Goal: Task Accomplishment & Management: Complete application form

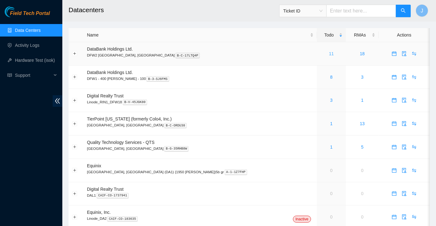
click at [329, 54] on link "11" at bounding box center [331, 53] width 5 height 5
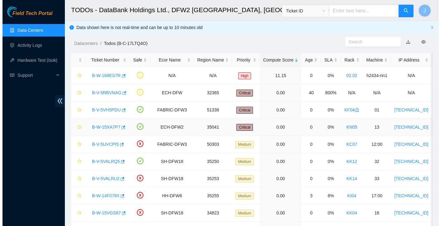
scroll to position [70, 0]
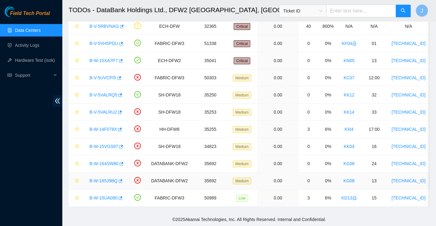
click at [110, 178] on link "B-W-165J9BQ" at bounding box center [103, 180] width 28 height 5
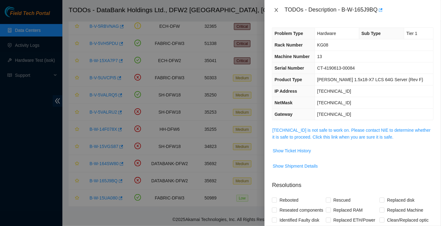
click at [274, 12] on icon "close" at bounding box center [276, 9] width 5 height 5
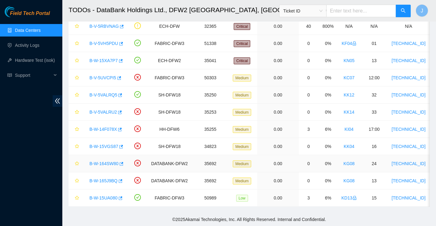
click at [109, 161] on link "B-W-164SW80" at bounding box center [103, 163] width 29 height 5
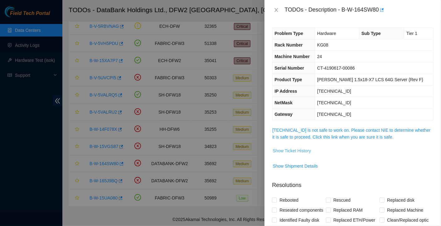
click at [295, 146] on button "Show Ticket History" at bounding box center [291, 151] width 39 height 10
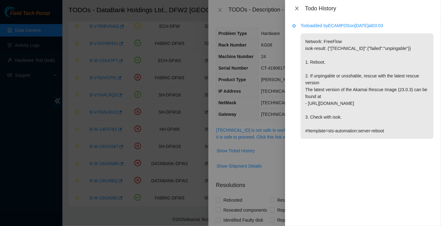
click at [299, 8] on button "Close" at bounding box center [296, 9] width 9 height 6
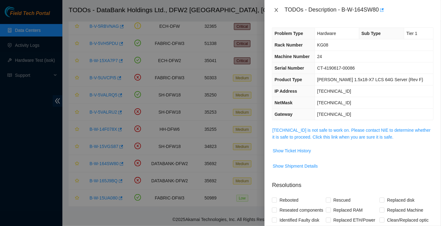
click at [279, 10] on icon "close" at bounding box center [276, 9] width 5 height 5
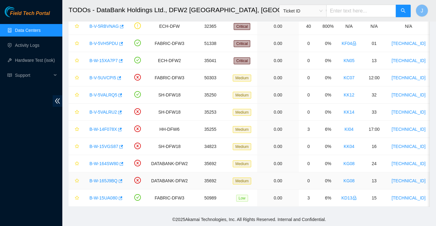
click at [103, 178] on link "B-W-165J9BQ" at bounding box center [103, 180] width 28 height 5
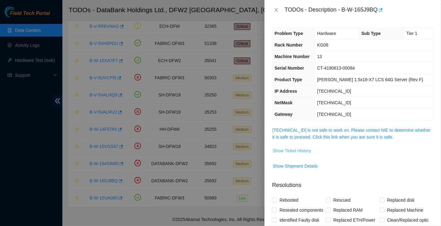
click at [283, 149] on span "Show Ticket History" at bounding box center [292, 150] width 38 height 7
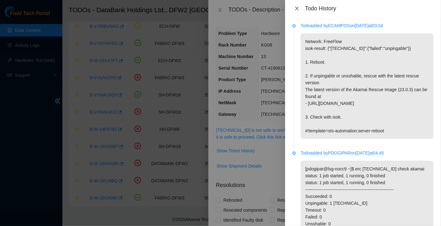
click at [296, 8] on icon "close" at bounding box center [296, 8] width 5 height 5
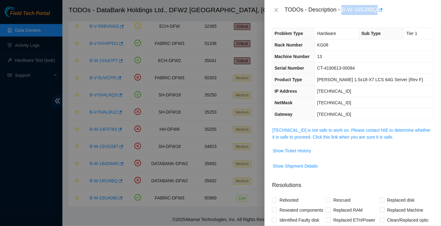
drag, startPoint x: 342, startPoint y: 11, endPoint x: 377, endPoint y: 14, distance: 35.3
click at [377, 14] on div "TODOs - Description - B-W-165J9BQ" at bounding box center [358, 10] width 149 height 10
copy div "B-W-165J9BQ"
click at [278, 8] on icon "close" at bounding box center [276, 9] width 5 height 5
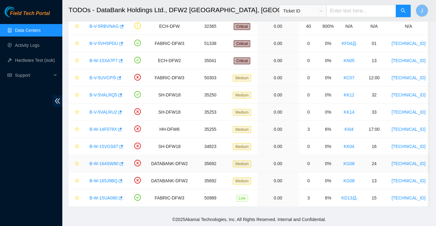
click at [109, 161] on link "B-W-164SW80" at bounding box center [103, 163] width 29 height 5
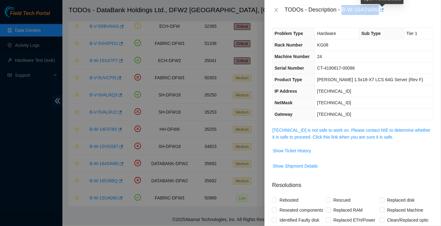
drag, startPoint x: 342, startPoint y: 10, endPoint x: 379, endPoint y: 12, distance: 37.5
click at [379, 12] on div "TODOs - Description - B-W-164SW80" at bounding box center [358, 10] width 149 height 10
copy div "B-W-164SW80"
click at [58, 203] on div at bounding box center [220, 113] width 441 height 226
click at [277, 9] on icon "close" at bounding box center [276, 9] width 5 height 5
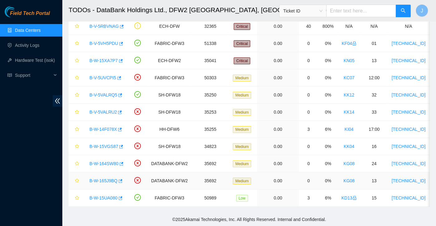
click at [369, 177] on td "13" at bounding box center [374, 180] width 28 height 17
click at [113, 161] on link "B-W-164SW80" at bounding box center [103, 163] width 29 height 5
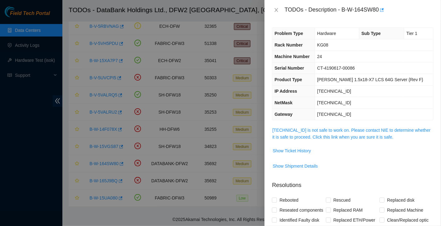
scroll to position [25, 0]
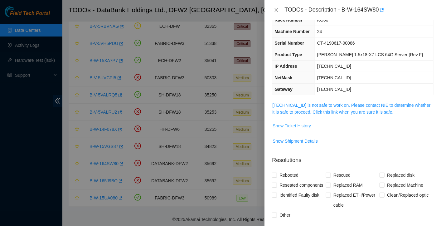
click at [302, 127] on span "Show Ticket History" at bounding box center [292, 125] width 38 height 7
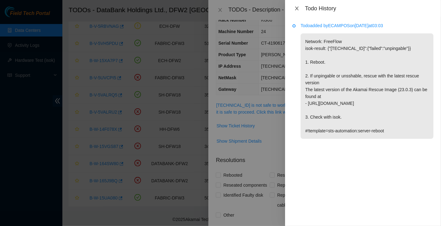
click at [296, 8] on icon "close" at bounding box center [296, 9] width 3 height 4
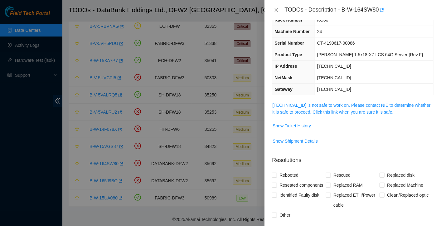
scroll to position [0, 0]
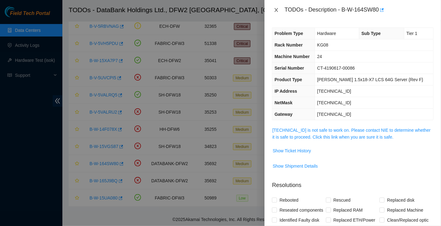
click at [277, 12] on icon "close" at bounding box center [276, 9] width 5 height 5
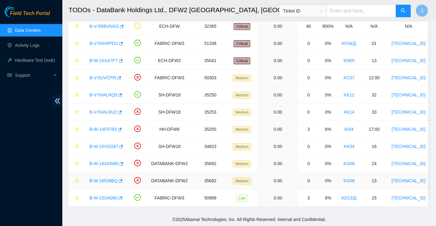
click at [103, 178] on link "B-W-165J9BQ" at bounding box center [103, 180] width 28 height 5
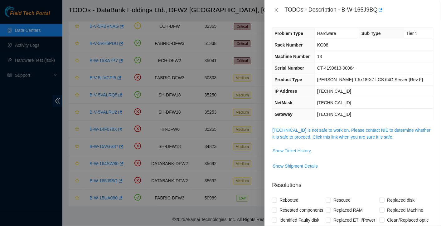
click at [296, 150] on span "Show Ticket History" at bounding box center [292, 150] width 38 height 7
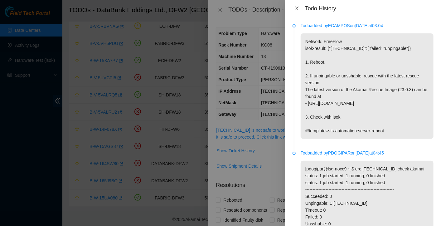
click at [297, 8] on icon "close" at bounding box center [296, 8] width 5 height 5
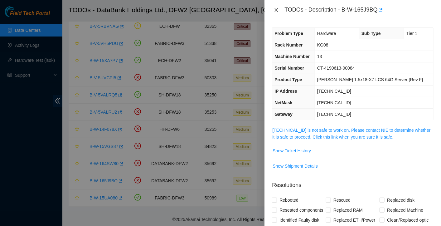
click at [276, 12] on button "Close" at bounding box center [276, 10] width 9 height 6
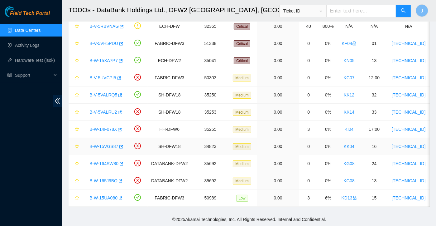
click at [108, 144] on link "B-W-15VGS87" at bounding box center [103, 146] width 29 height 5
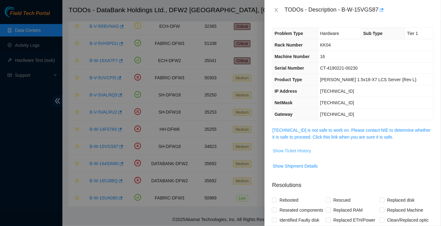
click at [287, 149] on span "Show Ticket History" at bounding box center [292, 150] width 38 height 7
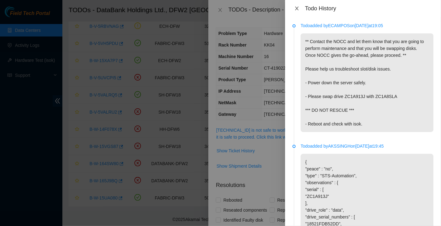
click at [294, 6] on button "Close" at bounding box center [296, 9] width 9 height 6
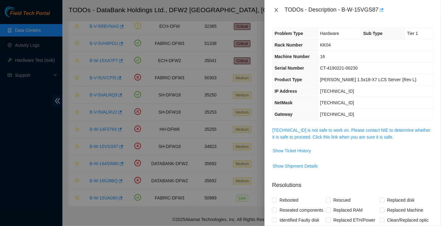
click at [278, 12] on button "Close" at bounding box center [276, 10] width 9 height 6
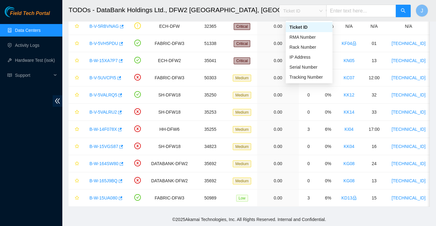
click at [306, 8] on span "Ticket ID" at bounding box center [302, 10] width 39 height 9
click at [301, 64] on div "Serial Number" at bounding box center [309, 67] width 39 height 7
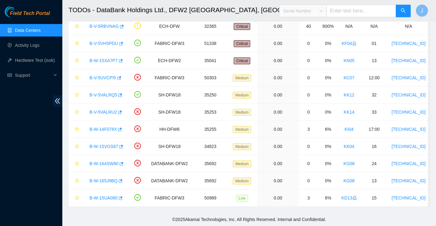
click at [311, 10] on span "Serial Number" at bounding box center [302, 10] width 39 height 9
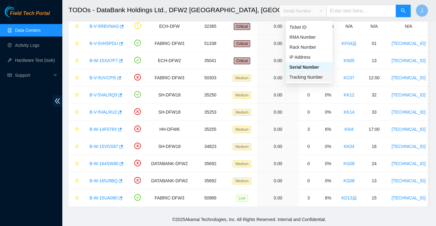
click at [297, 72] on div "Tracking Number" at bounding box center [309, 77] width 47 height 10
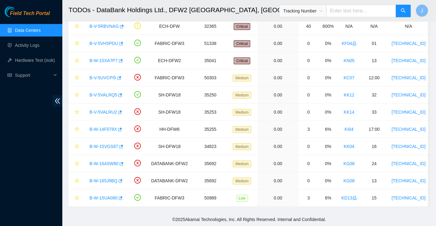
click at [349, 12] on input "text" at bounding box center [361, 11] width 70 height 12
type input "450826207968"
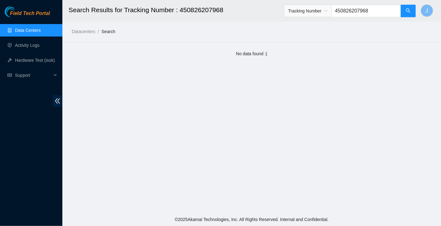
click at [374, 15] on input "450826207968" at bounding box center [366, 11] width 70 height 12
type input "4"
click at [36, 30] on link "Data Centers" at bounding box center [28, 30] width 26 height 5
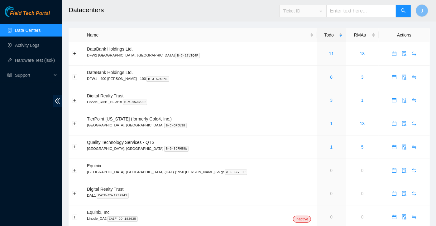
click at [323, 13] on span "Ticket ID" at bounding box center [302, 10] width 39 height 9
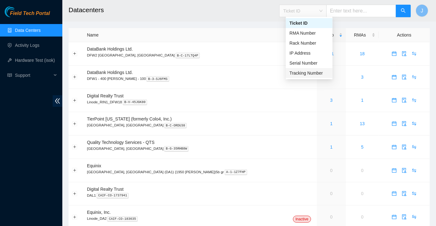
click at [302, 72] on div "Tracking Number" at bounding box center [309, 73] width 39 height 7
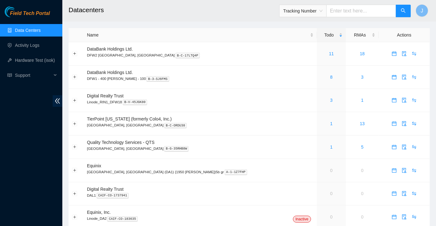
click at [349, 7] on input "text" at bounding box center [361, 11] width 70 height 12
type input "463470054080"
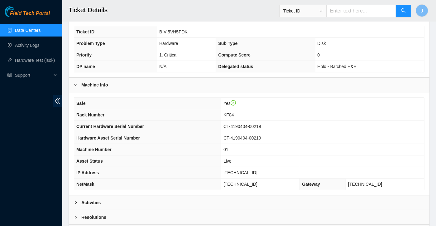
scroll to position [116, 0]
click at [41, 31] on link "Data Centers" at bounding box center [28, 30] width 26 height 5
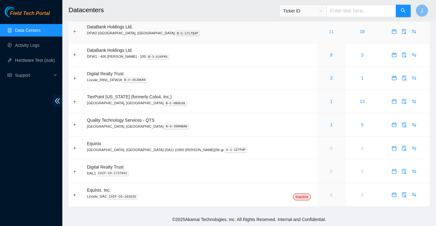
click at [329, 31] on link "11" at bounding box center [331, 31] width 5 height 5
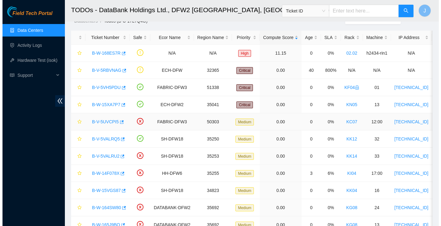
scroll to position [70, 0]
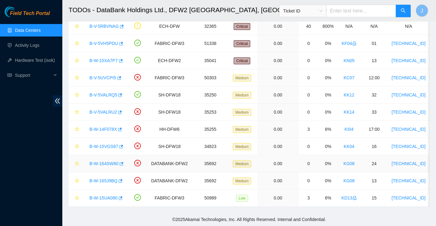
click at [109, 161] on link "B-W-164SW80" at bounding box center [103, 163] width 29 height 5
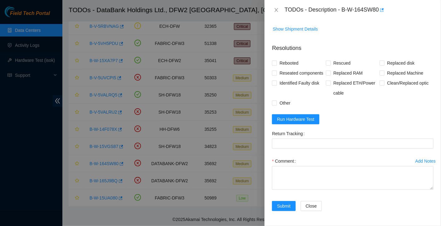
scroll to position [146, 0]
click at [294, 121] on span "Run Hardware Test" at bounding box center [295, 119] width 37 height 7
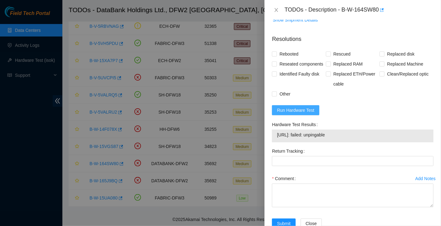
click at [299, 113] on span "Run Hardware Test" at bounding box center [295, 110] width 37 height 7
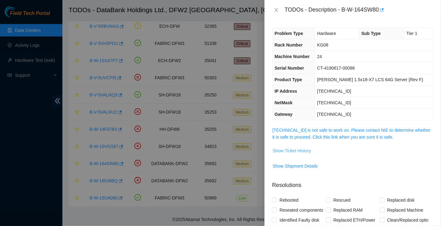
click at [292, 148] on span "Show Ticket History" at bounding box center [292, 150] width 38 height 7
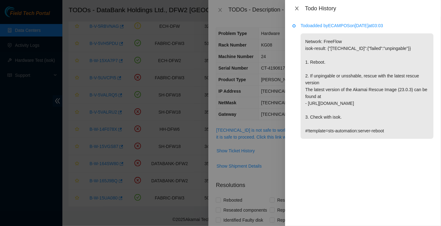
click at [297, 9] on icon "close" at bounding box center [296, 9] width 3 height 4
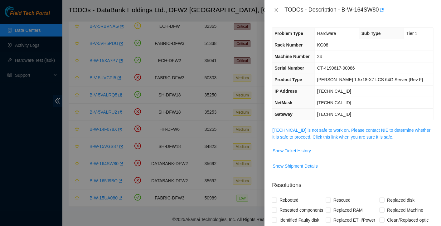
click at [312, 94] on th "IP Address" at bounding box center [293, 91] width 42 height 12
click at [278, 11] on icon "close" at bounding box center [276, 9] width 5 height 5
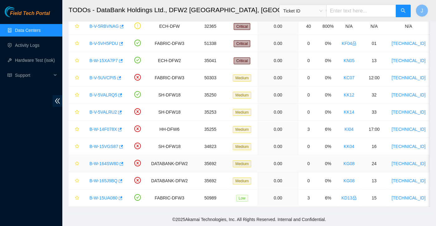
click at [111, 161] on link "B-W-164SW80" at bounding box center [103, 163] width 29 height 5
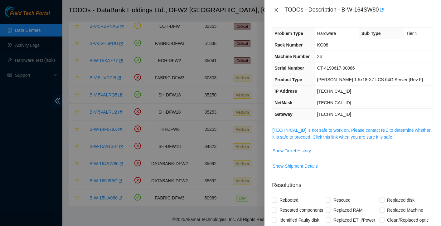
click at [275, 8] on icon "close" at bounding box center [276, 9] width 5 height 5
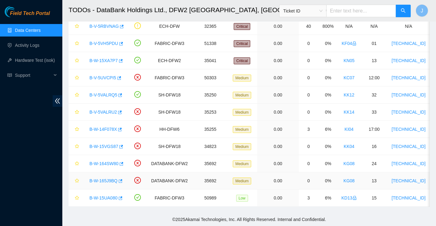
click at [101, 178] on link "B-W-165J9BQ" at bounding box center [103, 180] width 28 height 5
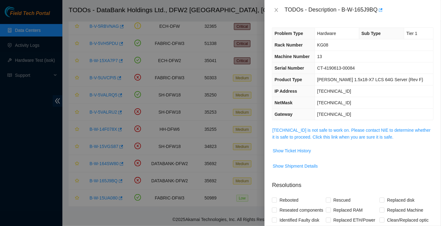
click at [341, 163] on span "Show Shipment Details" at bounding box center [352, 166] width 161 height 10
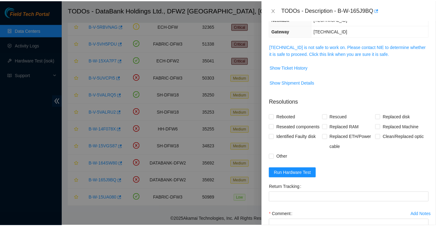
scroll to position [131, 0]
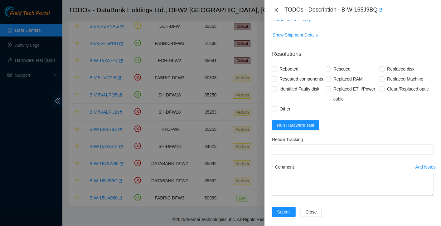
click at [277, 9] on icon "close" at bounding box center [276, 10] width 3 height 4
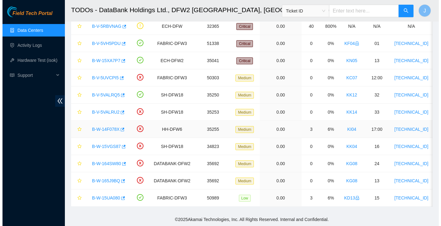
scroll to position [140, 0]
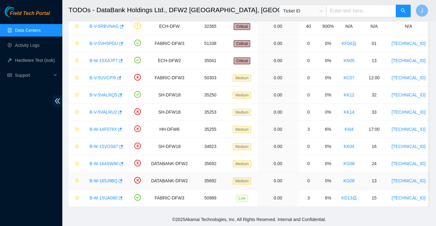
click at [108, 178] on link "B-W-165J9BQ" at bounding box center [103, 180] width 28 height 5
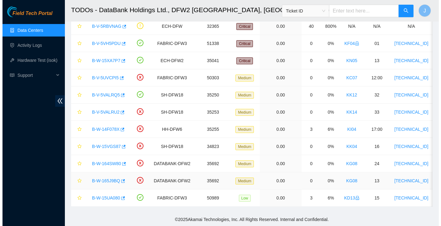
scroll to position [131, 0]
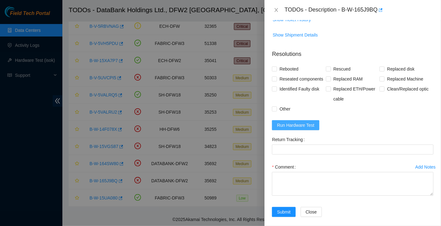
click at [302, 128] on span "Run Hardware Test" at bounding box center [295, 125] width 37 height 7
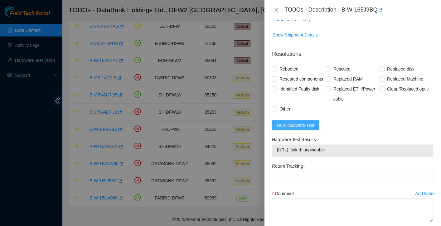
click at [302, 128] on span "Run Hardware Test" at bounding box center [295, 125] width 37 height 7
click at [377, 34] on span "Show Shipment Details" at bounding box center [352, 35] width 161 height 10
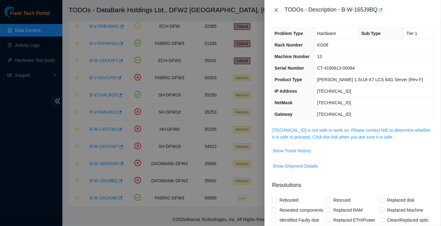
click at [276, 11] on icon "close" at bounding box center [276, 9] width 5 height 5
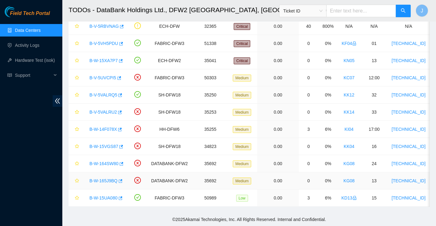
click at [105, 178] on link "B-W-165J9BQ" at bounding box center [103, 180] width 28 height 5
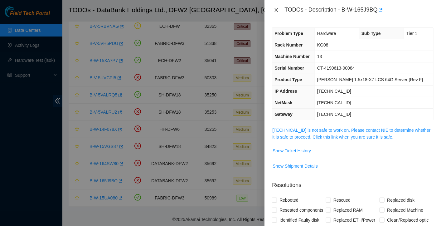
click at [275, 7] on button "Close" at bounding box center [276, 10] width 9 height 6
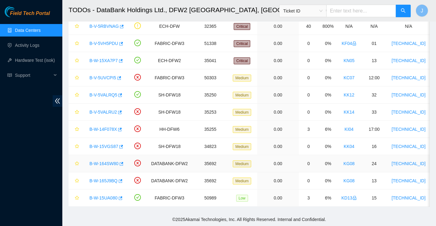
click at [109, 161] on link "B-W-164SW80" at bounding box center [103, 163] width 29 height 5
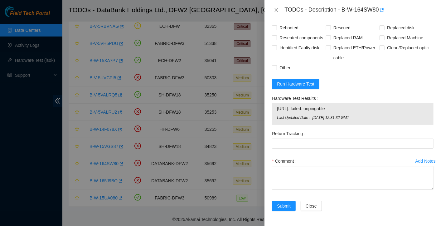
scroll to position [157, 0]
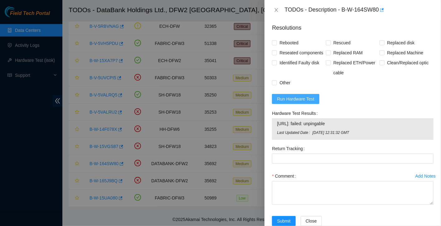
click at [311, 102] on span "Run Hardware Test" at bounding box center [295, 98] width 37 height 7
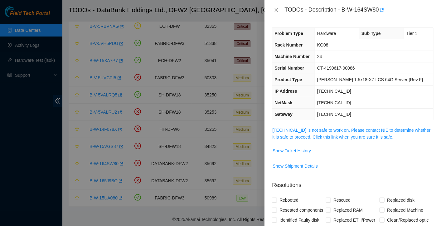
scroll to position [173, 0]
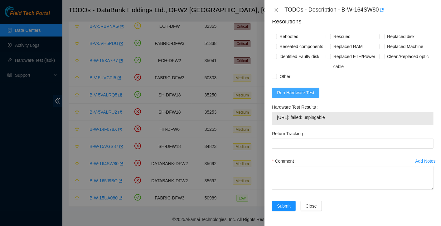
click at [293, 88] on button "Run Hardware Test" at bounding box center [295, 93] width 47 height 10
click at [300, 92] on span "Run Hardware Test" at bounding box center [295, 92] width 37 height 7
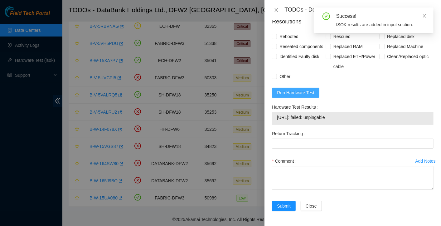
click at [298, 93] on span "Run Hardware Test" at bounding box center [295, 92] width 37 height 7
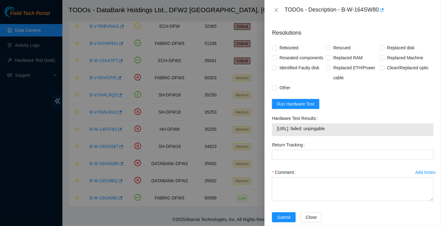
scroll to position [173, 0]
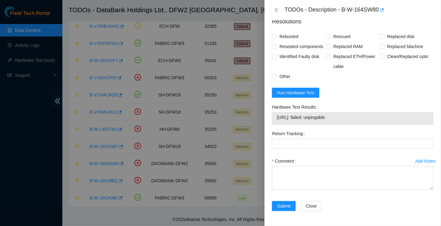
drag, startPoint x: 292, startPoint y: 91, endPoint x: 326, endPoint y: 82, distance: 35.6
click at [326, 82] on form "Resolutions Rebooted Rescued Replaced disk Reseated components Replaced RAM Rep…" at bounding box center [353, 115] width 162 height 206
drag, startPoint x: 326, startPoint y: 82, endPoint x: 305, endPoint y: 91, distance: 23.0
click at [305, 91] on span "Run Hardware Test" at bounding box center [295, 92] width 37 height 7
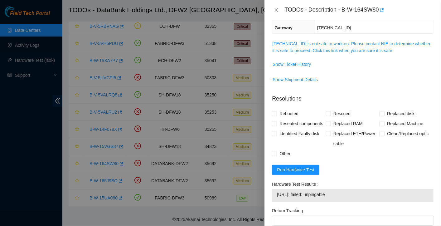
scroll to position [87, 0]
drag, startPoint x: 343, startPoint y: 9, endPoint x: 378, endPoint y: 11, distance: 35.3
click at [378, 11] on div "TODOs - Description - B-W-164SW80" at bounding box center [358, 10] width 149 height 10
copy div "B-W-164SW80"
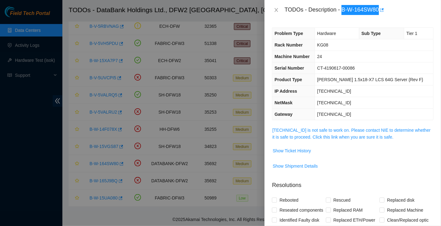
scroll to position [173, 0]
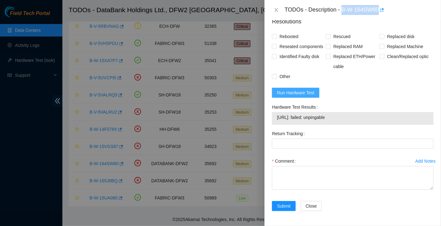
click at [299, 93] on span "Run Hardware Test" at bounding box center [295, 92] width 37 height 7
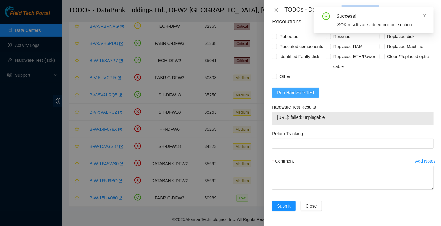
click at [299, 93] on span "Run Hardware Test" at bounding box center [295, 92] width 37 height 7
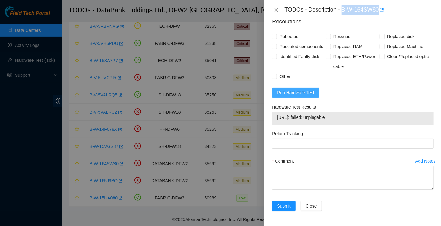
click at [303, 93] on span "Run Hardware Test" at bounding box center [295, 92] width 37 height 7
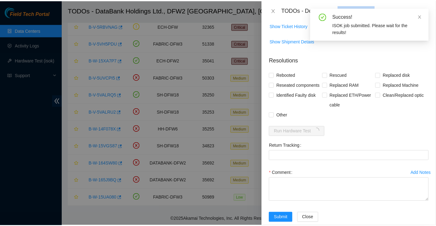
scroll to position [125, 0]
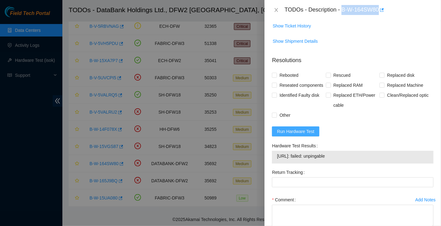
click at [306, 135] on span "Run Hardware Test" at bounding box center [295, 131] width 37 height 7
click at [275, 11] on icon "close" at bounding box center [276, 10] width 3 height 4
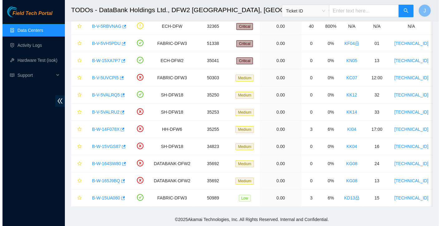
scroll to position [134, 0]
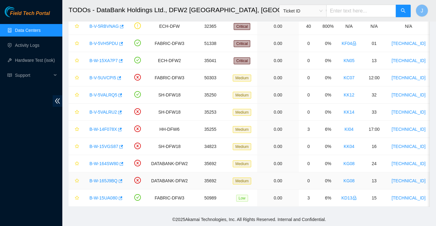
click at [106, 178] on link "B-W-165J9BQ" at bounding box center [103, 180] width 28 height 5
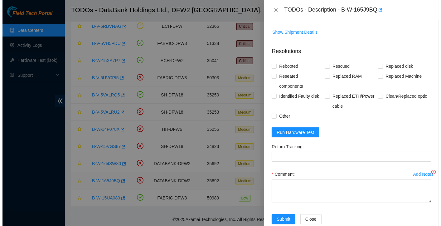
scroll to position [125, 0]
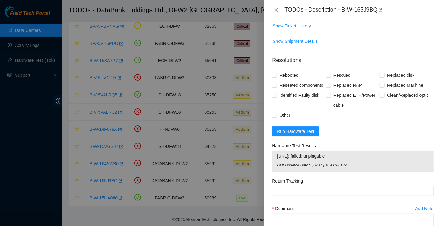
click at [345, 120] on div "Rebooted Rescued Replaced disk Reseated components Replaced RAM Replaced Machin…" at bounding box center [353, 95] width 162 height 50
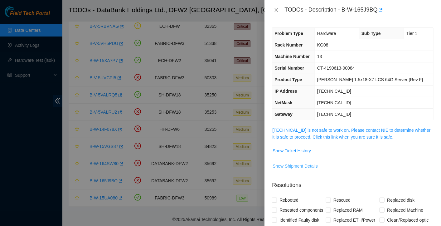
scroll to position [181, 0]
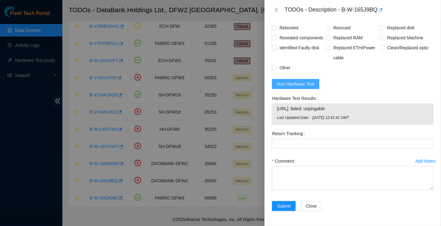
click at [302, 83] on span "Run Hardware Test" at bounding box center [295, 83] width 37 height 7
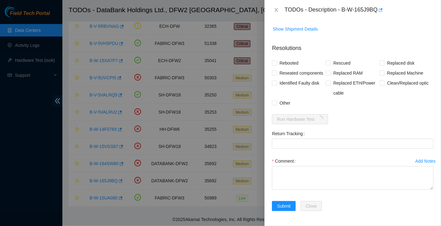
scroll to position [146, 0]
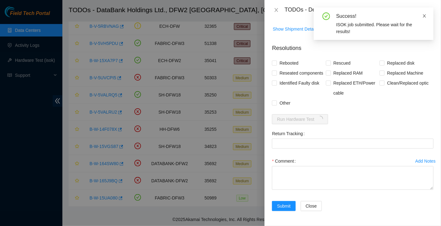
click at [423, 17] on icon "close" at bounding box center [424, 15] width 3 height 3
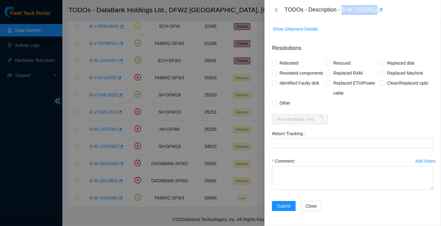
drag, startPoint x: 342, startPoint y: 12, endPoint x: 377, endPoint y: 14, distance: 35.3
click at [377, 14] on div "TODOs - Description - B-W-165J9BQ" at bounding box center [358, 10] width 149 height 10
copy div "B-W-165J9BQ"
click at [402, 24] on span "Show Shipment Details" at bounding box center [352, 29] width 161 height 10
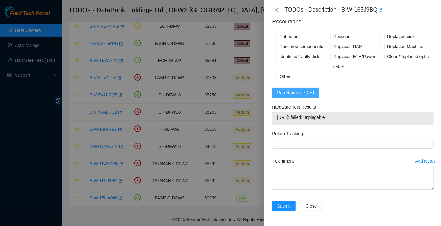
click at [308, 89] on span "Run Hardware Test" at bounding box center [295, 92] width 37 height 7
click at [302, 91] on span "Run Hardware Test" at bounding box center [295, 92] width 37 height 7
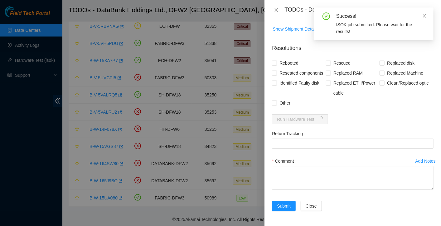
scroll to position [0, 0]
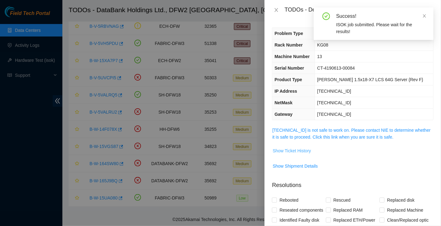
click at [283, 147] on span "Show Ticket History" at bounding box center [292, 150] width 38 height 7
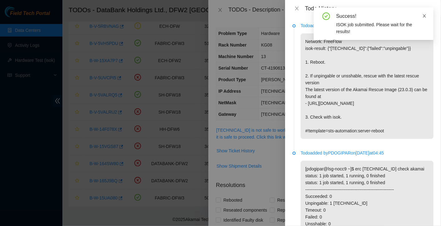
click at [424, 17] on icon "close" at bounding box center [424, 16] width 4 height 4
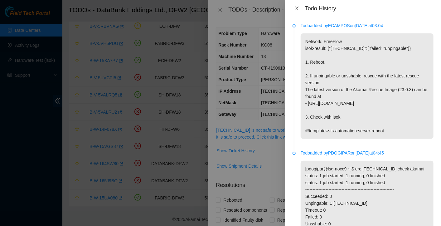
click at [294, 7] on icon "close" at bounding box center [296, 8] width 5 height 5
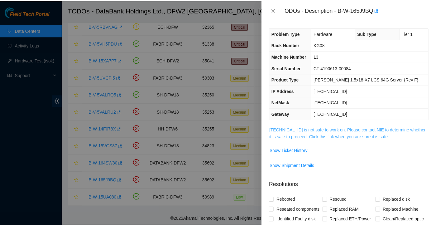
scroll to position [146, 0]
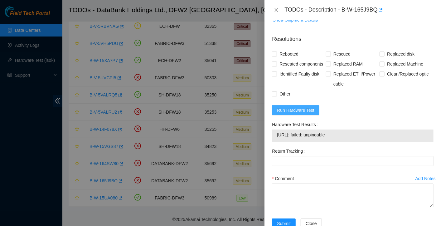
click at [307, 113] on span "Run Hardware Test" at bounding box center [295, 110] width 37 height 7
click at [309, 113] on span "Run Hardware Test" at bounding box center [295, 110] width 37 height 7
click at [303, 113] on span "Run Hardware Test" at bounding box center [295, 110] width 37 height 7
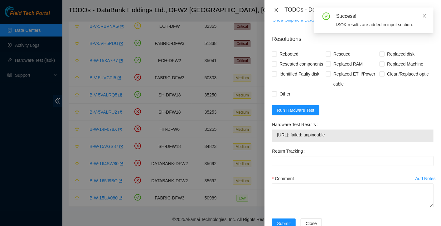
drag, startPoint x: 277, startPoint y: 11, endPoint x: 107, endPoint y: 168, distance: 231.2
click at [107, 168] on div "TODOs - Description - B-W-165J9BQ Problem Type Hardware Sub Type Tier 1 Rack Nu…" at bounding box center [220, 113] width 441 height 226
click at [275, 12] on icon "close" at bounding box center [276, 9] width 5 height 5
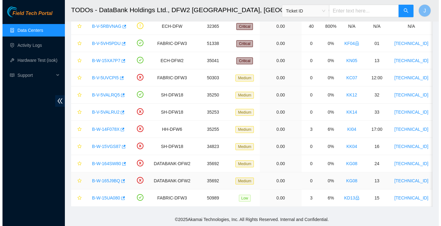
scroll to position [155, 0]
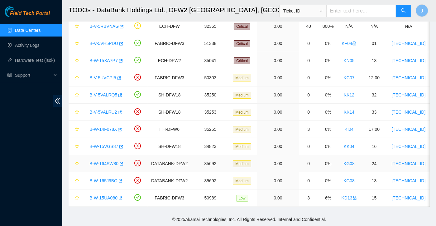
click at [112, 161] on link "B-W-164SW80" at bounding box center [103, 163] width 29 height 5
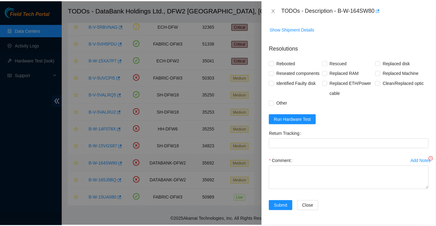
scroll to position [146, 0]
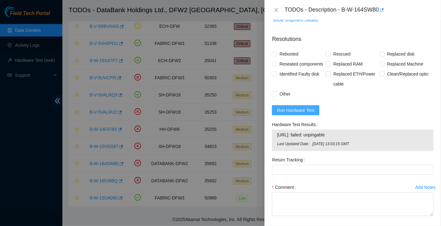
click at [292, 113] on span "Run Hardware Test" at bounding box center [295, 110] width 37 height 7
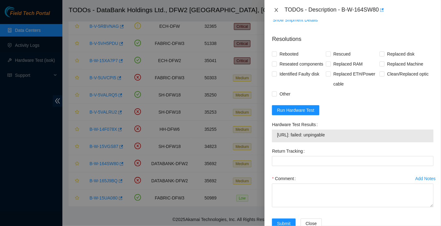
click at [278, 10] on icon "close" at bounding box center [276, 9] width 5 height 5
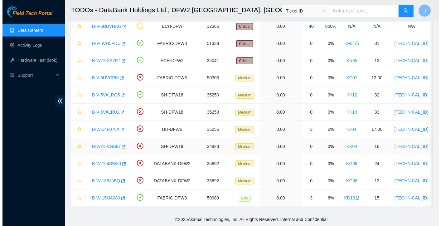
scroll to position [155, 0]
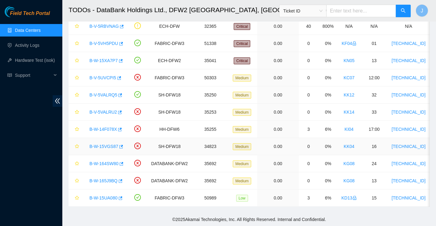
click at [108, 144] on link "B-W-15VGS87" at bounding box center [103, 146] width 29 height 5
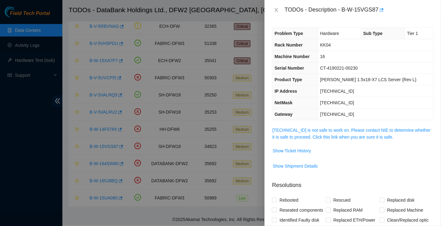
scroll to position [7, 0]
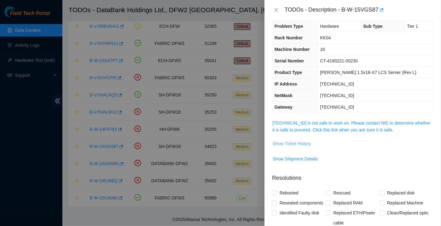
click at [294, 145] on span "Show Ticket History" at bounding box center [292, 143] width 38 height 7
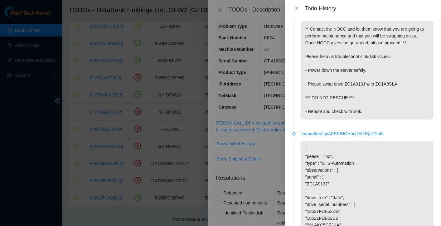
scroll to position [0, 0]
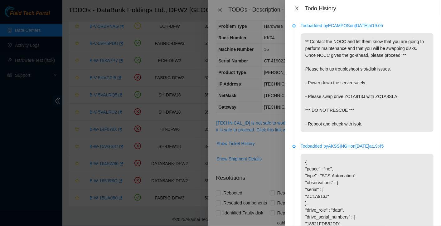
click at [297, 7] on icon "close" at bounding box center [296, 8] width 5 height 5
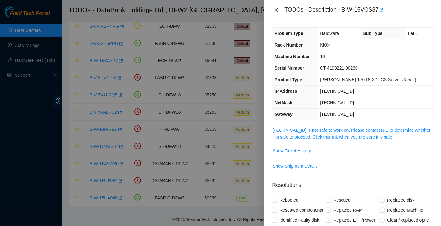
click at [275, 9] on icon "close" at bounding box center [276, 9] width 5 height 5
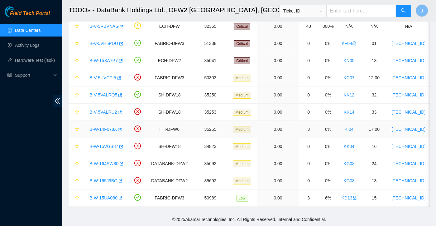
click at [105, 127] on link "B-W-14F078X" at bounding box center [102, 129] width 27 height 5
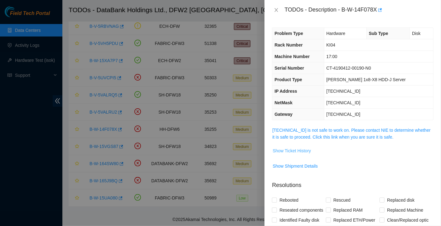
click at [285, 149] on span "Show Ticket History" at bounding box center [292, 150] width 38 height 7
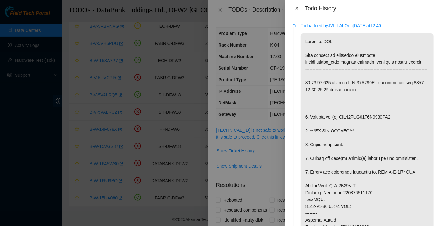
click at [297, 8] on icon "close" at bounding box center [296, 8] width 5 height 5
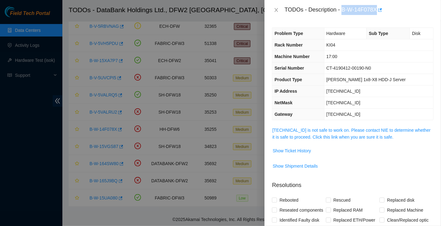
drag, startPoint x: 343, startPoint y: 9, endPoint x: 377, endPoint y: 17, distance: 34.5
click at [377, 17] on div "TODOs - Description - B-W-14F078X" at bounding box center [352, 10] width 176 height 20
copy div "B-W-14F078X"
click at [307, 151] on span "Show Ticket History" at bounding box center [292, 150] width 38 height 7
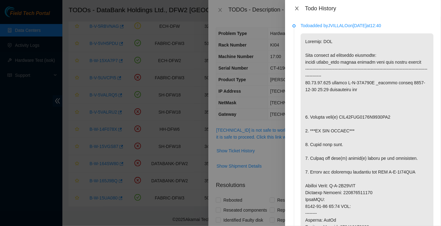
click at [297, 10] on icon "close" at bounding box center [296, 8] width 5 height 5
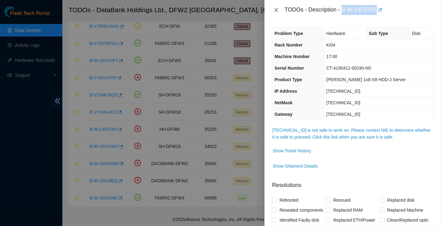
click at [277, 9] on icon "close" at bounding box center [276, 9] width 5 height 5
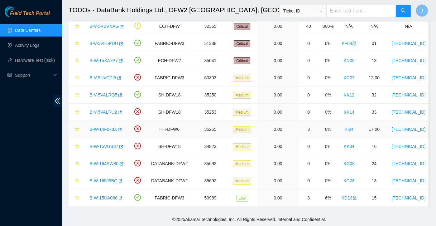
click at [111, 127] on link "B-W-14F078X" at bounding box center [102, 129] width 27 height 5
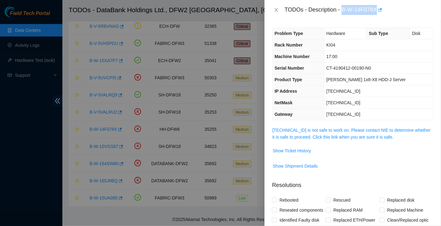
drag, startPoint x: 343, startPoint y: 9, endPoint x: 376, endPoint y: 12, distance: 33.6
click at [376, 12] on div "TODOs - Description - B-W-14F078X" at bounding box center [358, 10] width 149 height 10
copy div "B-W-14F078X"
click at [362, 65] on span "CT-4190412-00190-N0" at bounding box center [348, 67] width 45 height 5
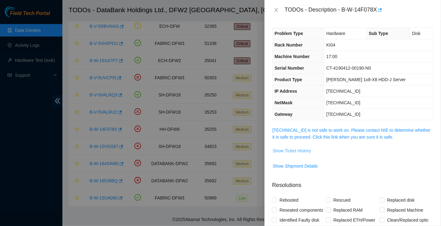
click at [298, 150] on span "Show Ticket History" at bounding box center [292, 150] width 38 height 7
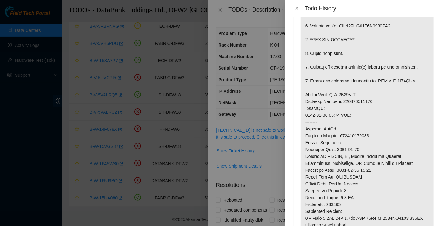
scroll to position [91, 0]
drag, startPoint x: 305, startPoint y: 92, endPoint x: 382, endPoint y: 98, distance: 76.9
click at [382, 98] on p at bounding box center [367, 111] width 133 height 339
copy p "Service Order: B-V-5V23LWQ Tracking Numbers: 473665215178"
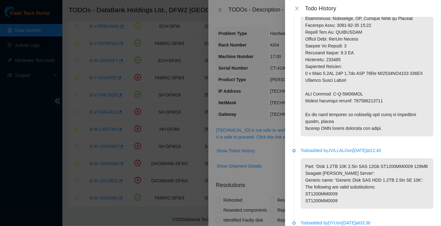
scroll to position [243, 0]
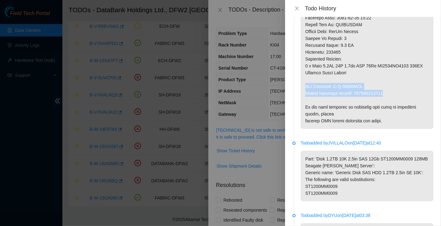
drag, startPoint x: 384, startPoint y: 89, endPoint x: 306, endPoint y: 85, distance: 79.0
copy p "RMA Return: B-V-5V23LWZ Return tracking number: 473665215189"
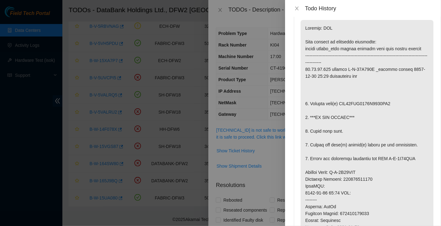
scroll to position [0, 0]
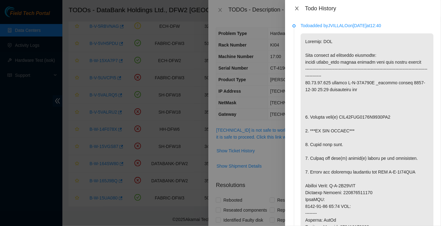
click at [298, 10] on icon "close" at bounding box center [296, 8] width 5 height 5
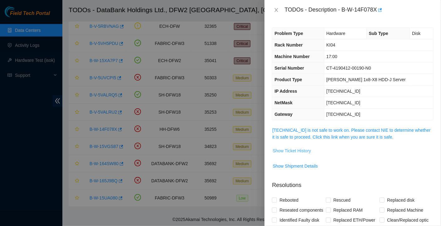
click at [302, 149] on span "Show Ticket History" at bounding box center [292, 150] width 38 height 7
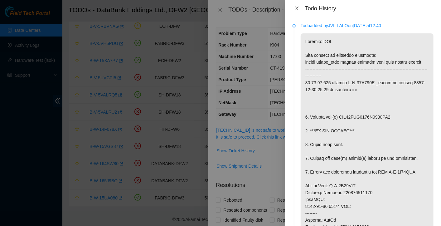
click at [298, 8] on icon "close" at bounding box center [296, 8] width 5 height 5
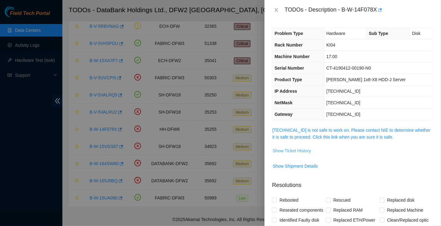
click at [301, 148] on span "Show Ticket History" at bounding box center [292, 150] width 38 height 7
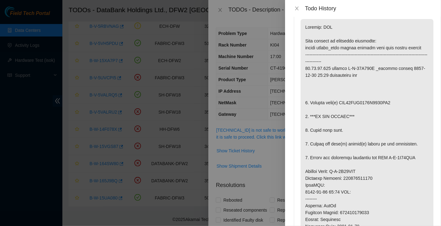
scroll to position [15, 0]
click at [296, 8] on icon "close" at bounding box center [296, 8] width 5 height 5
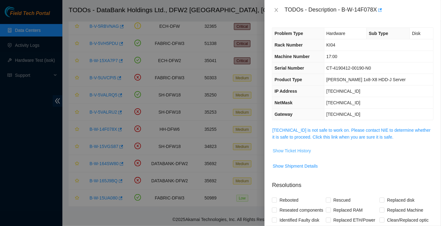
click at [292, 153] on span "Show Ticket History" at bounding box center [292, 150] width 38 height 7
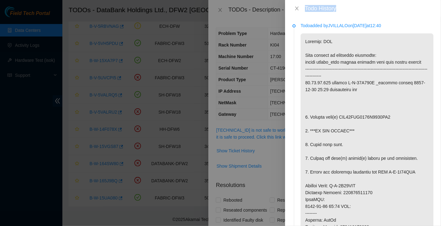
drag, startPoint x: 364, startPoint y: 2, endPoint x: 144, endPoint y: 61, distance: 227.6
click at [144, 61] on div "Todo History Todo added by JVILLALO on 2025-09-12 at 12:40 Todo added by JVILLA…" at bounding box center [220, 113] width 441 height 226
click at [368, 15] on div "Todo History" at bounding box center [363, 8] width 156 height 17
click at [297, 7] on icon "close" at bounding box center [296, 8] width 5 height 5
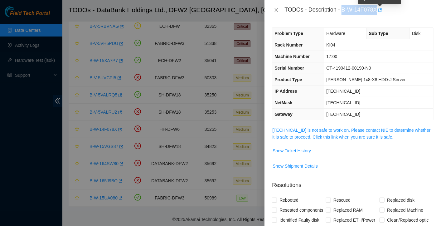
drag, startPoint x: 341, startPoint y: 10, endPoint x: 379, endPoint y: 11, distance: 37.4
click at [379, 11] on div "TODOs - Description - B-W-14F078X" at bounding box center [358, 10] width 149 height 10
click at [293, 149] on span "Show Ticket History" at bounding box center [292, 150] width 38 height 7
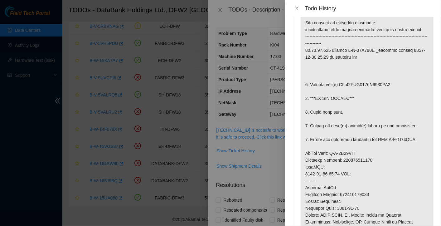
scroll to position [32, 0]
drag, startPoint x: 393, startPoint y: 84, endPoint x: 340, endPoint y: 86, distance: 52.4
click at [340, 86] on p at bounding box center [367, 170] width 133 height 339
click at [297, 10] on icon "close" at bounding box center [296, 8] width 5 height 5
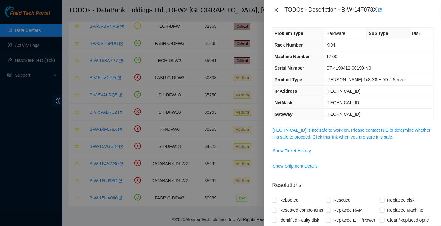
click at [277, 12] on icon "close" at bounding box center [276, 9] width 5 height 5
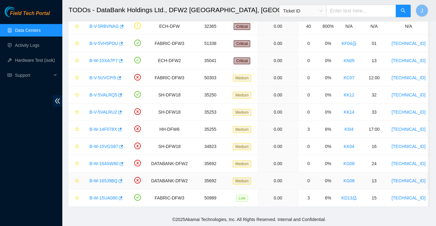
click at [101, 178] on link "B-W-165J9BQ" at bounding box center [103, 180] width 28 height 5
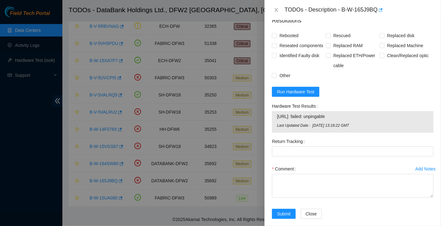
scroll to position [181, 0]
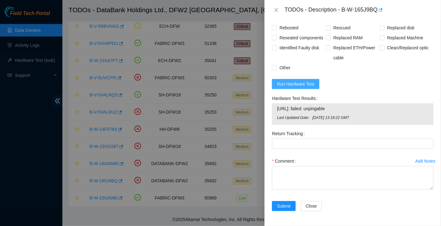
click at [311, 80] on button "Run Hardware Test" at bounding box center [295, 84] width 47 height 10
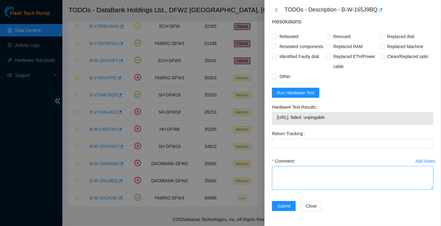
scroll to position [0, 0]
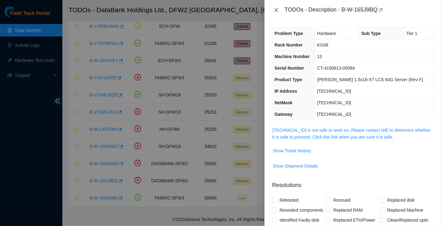
click at [277, 10] on icon "close" at bounding box center [276, 9] width 5 height 5
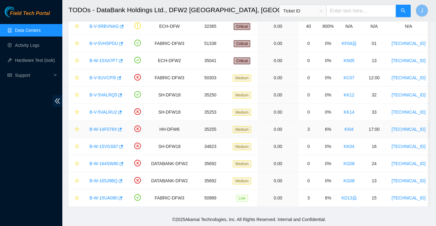
click at [108, 127] on link "B-W-14F078X" at bounding box center [102, 129] width 27 height 5
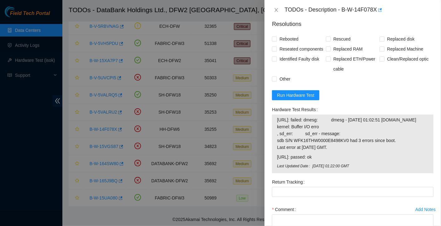
scroll to position [161, 0]
click at [313, 99] on span "Run Hardware Test" at bounding box center [295, 95] width 37 height 7
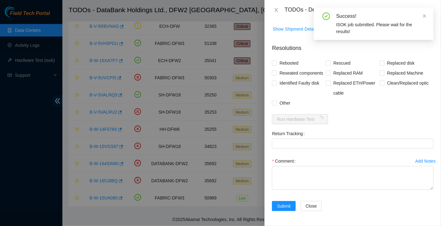
scroll to position [0, 0]
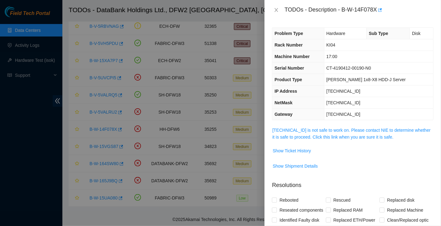
click at [306, 16] on div "TODOs - Description - B-W-14F078X" at bounding box center [352, 10] width 176 height 20
click at [300, 147] on span "Show Ticket History" at bounding box center [292, 150] width 38 height 7
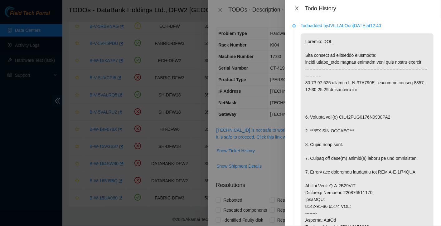
click at [296, 8] on icon "close" at bounding box center [296, 8] width 5 height 5
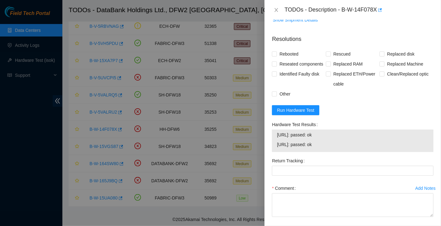
scroll to position [133, 0]
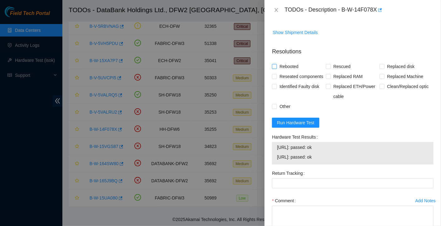
click at [278, 63] on span "Rebooted" at bounding box center [289, 66] width 24 height 10
click at [276, 64] on input "Rebooted" at bounding box center [274, 66] width 4 height 4
checkbox input "true"
click at [289, 77] on span "Reseated components" at bounding box center [301, 76] width 49 height 10
click at [276, 77] on input "Reseated components" at bounding box center [274, 76] width 4 height 4
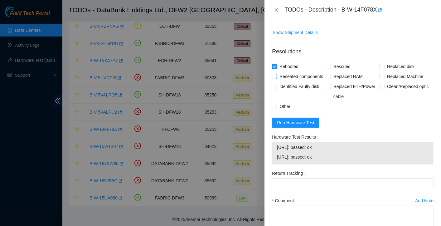
checkbox input "true"
click at [384, 62] on span "Replaced disk" at bounding box center [400, 66] width 32 height 10
click at [384, 64] on input "Replaced disk" at bounding box center [381, 66] width 4 height 4
checkbox input "true"
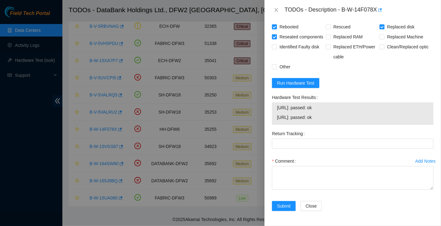
scroll to position [182, 0]
drag, startPoint x: 301, startPoint y: 150, endPoint x: 290, endPoint y: 139, distance: 15.4
click at [290, 139] on div "Return Tracking" at bounding box center [352, 141] width 166 height 27
click at [290, 139] on Tracking "Return Tracking" at bounding box center [353, 143] width 162 height 10
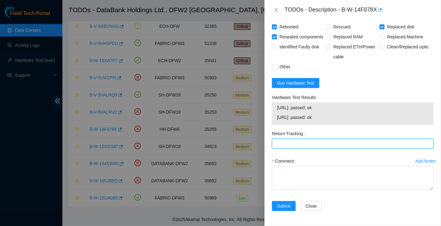
paste Tracking "473665215189"
type Tracking "473665215189"
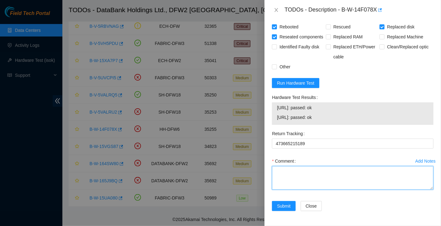
click at [307, 181] on textarea "Comment" at bounding box center [353, 178] width 162 height 24
paste textarea "Rebooted and pulled drives for a swap, and was not able to find disk WFK16THW00…"
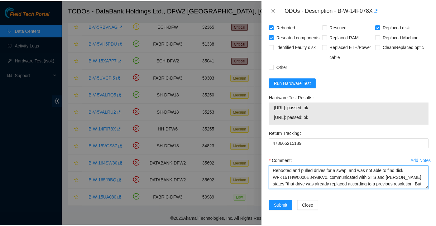
scroll to position [19, 0]
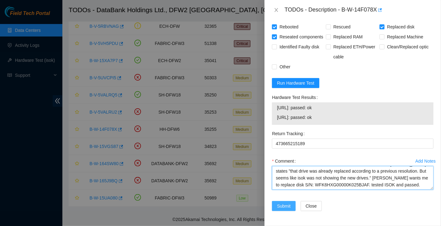
type textarea "Rebooted and pulled drives for a swap, and was not able to find disk WFK16THW00…"
click at [292, 205] on button "Submit" at bounding box center [284, 206] width 24 height 10
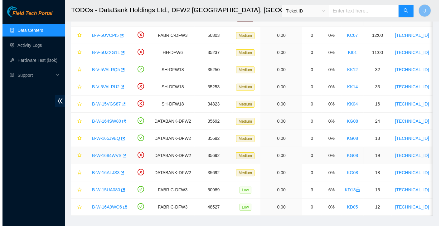
scroll to position [138, 0]
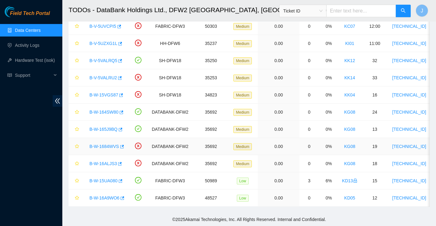
click at [108, 144] on link "B-W-1684WVS" at bounding box center [104, 146] width 30 height 5
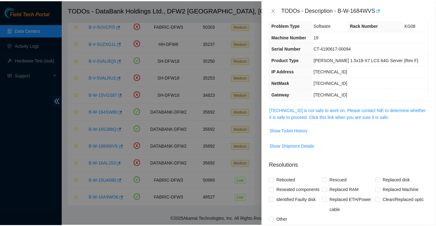
scroll to position [0, 0]
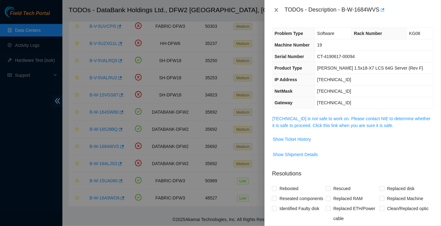
click at [278, 11] on icon "close" at bounding box center [276, 9] width 5 height 5
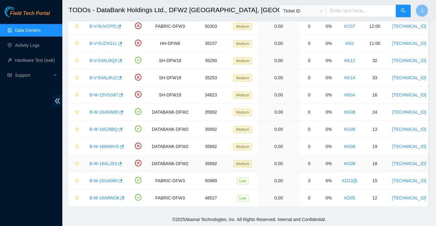
click at [94, 162] on div "B-W-16ALJS3" at bounding box center [105, 163] width 38 height 10
click at [100, 161] on link "B-W-16ALJS3" at bounding box center [102, 163] width 27 height 5
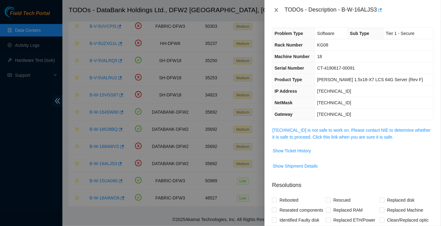
click at [277, 11] on icon "close" at bounding box center [276, 9] width 5 height 5
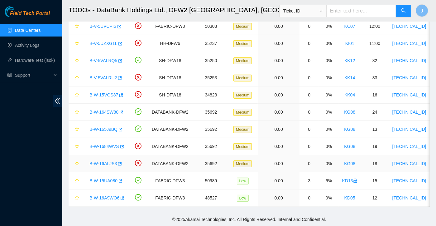
click at [101, 161] on link "B-W-16ALJS3" at bounding box center [102, 163] width 27 height 5
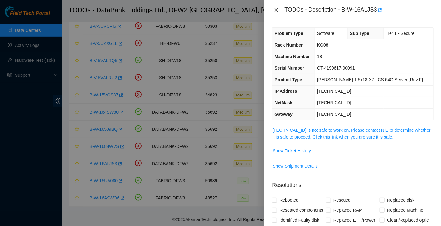
click at [277, 12] on icon "close" at bounding box center [276, 9] width 5 height 5
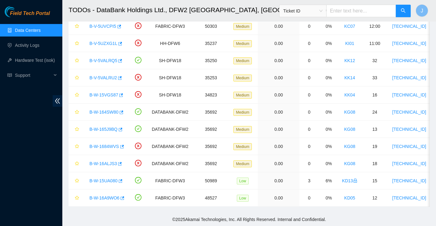
click at [323, 13] on span "Ticket ID" at bounding box center [302, 10] width 39 height 9
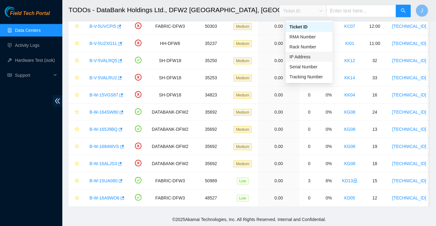
click at [311, 53] on div "IP Address" at bounding box center [309, 56] width 39 height 7
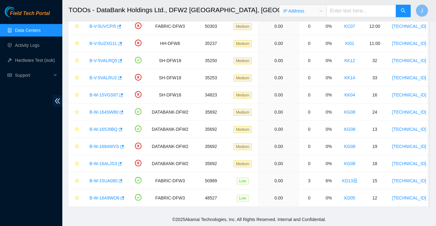
click at [349, 9] on input "text" at bounding box center [361, 11] width 70 height 12
click at [323, 10] on span "IP Address" at bounding box center [302, 10] width 39 height 9
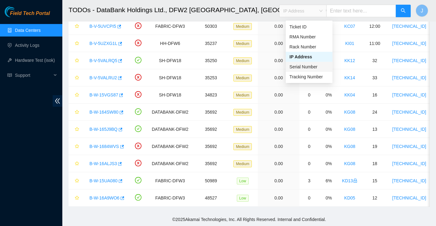
click at [314, 63] on div "Serial Number" at bounding box center [309, 66] width 39 height 7
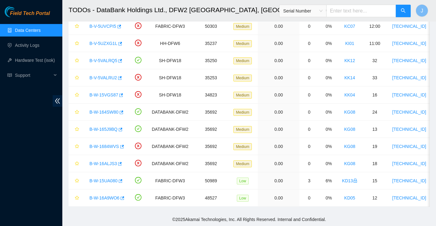
click at [346, 9] on input "text" at bounding box center [361, 11] width 70 height 12
type input "ct-4190613-00084"
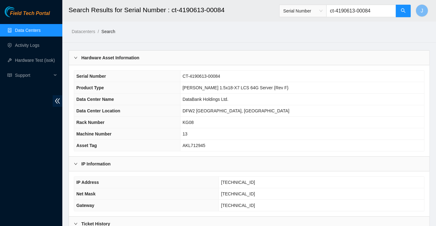
scroll to position [30, 0]
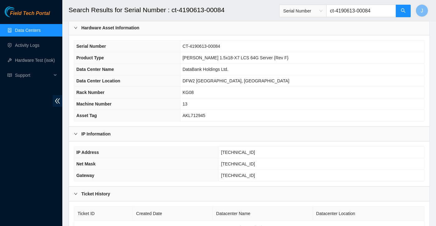
click at [22, 32] on link "Data Centers" at bounding box center [28, 30] width 26 height 5
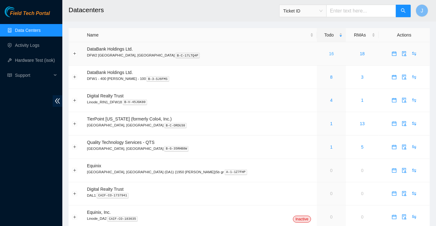
click at [329, 55] on link "16" at bounding box center [331, 53] width 5 height 5
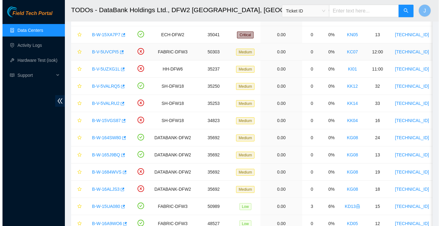
scroll to position [138, 0]
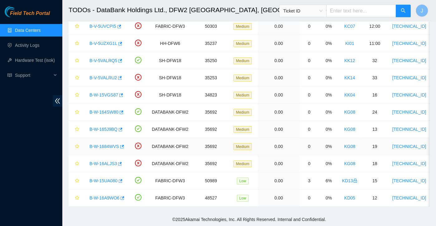
click at [99, 144] on link "B-W-1684WVS" at bounding box center [104, 146] width 30 height 5
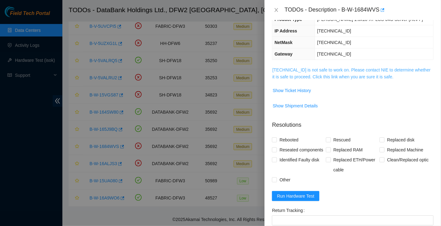
scroll to position [46, 0]
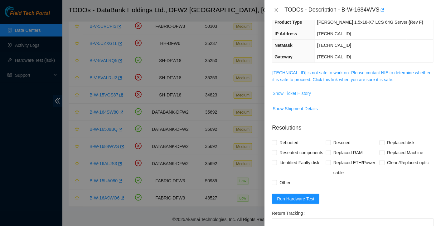
click at [299, 91] on span "Show Ticket History" at bounding box center [292, 93] width 38 height 7
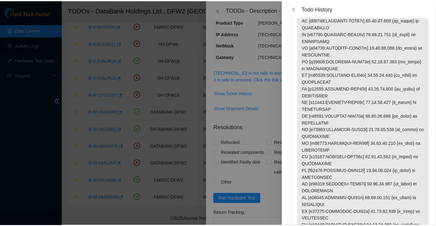
scroll to position [0, 0]
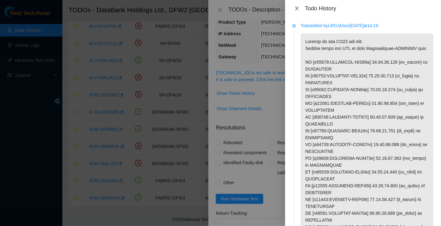
click at [298, 11] on icon "close" at bounding box center [296, 8] width 5 height 5
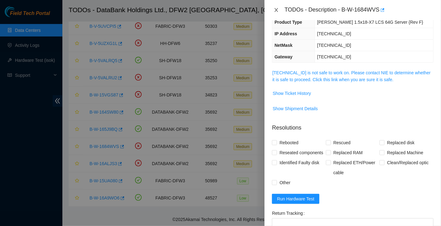
click at [273, 10] on button "Close" at bounding box center [276, 10] width 9 height 6
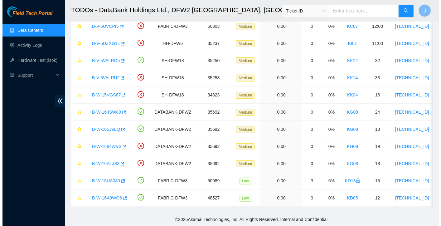
scroll to position [66, 0]
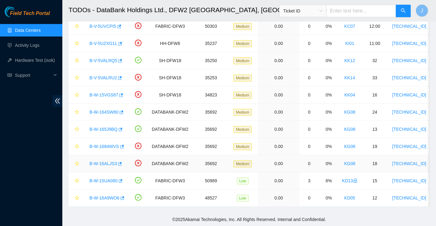
click at [107, 161] on link "B-W-16ALJS3" at bounding box center [102, 163] width 27 height 5
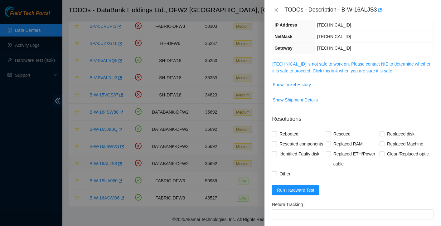
scroll to position [46, 0]
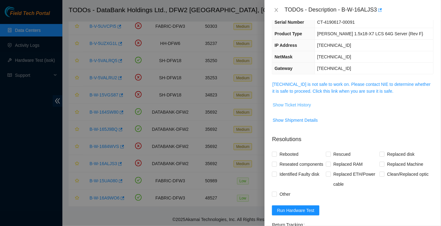
click at [292, 102] on span "Show Ticket History" at bounding box center [292, 104] width 38 height 7
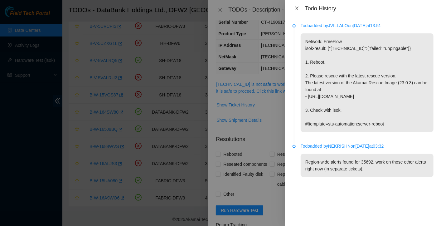
click at [298, 6] on icon "close" at bounding box center [296, 8] width 5 height 5
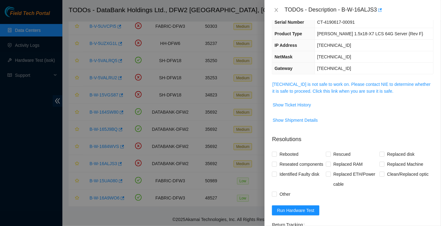
scroll to position [0, 0]
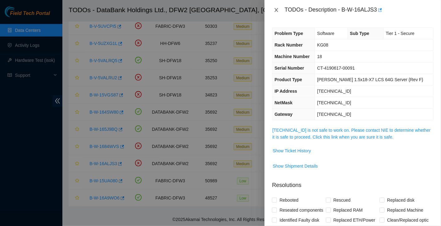
click at [275, 7] on icon "close" at bounding box center [276, 9] width 5 height 5
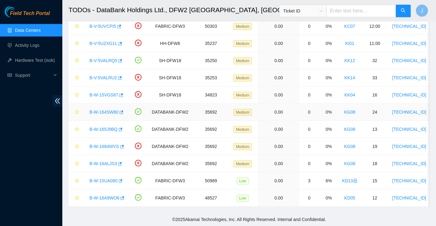
click at [111, 109] on link "B-W-164SW80" at bounding box center [103, 111] width 29 height 5
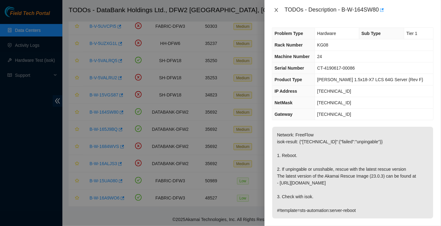
click at [278, 12] on icon "close" at bounding box center [276, 9] width 5 height 5
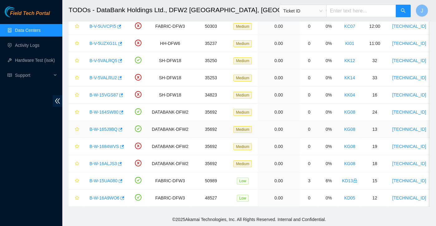
click at [106, 127] on link "B-W-165J9BQ" at bounding box center [103, 129] width 28 height 5
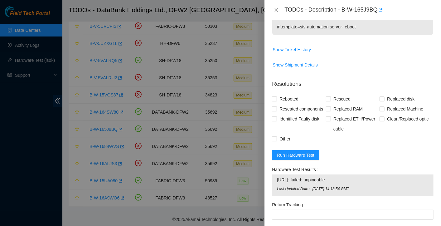
scroll to position [185, 0]
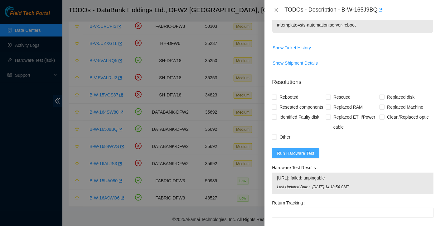
click at [313, 158] on button "Run Hardware Test" at bounding box center [295, 153] width 47 height 10
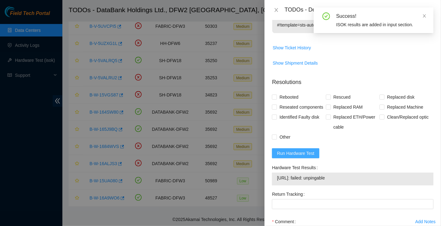
click at [289, 157] on span "Run Hardware Test" at bounding box center [295, 153] width 37 height 7
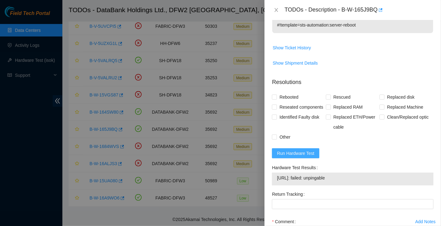
click at [290, 157] on span "Run Hardware Test" at bounding box center [295, 153] width 37 height 7
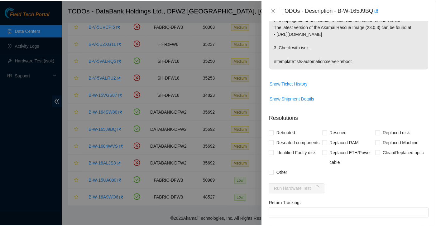
scroll to position [228, 0]
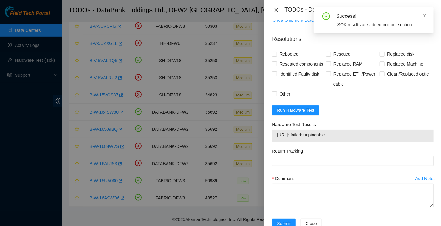
click at [278, 12] on button "Close" at bounding box center [276, 10] width 9 height 6
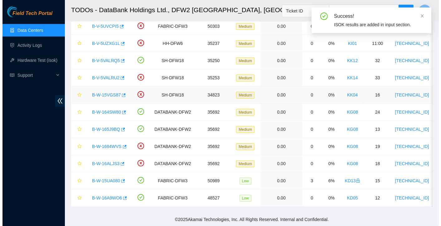
scroll to position [155, 0]
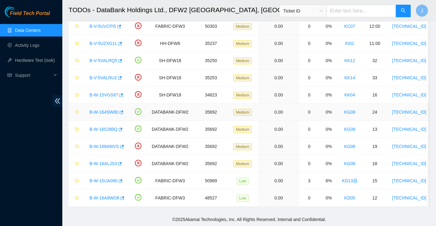
click at [103, 109] on link "B-W-164SW80" at bounding box center [103, 111] width 29 height 5
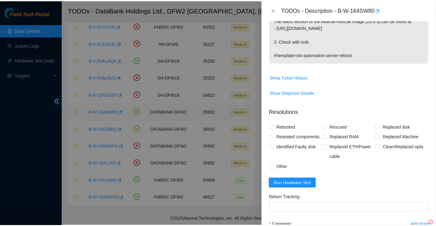
scroll to position [228, 0]
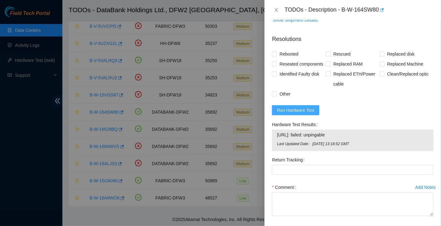
click at [304, 113] on span "Run Hardware Test" at bounding box center [295, 110] width 37 height 7
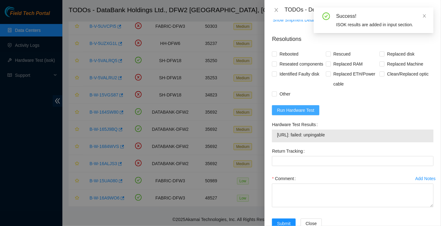
click at [304, 113] on span "Run Hardware Test" at bounding box center [295, 110] width 37 height 7
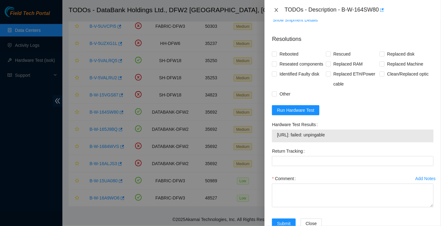
click at [277, 7] on icon "close" at bounding box center [276, 9] width 5 height 5
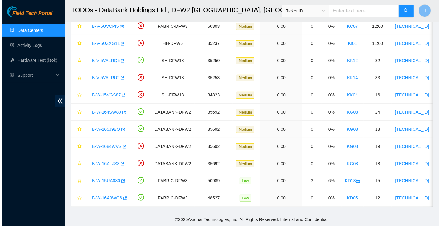
scroll to position [155, 0]
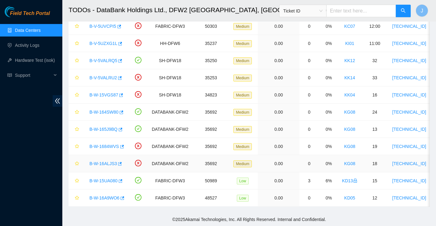
click at [109, 161] on link "B-W-16ALJS3" at bounding box center [102, 163] width 27 height 5
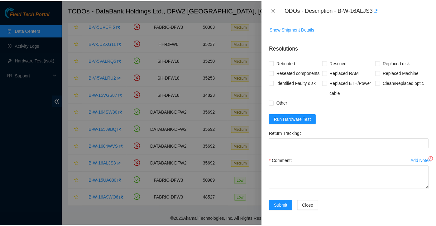
scroll to position [146, 0]
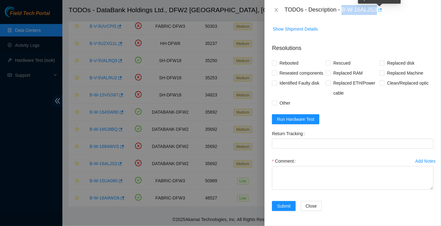
drag, startPoint x: 343, startPoint y: 8, endPoint x: 377, endPoint y: 11, distance: 34.4
click at [377, 11] on div "TODOs - Description - B-W-16ALJS3" at bounding box center [358, 10] width 149 height 10
click at [50, 26] on div at bounding box center [220, 113] width 441 height 226
click at [46, 28] on div at bounding box center [220, 113] width 441 height 226
click at [279, 9] on button "Close" at bounding box center [276, 10] width 9 height 6
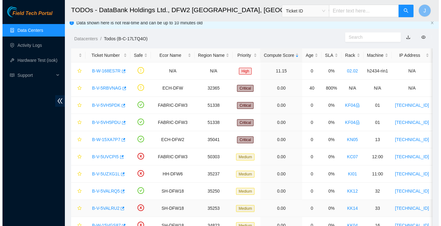
scroll to position [0, 0]
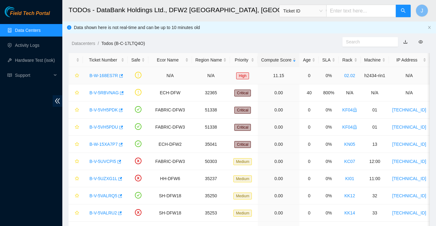
click at [104, 77] on link "B-W-168ES7R" at bounding box center [103, 75] width 29 height 5
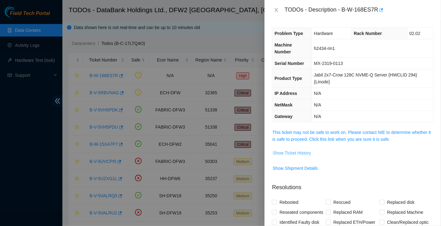
click at [296, 153] on span "Show Ticket History" at bounding box center [292, 152] width 38 height 7
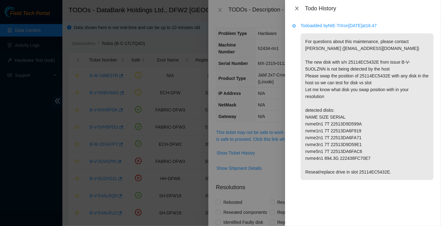
click at [293, 7] on button "Close" at bounding box center [296, 9] width 9 height 6
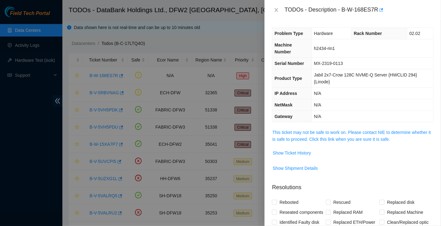
click at [344, 5] on div "TODOs - Description - B-W-168ES7R" at bounding box center [352, 10] width 176 height 20
drag, startPoint x: 343, startPoint y: 11, endPoint x: 379, endPoint y: 10, distance: 35.6
click at [379, 10] on div "TODOs - Description - B-W-168ES7R" at bounding box center [358, 10] width 149 height 10
click at [297, 153] on span "Show Ticket History" at bounding box center [292, 152] width 38 height 7
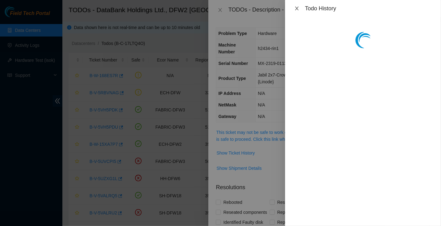
click at [298, 8] on icon "close" at bounding box center [296, 8] width 5 height 5
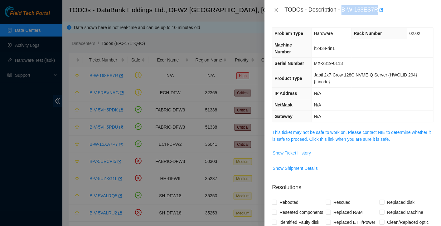
click at [298, 154] on span "Show Ticket History" at bounding box center [292, 152] width 38 height 7
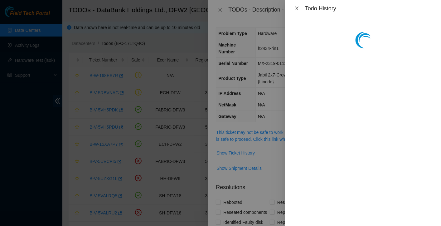
click at [297, 7] on icon "close" at bounding box center [296, 8] width 5 height 5
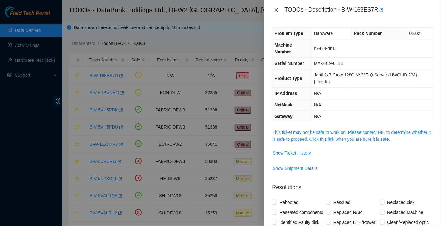
click at [281, 10] on div "TODOs - Description - B-W-168ES7R" at bounding box center [353, 10] width 162 height 10
click at [276, 10] on icon "close" at bounding box center [276, 9] width 5 height 5
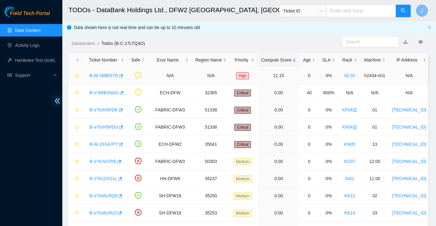
click at [99, 76] on link "B-W-168ES7R" at bounding box center [103, 75] width 29 height 5
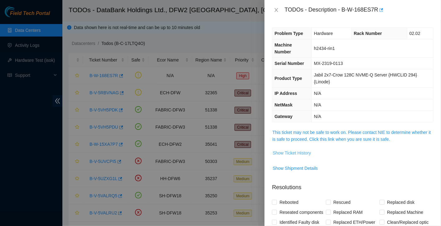
click at [298, 150] on span "Show Ticket History" at bounding box center [292, 152] width 38 height 7
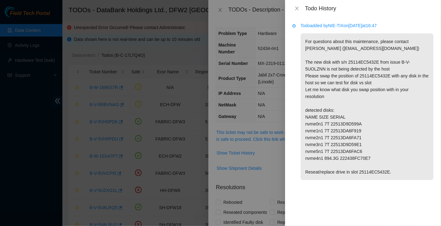
click at [139, 113] on div at bounding box center [220, 113] width 441 height 226
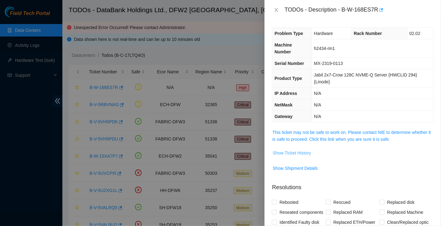
click at [295, 153] on span "Show Ticket History" at bounding box center [292, 152] width 38 height 7
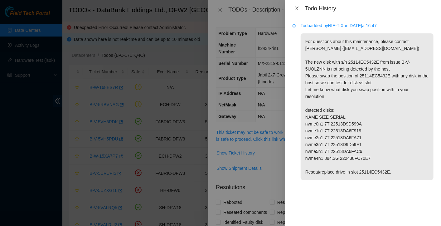
click at [297, 10] on icon "close" at bounding box center [296, 8] width 5 height 5
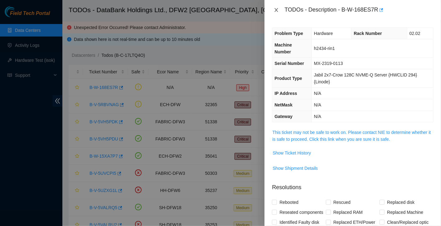
click at [277, 11] on icon "close" at bounding box center [276, 9] width 5 height 5
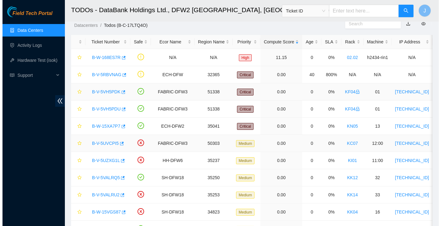
scroll to position [36, 0]
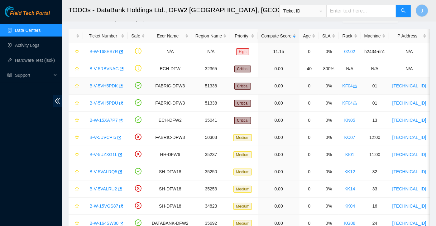
click at [112, 85] on link "B-V-5VH5PDK" at bounding box center [103, 85] width 28 height 5
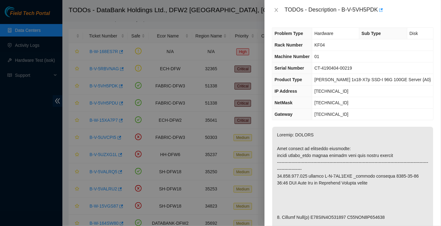
scroll to position [16, 0]
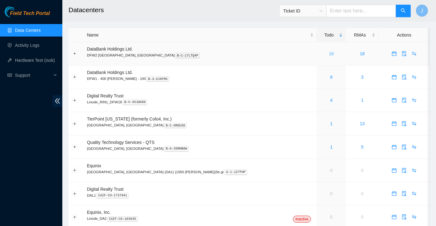
click at [329, 53] on link "16" at bounding box center [331, 53] width 5 height 5
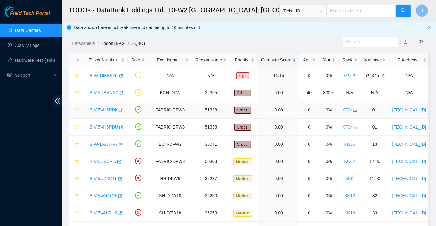
click at [101, 109] on link "B-V-5VH5PDK" at bounding box center [103, 109] width 28 height 5
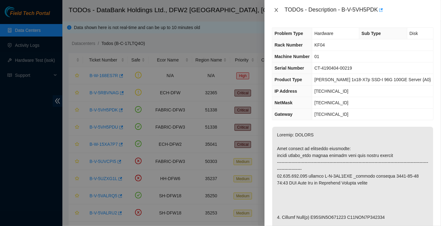
click at [276, 8] on icon "close" at bounding box center [276, 9] width 5 height 5
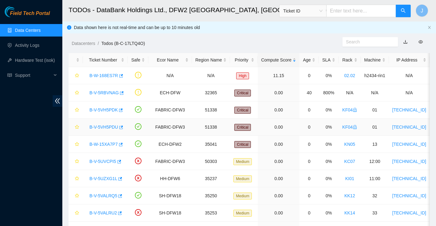
click at [111, 128] on link "B-V-5VH5PDU" at bounding box center [103, 126] width 29 height 5
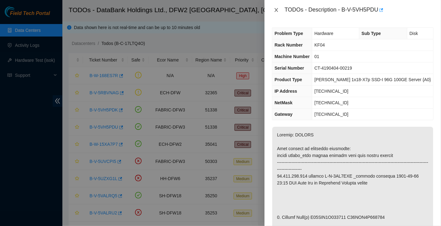
click at [277, 7] on icon "close" at bounding box center [276, 9] width 5 height 5
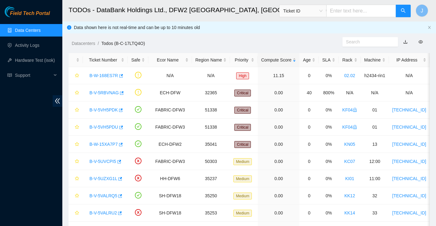
click at [32, 31] on link "Data Centers" at bounding box center [28, 30] width 26 height 5
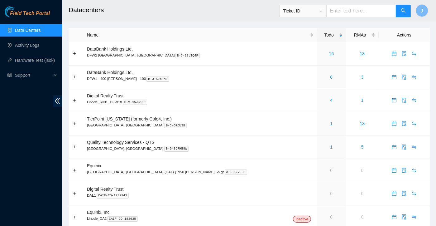
click at [32, 31] on link "Data Centers" at bounding box center [28, 30] width 26 height 5
click at [392, 55] on icon "calendar" at bounding box center [394, 53] width 5 height 5
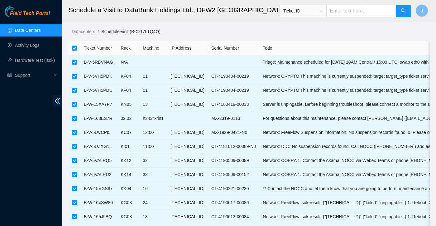
drag, startPoint x: 165, startPoint y: 88, endPoint x: 308, endPoint y: 43, distance: 149.9
click at [308, 43] on th "Todo" at bounding box center [407, 48] width 296 height 14
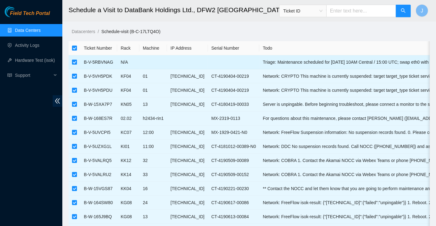
click at [74, 63] on input "checkbox" at bounding box center [74, 62] width 5 height 5
checkbox input "false"
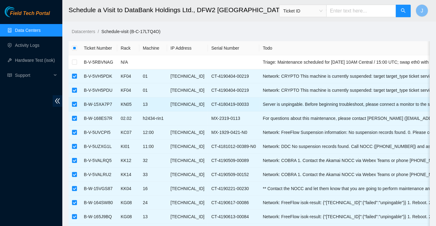
click at [75, 104] on input "checkbox" at bounding box center [74, 104] width 5 height 5
checkbox input "false"
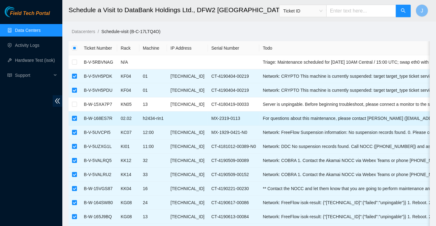
click at [75, 118] on input "checkbox" at bounding box center [74, 118] width 5 height 5
checkbox input "false"
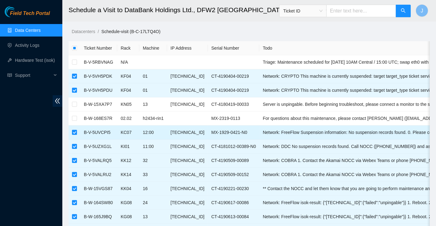
click at [75, 133] on input "checkbox" at bounding box center [74, 132] width 5 height 5
checkbox input "false"
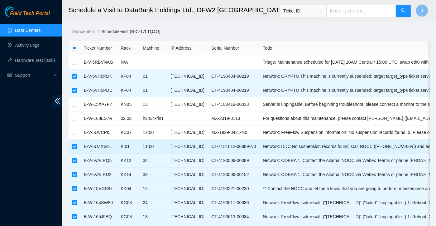
click at [75, 144] on input "checkbox" at bounding box center [74, 146] width 5 height 5
checkbox input "false"
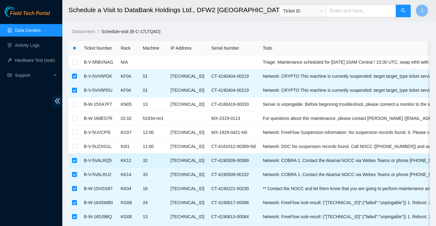
click at [73, 159] on input "checkbox" at bounding box center [74, 160] width 5 height 5
checkbox input "false"
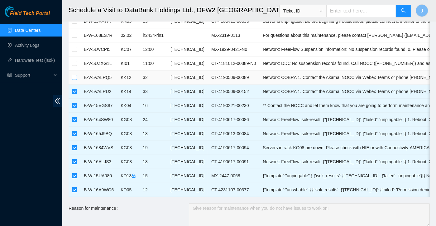
scroll to position [84, 0]
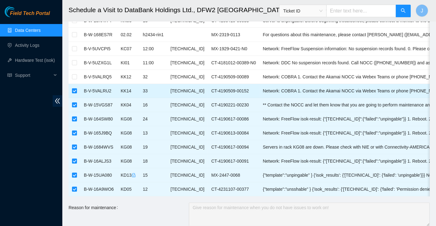
click at [73, 92] on input "checkbox" at bounding box center [74, 90] width 5 height 5
checkbox input "false"
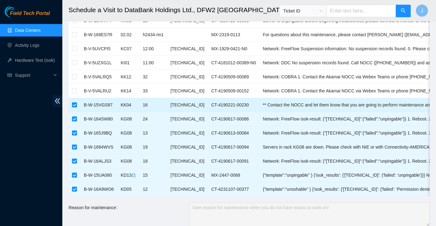
click at [75, 104] on input "checkbox" at bounding box center [74, 104] width 5 height 5
checkbox input "false"
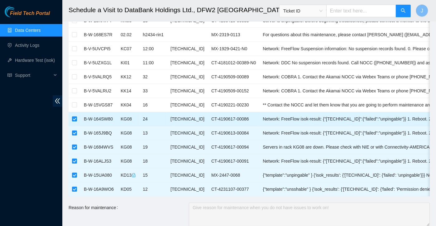
click at [75, 119] on input "checkbox" at bounding box center [74, 118] width 5 height 5
checkbox input "false"
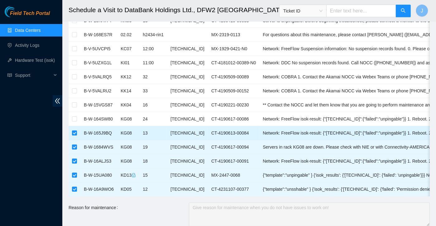
click at [75, 130] on input "checkbox" at bounding box center [74, 132] width 5 height 5
checkbox input "false"
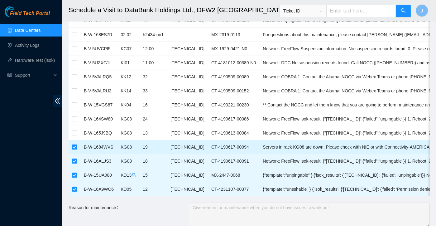
click at [74, 146] on input "checkbox" at bounding box center [74, 146] width 5 height 5
checkbox input "false"
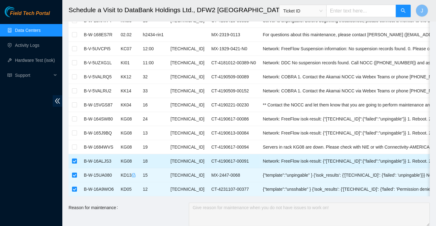
click at [75, 162] on input "checkbox" at bounding box center [74, 160] width 5 height 5
checkbox input "false"
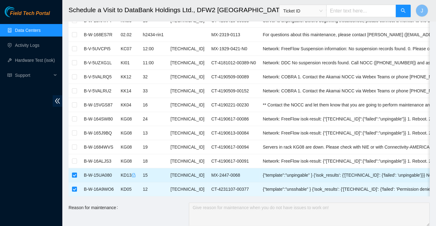
click at [75, 173] on input "checkbox" at bounding box center [74, 174] width 5 height 5
checkbox input "false"
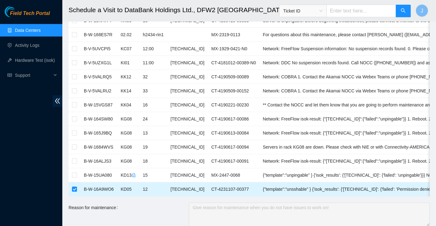
click at [76, 188] on input "checkbox" at bounding box center [74, 188] width 5 height 5
checkbox input "false"
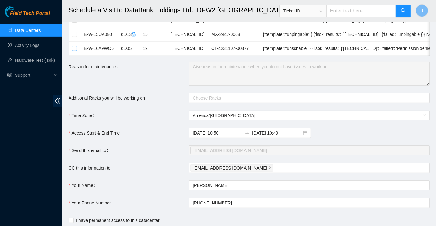
scroll to position [239, 0]
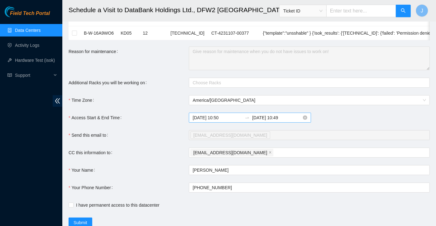
click at [269, 120] on input "[DATE] 10:49" at bounding box center [277, 117] width 50 height 7
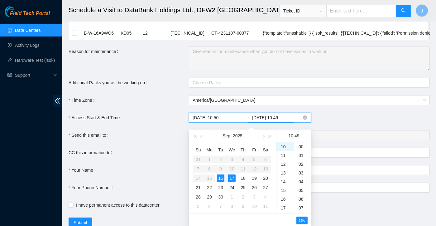
scroll to position [428, 0]
click at [222, 178] on div "16" at bounding box center [220, 177] width 7 height 7
click at [287, 143] on div "23" at bounding box center [285, 147] width 17 height 9
type input "[DATE] 23:49"
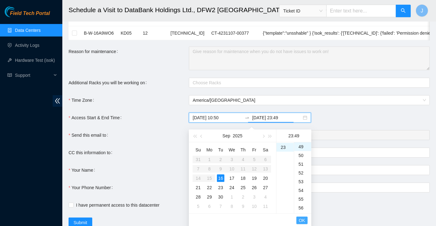
click at [304, 220] on span "OK" at bounding box center [302, 220] width 6 height 7
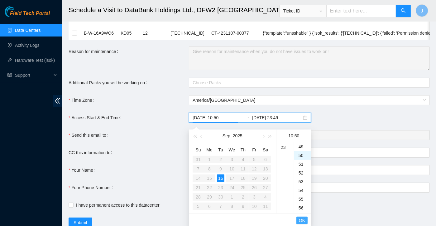
scroll to position [437, 0]
click at [304, 220] on span "OK" at bounding box center [302, 220] width 6 height 7
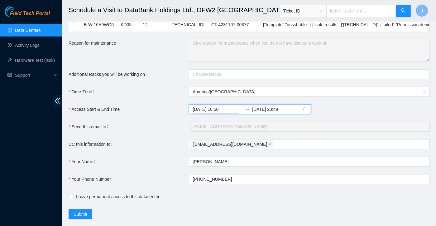
scroll to position [265, 0]
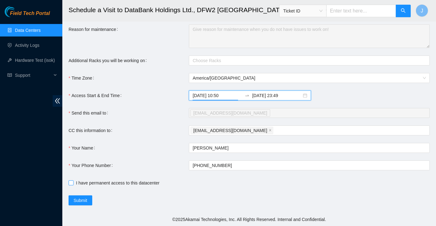
click at [71, 183] on input "I have permanent access to this datacenter" at bounding box center [71, 182] width 4 height 4
checkbox input "true"
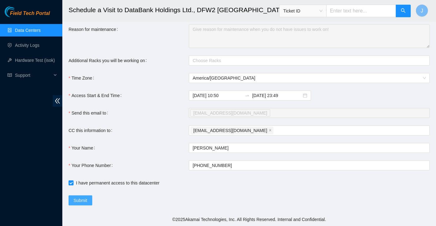
click at [79, 199] on span "Submit" at bounding box center [81, 200] width 14 height 7
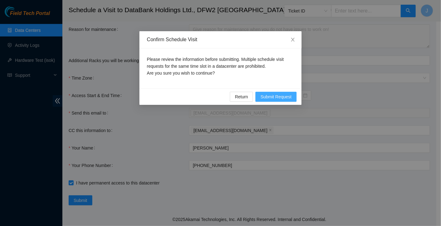
click at [268, 96] on span "Submit Request" at bounding box center [275, 96] width 31 height 7
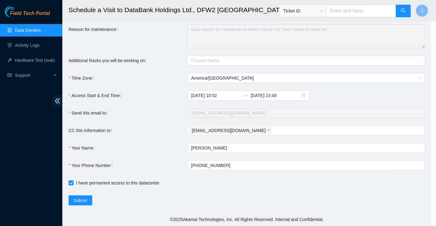
type input "[DATE] 10:52"
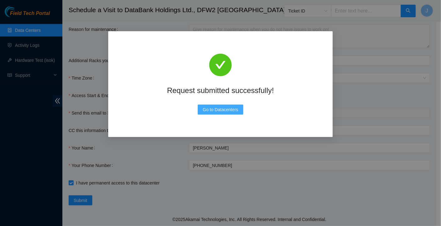
click at [240, 107] on button "Go to Datacenters" at bounding box center [221, 109] width 46 height 10
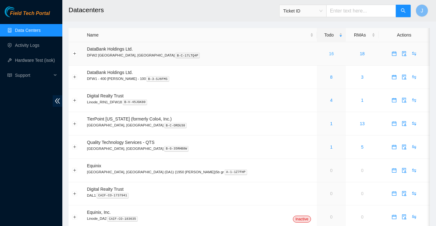
click at [329, 54] on link "16" at bounding box center [331, 53] width 5 height 5
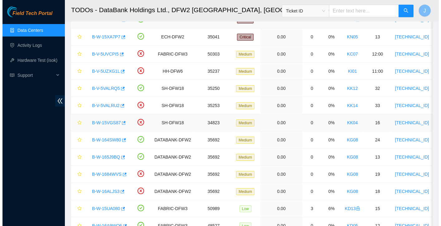
scroll to position [138, 0]
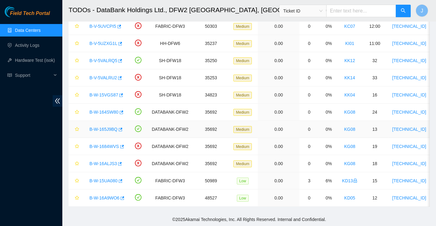
click at [109, 127] on link "B-W-165J9BQ" at bounding box center [103, 129] width 28 height 5
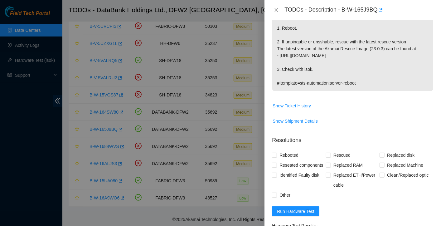
scroll to position [128, 0]
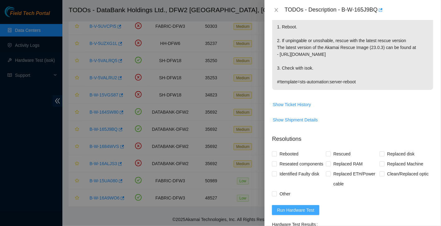
click at [307, 213] on span "Run Hardware Test" at bounding box center [295, 209] width 37 height 7
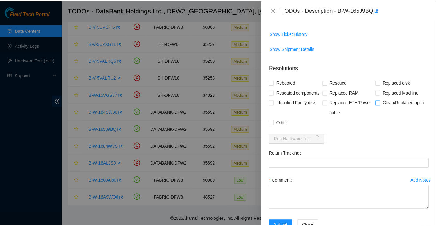
scroll to position [201, 0]
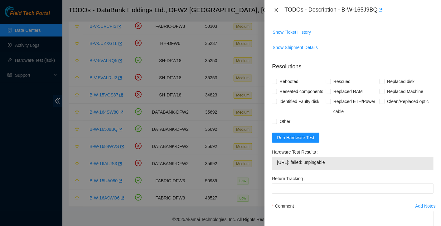
click at [275, 12] on icon "close" at bounding box center [276, 9] width 5 height 5
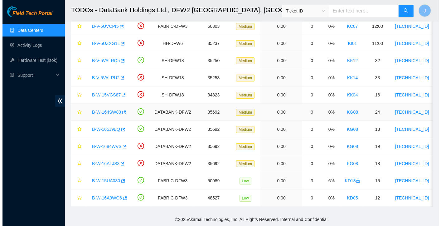
scroll to position [185, 0]
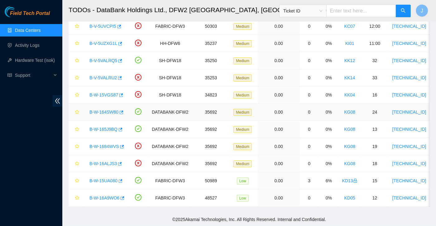
click at [99, 109] on link "B-W-164SW80" at bounding box center [103, 111] width 29 height 5
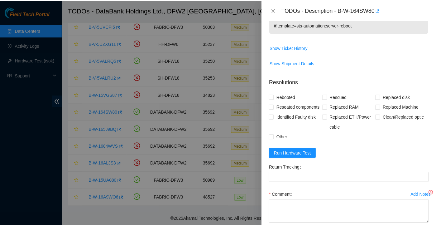
scroll to position [201, 0]
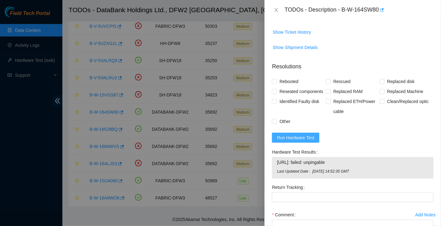
click at [296, 141] on span "Run Hardware Test" at bounding box center [295, 137] width 37 height 7
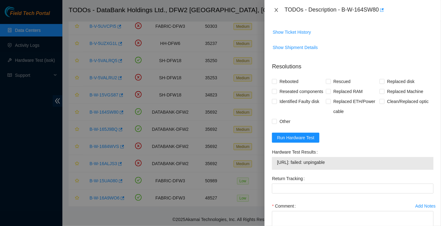
click at [276, 10] on icon "close" at bounding box center [276, 10] width 3 height 4
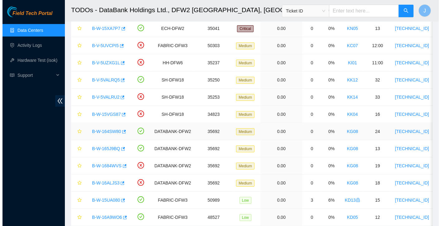
scroll to position [115, 0]
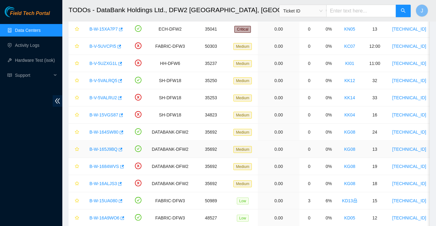
click at [101, 149] on link "B-W-165J9BQ" at bounding box center [103, 149] width 28 height 5
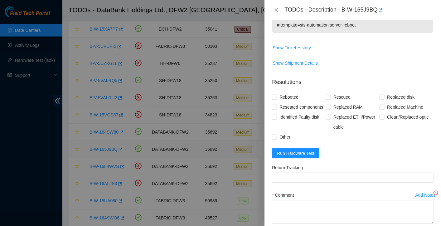
scroll to position [201, 0]
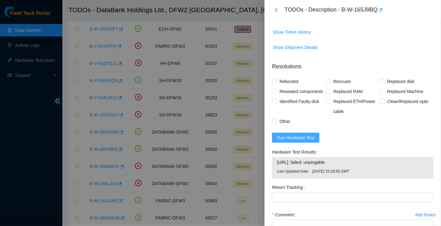
click at [285, 141] on span "Run Hardware Test" at bounding box center [295, 137] width 37 height 7
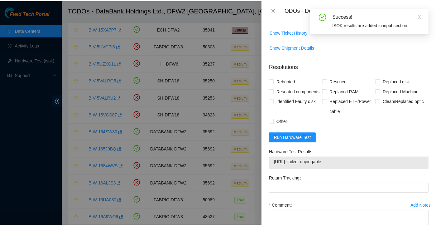
scroll to position [0, 0]
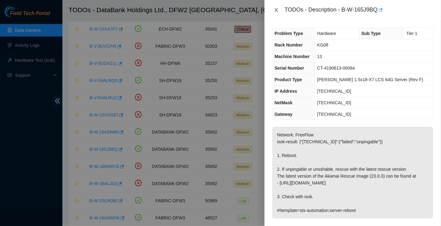
click at [276, 10] on icon "close" at bounding box center [276, 10] width 3 height 4
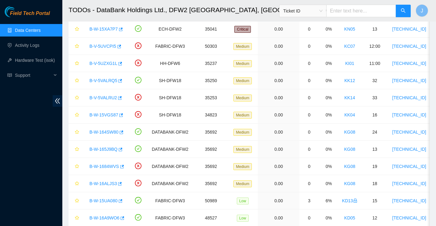
click at [436, 10] on div "TODOs - Description - undefined Problem Type N/A Rack Number N/A Machine Number…" at bounding box center [436, 113] width 0 height 226
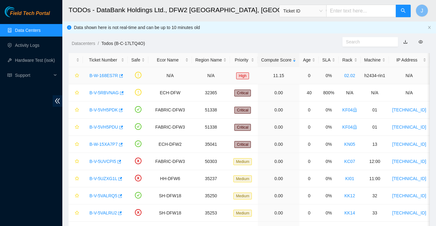
click at [104, 73] on link "B-W-168ES7R" at bounding box center [103, 75] width 29 height 5
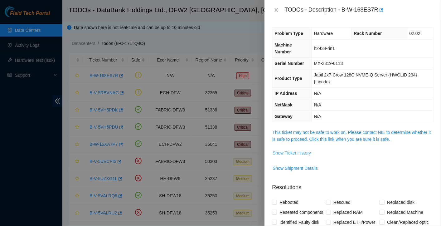
click at [292, 154] on span "Show Ticket History" at bounding box center [292, 152] width 38 height 7
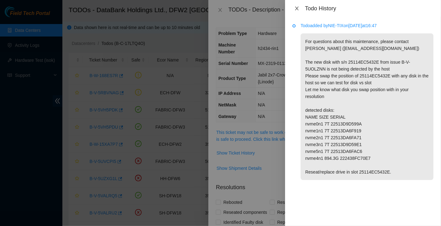
click at [297, 6] on icon "close" at bounding box center [296, 8] width 5 height 5
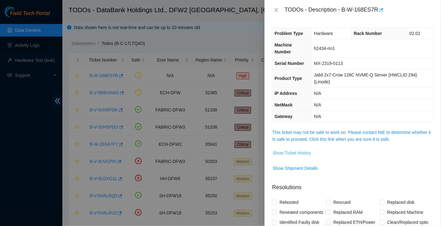
click at [292, 156] on button "Show Ticket History" at bounding box center [291, 153] width 39 height 10
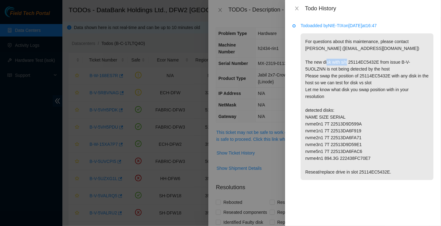
drag, startPoint x: 348, startPoint y: 61, endPoint x: 375, endPoint y: 64, distance: 27.0
click at [375, 64] on p "For questions about this maintenance, please contact Eric Polgar (epolgar@akama…" at bounding box center [367, 106] width 133 height 147
drag, startPoint x: 375, startPoint y: 64, endPoint x: 372, endPoint y: 62, distance: 3.8
click at [372, 62] on p "For questions about this maintenance, please contact Eric Polgar (epolgar@akama…" at bounding box center [367, 106] width 133 height 147
drag, startPoint x: 377, startPoint y: 61, endPoint x: 340, endPoint y: 61, distance: 36.2
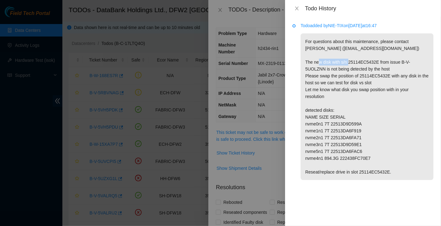
click at [340, 61] on p "For questions about this maintenance, please contact Eric Polgar (epolgar@akama…" at bounding box center [367, 106] width 133 height 147
copy p "s/n 25114EC5432E"
click at [296, 8] on icon "close" at bounding box center [296, 8] width 5 height 5
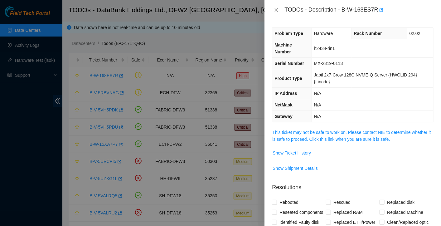
scroll to position [62, 0]
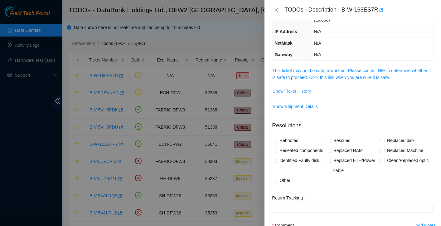
click at [302, 91] on span "Show Ticket History" at bounding box center [292, 91] width 38 height 7
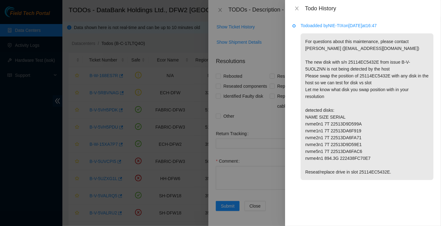
scroll to position [135, 0]
click at [297, 10] on icon "close" at bounding box center [296, 8] width 5 height 5
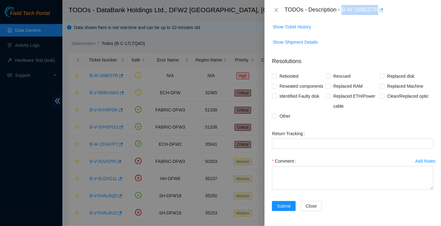
drag, startPoint x: 343, startPoint y: 8, endPoint x: 377, endPoint y: 11, distance: 34.1
click at [377, 11] on div "TODOs - Description - B-W-168ES7R" at bounding box center [358, 10] width 149 height 10
copy div "B-W-168ES7R"
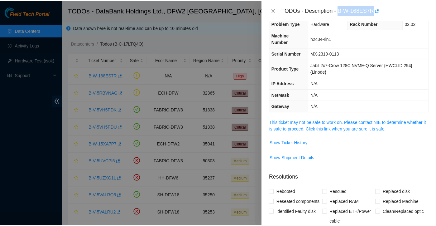
scroll to position [0, 0]
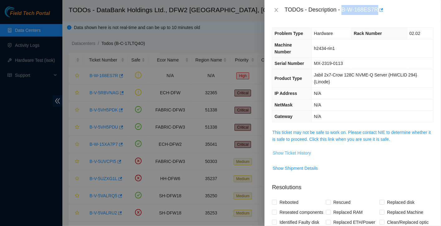
click at [300, 152] on span "Show Ticket History" at bounding box center [292, 152] width 38 height 7
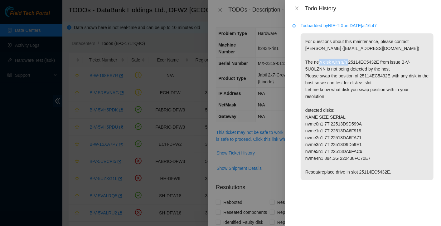
drag, startPoint x: 341, startPoint y: 61, endPoint x: 376, endPoint y: 63, distance: 35.0
click at [376, 63] on p "For questions about this maintenance, please contact Eric Polgar (epolgar@akama…" at bounding box center [367, 106] width 133 height 147
copy p "s/n 25114EC5432E"
click at [296, 7] on icon "close" at bounding box center [296, 9] width 3 height 4
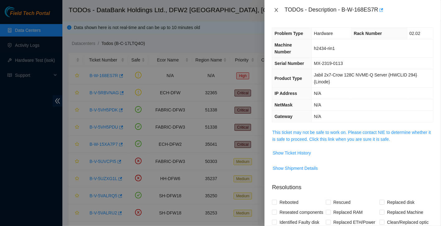
click at [277, 11] on icon "close" at bounding box center [276, 9] width 5 height 5
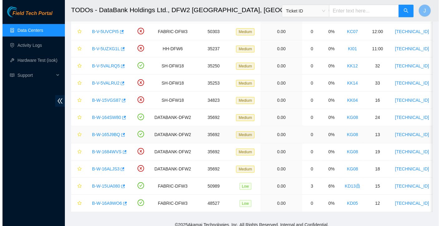
scroll to position [138, 0]
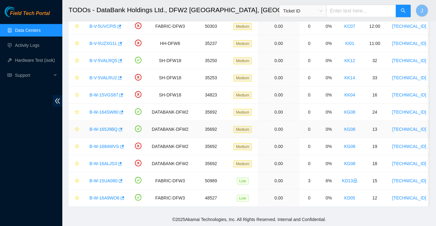
click at [100, 127] on link "B-W-165J9BQ" at bounding box center [103, 129] width 28 height 5
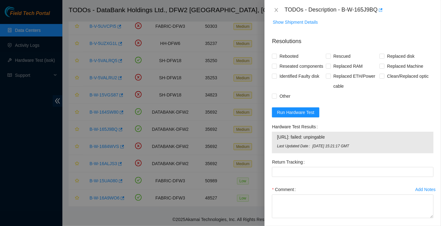
scroll to position [226, 0]
click at [304, 115] on span "Run Hardware Test" at bounding box center [295, 112] width 37 height 7
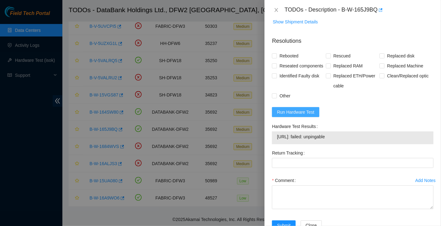
click at [300, 115] on span "Run Hardware Test" at bounding box center [295, 112] width 37 height 7
click at [297, 115] on span "Run Hardware Test" at bounding box center [295, 112] width 37 height 7
click at [296, 115] on span "Run Hardware Test" at bounding box center [295, 112] width 37 height 7
drag, startPoint x: 344, startPoint y: 10, endPoint x: 355, endPoint y: 11, distance: 11.3
click at [355, 11] on div "TODOs - Description - B-W-165J9BQ" at bounding box center [358, 10] width 149 height 10
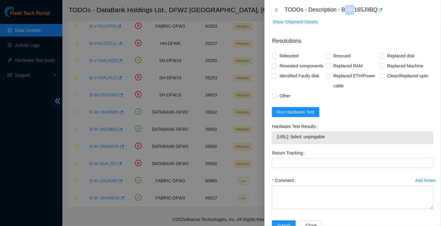
click at [355, 11] on div "TODOs - Description - B-W-165J9BQ" at bounding box center [358, 10] width 149 height 10
drag, startPoint x: 342, startPoint y: 8, endPoint x: 377, endPoint y: 16, distance: 36.2
click at [377, 16] on div "TODOs - Description - B-W-165J9BQ" at bounding box center [352, 10] width 176 height 20
copy div "B-W-165J9BQ"
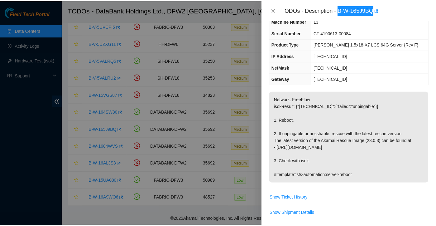
scroll to position [26, 0]
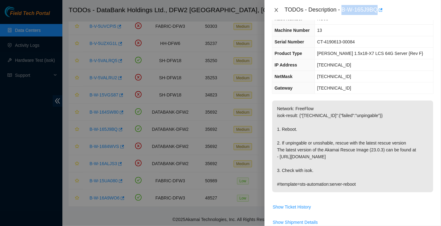
click at [276, 10] on icon "close" at bounding box center [276, 10] width 3 height 4
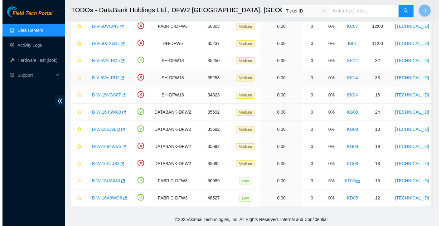
scroll to position [0, 0]
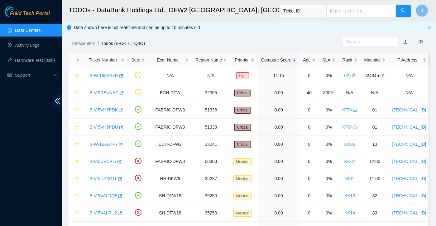
click at [303, 36] on div "Datacenters / Todos (B-C-17LTQ4O) /" at bounding box center [202, 29] width 280 height 35
click at [109, 75] on link "B-W-168ES7R" at bounding box center [103, 75] width 29 height 5
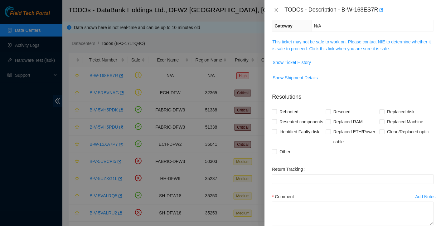
scroll to position [91, 0]
click at [286, 122] on span "Reseated components" at bounding box center [301, 121] width 49 height 10
click at [276, 122] on input "Reseated components" at bounding box center [274, 120] width 4 height 4
checkbox input "true"
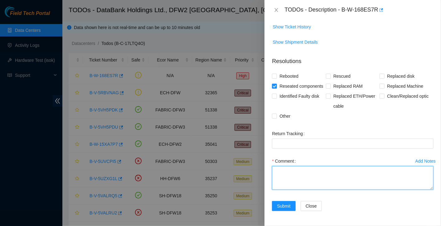
click at [292, 181] on textarea "Comment" at bounding box center [353, 178] width 162 height 24
paste textarea "Contacted Eric Polgar before working on unit. He gave me the go ahead to swap c…"
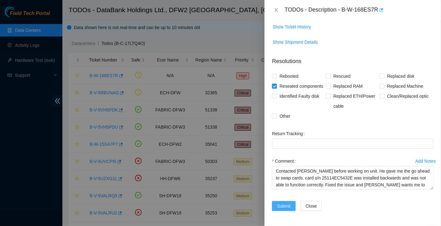
click at [278, 207] on span "Submit" at bounding box center [284, 205] width 14 height 7
type textarea "Contacted Eric Polgar before working on unit. He gave me the go ahead to swap c…"
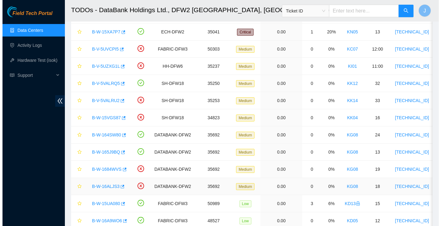
scroll to position [122, 0]
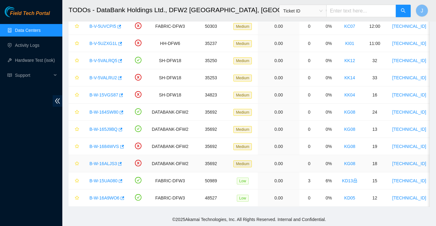
click at [108, 161] on link "B-W-16ALJS3" at bounding box center [102, 163] width 27 height 5
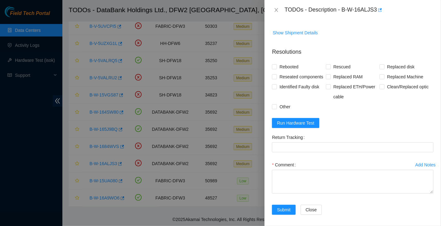
scroll to position [0, 0]
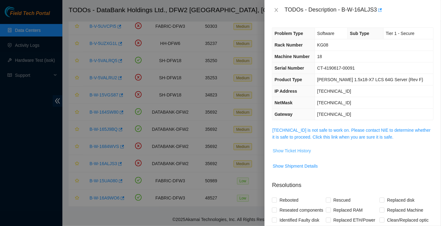
click at [291, 151] on span "Show Ticket History" at bounding box center [292, 150] width 38 height 7
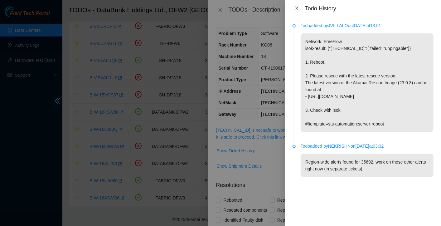
click at [297, 8] on icon "close" at bounding box center [296, 8] width 5 height 5
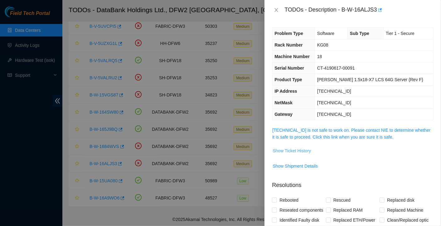
click at [289, 149] on span "Show Ticket History" at bounding box center [292, 150] width 38 height 7
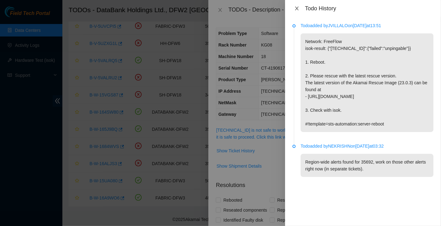
click at [299, 10] on icon "close" at bounding box center [296, 8] width 5 height 5
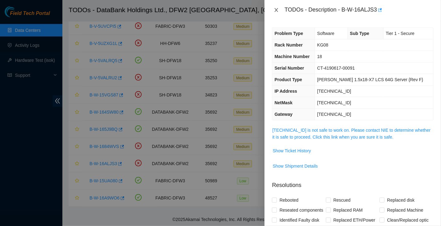
click at [276, 8] on icon "close" at bounding box center [276, 9] width 5 height 5
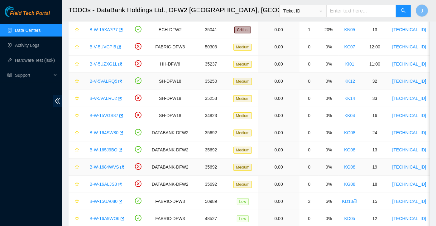
scroll to position [122, 0]
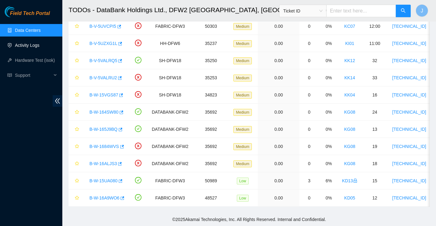
click at [40, 45] on link "Activity Logs" at bounding box center [27, 45] width 25 height 5
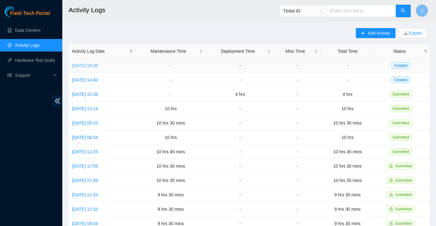
click at [98, 66] on link "Tue, 16 Sep 2025 09:38" at bounding box center [85, 65] width 26 height 5
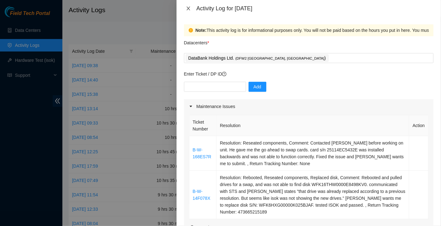
click at [191, 9] on button "Close" at bounding box center [188, 9] width 9 height 6
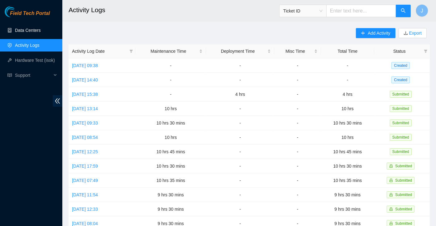
click at [41, 31] on link "Data Centers" at bounding box center [28, 30] width 26 height 5
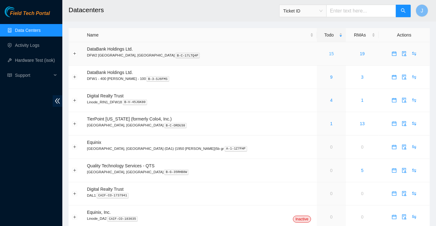
click at [329, 53] on link "15" at bounding box center [331, 53] width 5 height 5
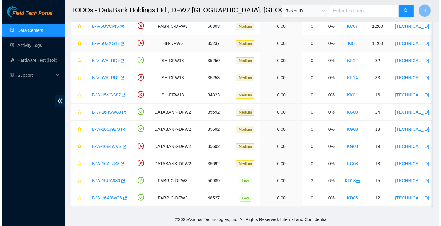
scroll to position [121, 0]
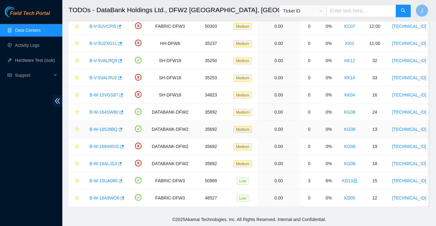
click at [101, 127] on link "B-W-165J9BQ" at bounding box center [103, 129] width 28 height 5
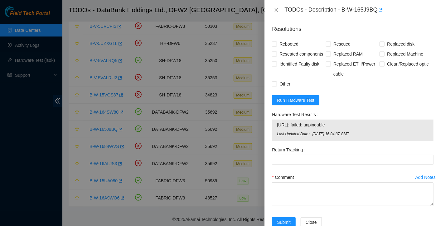
scroll to position [263, 0]
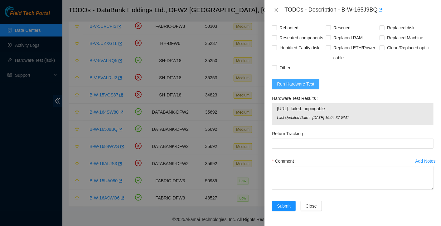
click at [306, 86] on span "Run Hardware Test" at bounding box center [295, 83] width 37 height 7
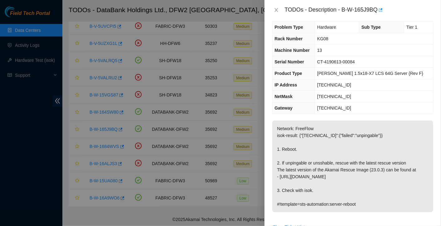
scroll to position [0, 0]
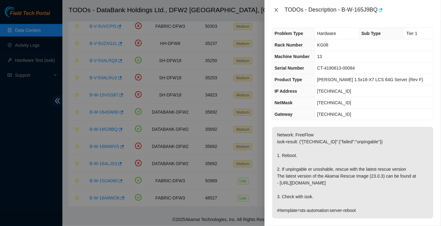
click at [277, 9] on icon "close" at bounding box center [276, 10] width 3 height 4
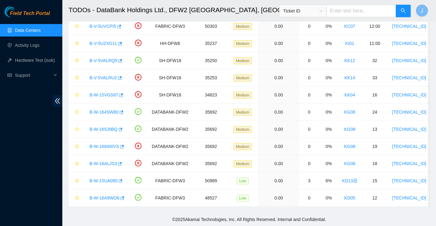
click at [436, 9] on div "TODOs - Description - undefined Problem Type N/A Rack Number N/A Machine Number…" at bounding box center [436, 113] width 0 height 226
click at [105, 162] on link "B-W-16ALJS3" at bounding box center [102, 163] width 27 height 5
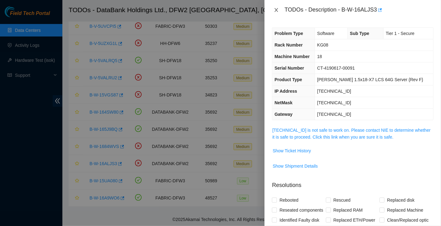
click at [277, 8] on icon "close" at bounding box center [276, 9] width 5 height 5
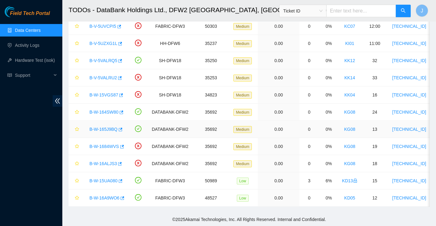
click at [100, 127] on link "B-W-165J9BQ" at bounding box center [103, 129] width 28 height 5
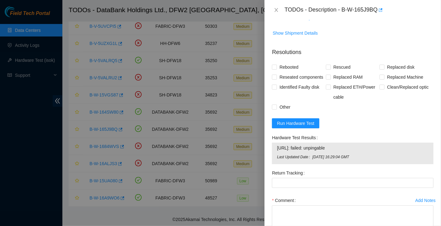
scroll to position [216, 0]
click at [309, 126] on span "Run Hardware Test" at bounding box center [295, 122] width 37 height 7
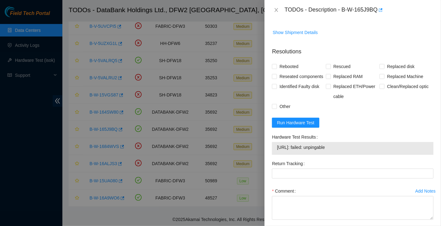
scroll to position [0, 0]
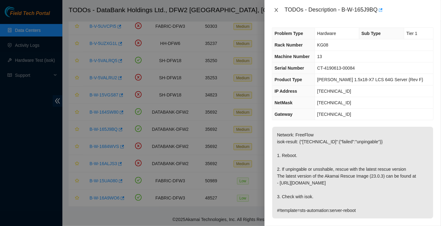
click at [276, 8] on icon "close" at bounding box center [276, 9] width 5 height 5
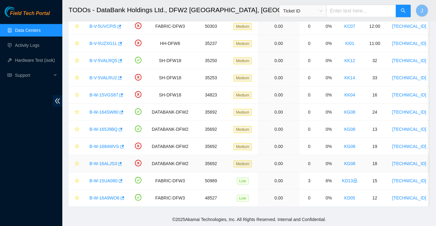
click at [102, 161] on link "B-W-16ALJS3" at bounding box center [102, 163] width 27 height 5
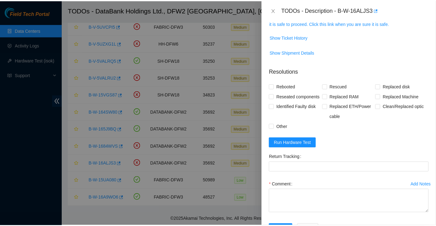
scroll to position [120, 0]
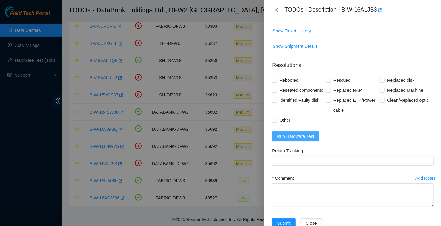
click at [302, 140] on span "Run Hardware Test" at bounding box center [295, 136] width 37 height 7
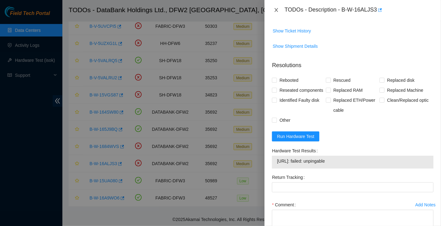
click at [277, 8] on icon "close" at bounding box center [276, 9] width 5 height 5
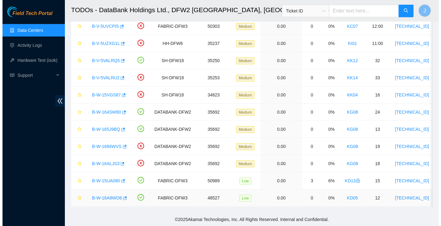
scroll to position [122, 0]
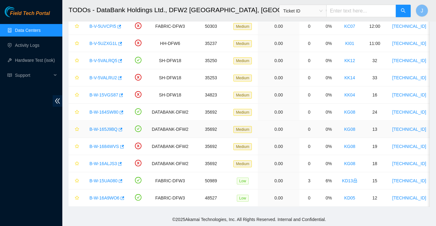
click at [106, 128] on div "B-W-165J9BQ" at bounding box center [105, 129] width 38 height 10
click at [107, 127] on link "B-W-165J9BQ" at bounding box center [103, 129] width 28 height 5
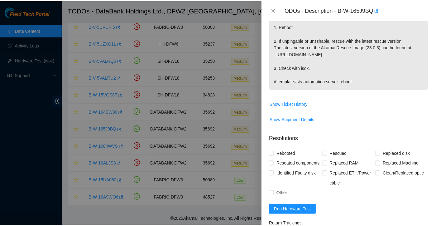
scroll to position [120, 0]
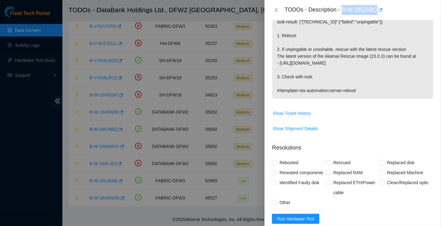
drag, startPoint x: 343, startPoint y: 10, endPoint x: 377, endPoint y: 13, distance: 34.4
click at [377, 13] on div "TODOs - Description - B-W-165J9BQ" at bounding box center [358, 10] width 149 height 10
copy div "B-W-165J9BQ"
click at [273, 12] on button "Close" at bounding box center [276, 10] width 9 height 6
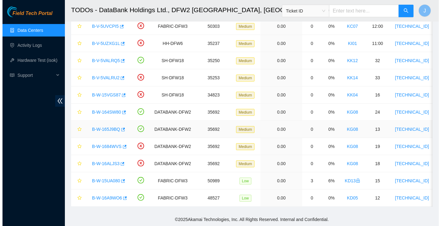
scroll to position [129, 0]
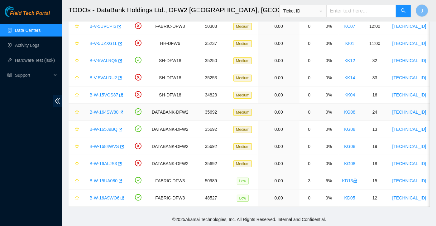
click at [106, 109] on link "B-W-164SW80" at bounding box center [103, 111] width 29 height 5
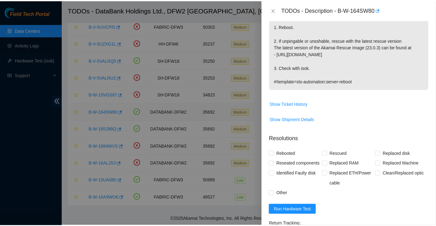
scroll to position [120, 0]
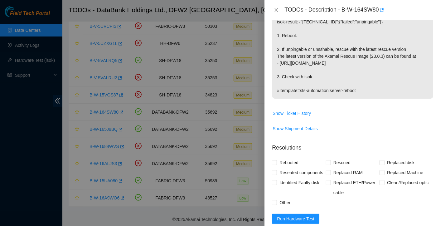
click at [344, 10] on div "TODOs - Description - B-W-164SW80" at bounding box center [358, 10] width 149 height 10
drag, startPoint x: 343, startPoint y: 7, endPoint x: 379, endPoint y: 7, distance: 36.2
click at [379, 7] on div "TODOs - Description - B-W-164SW80" at bounding box center [358, 10] width 149 height 10
copy div "B-W-164SW80"
click at [276, 13] on div "TODOs - Description - B-W-164SW80" at bounding box center [353, 10] width 162 height 10
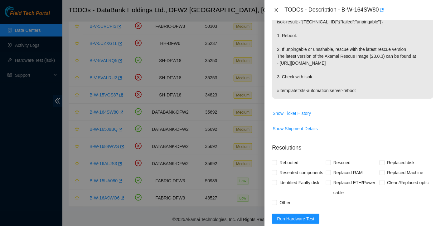
click at [276, 10] on icon "close" at bounding box center [276, 10] width 3 height 4
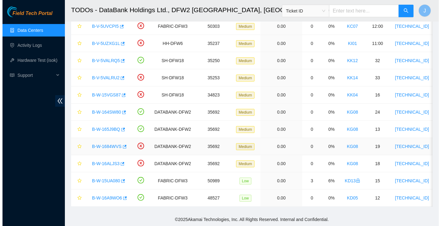
scroll to position [0, 0]
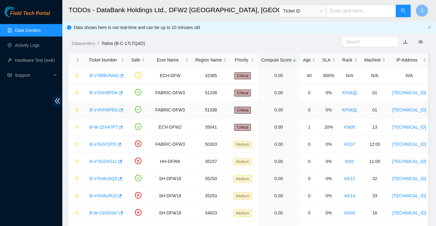
click at [105, 109] on link "B-V-5VH5PDU" at bounding box center [103, 109] width 29 height 5
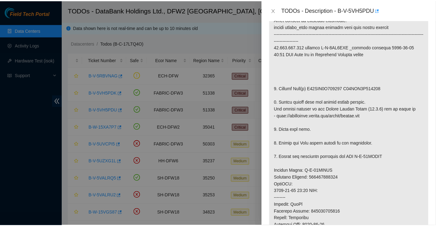
scroll to position [120, 0]
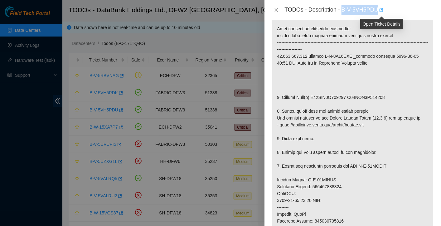
drag, startPoint x: 342, startPoint y: 8, endPoint x: 382, endPoint y: 14, distance: 40.4
click at [382, 14] on body "Field Tech Portal Data Centers Activity Logs Hardware Test (isok) Support TODOs…" at bounding box center [218, 113] width 436 height 226
copy div "B-V-5VH5PDU"
click at [276, 9] on icon "close" at bounding box center [276, 9] width 5 height 5
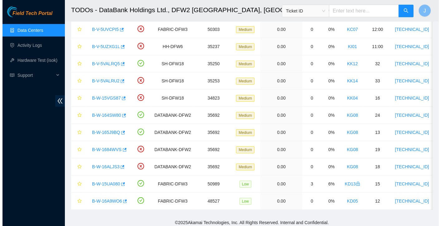
scroll to position [122, 0]
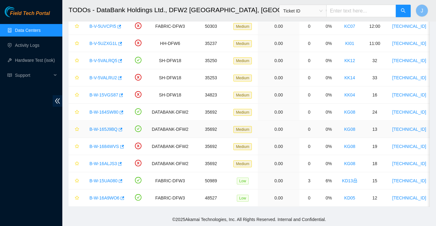
click at [109, 127] on link "B-W-165J9BQ" at bounding box center [103, 129] width 28 height 5
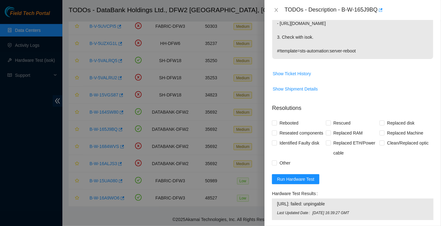
scroll to position [160, 0]
click at [307, 182] on span "Run Hardware Test" at bounding box center [295, 178] width 37 height 7
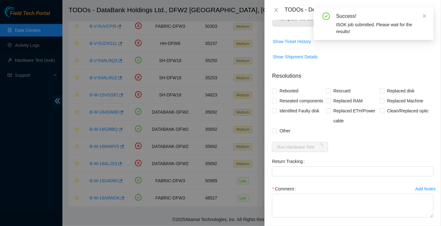
scroll to position [196, 0]
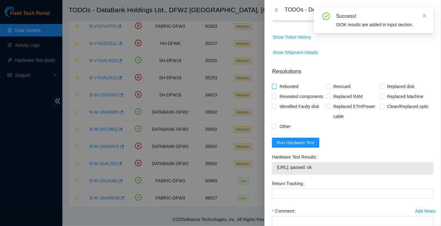
click at [275, 83] on label "Rebooted" at bounding box center [286, 86] width 29 height 10
click at [275, 84] on input "Rebooted" at bounding box center [274, 86] width 4 height 4
checkbox input "true"
click at [276, 92] on label "Reseated components" at bounding box center [299, 96] width 54 height 10
click at [276, 94] on input "Reseated components" at bounding box center [274, 96] width 4 height 4
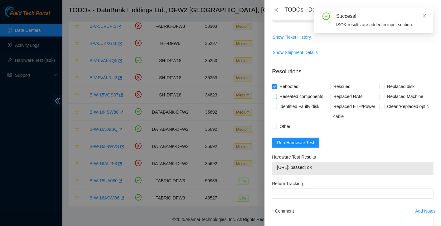
checkbox input "true"
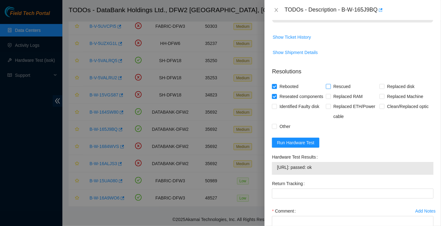
click at [332, 84] on span "Rescued" at bounding box center [342, 86] width 22 height 10
click at [330, 84] on input "Rescued" at bounding box center [328, 86] width 4 height 4
checkbox input "true"
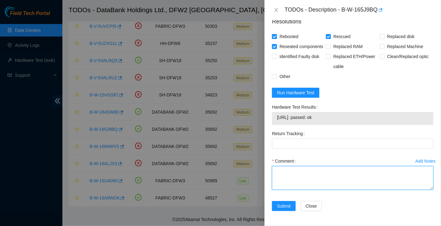
click at [297, 182] on textarea "Comment" at bounding box center [353, 178] width 162 height 24
paste textarea "Rebooted, tested pingable and failed, rebooted, rescued, configured, rebooted, …"
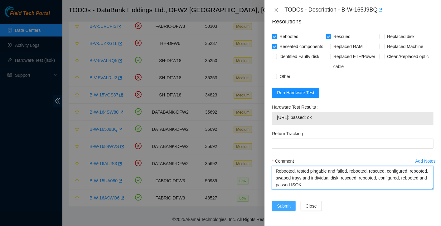
type textarea "Rebooted, tested pingable and failed, rebooted, rescued, configured, rebooted, …"
click at [288, 205] on span "Submit" at bounding box center [284, 205] width 14 height 7
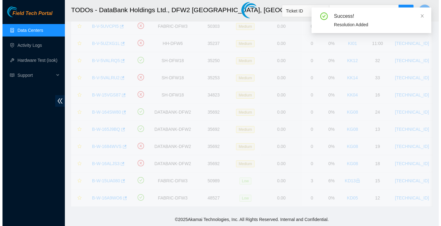
scroll to position [104, 0]
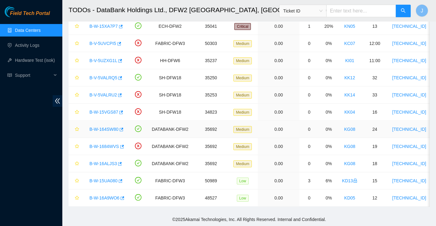
click at [106, 127] on link "B-W-164SW80" at bounding box center [103, 129] width 29 height 5
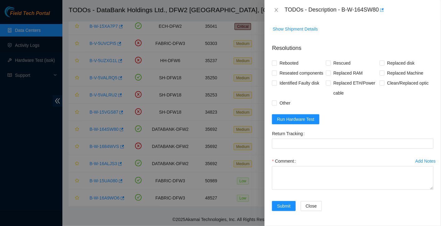
scroll to position [263, 0]
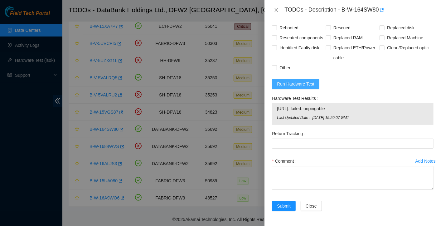
click at [308, 80] on span "Run Hardware Test" at bounding box center [295, 83] width 37 height 7
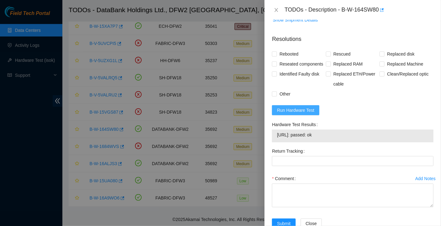
scroll to position [255, 0]
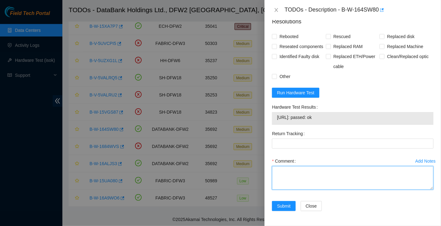
click at [333, 173] on textarea "Comment" at bounding box center [353, 178] width 162 height 24
paste textarea "Rebooted, tested pingable and failed, rebooted, rescued, configured, rebooted, …"
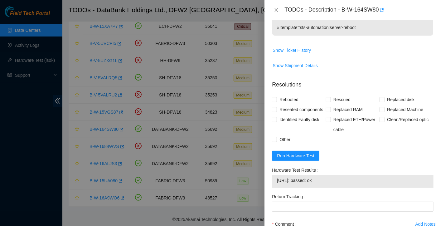
scroll to position [181, 0]
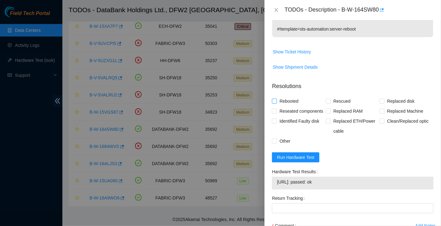
type textarea "Rebooted, tested pingable and failed, rebooted, rescued, configured, rebooted, …"
click at [288, 103] on span "Rebooted" at bounding box center [289, 101] width 24 height 10
click at [276, 103] on input "Rebooted" at bounding box center [274, 101] width 4 height 4
checkbox input "true"
click at [287, 111] on span "Reseated components" at bounding box center [301, 111] width 49 height 10
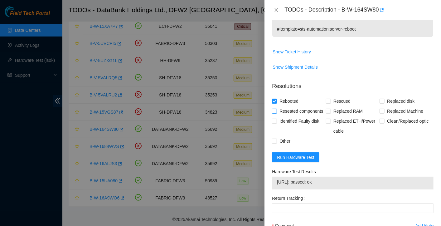
click at [276, 111] on input "Reseated components" at bounding box center [274, 111] width 4 height 4
checkbox input "true"
click at [332, 97] on span "Rescued" at bounding box center [342, 101] width 22 height 10
click at [330, 99] on input "Rescued" at bounding box center [328, 101] width 4 height 4
checkbox input "true"
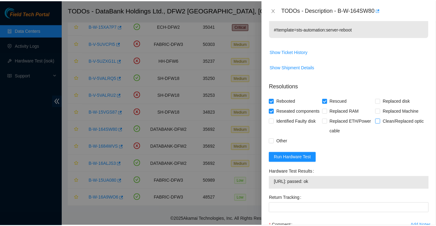
scroll to position [255, 0]
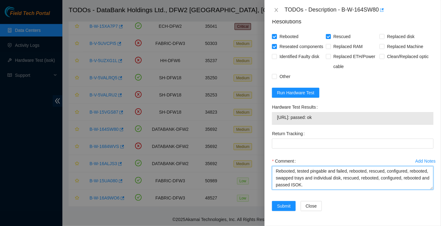
drag, startPoint x: 329, startPoint y: 183, endPoint x: 242, endPoint y: 151, distance: 92.5
click at [242, 151] on div "TODOs - Description - B-W-164SW80 Problem Type Hardware Sub Type Tier 1 Rack Nu…" at bounding box center [220, 113] width 441 height 226
type textarea "Rebooted, tested pingable and failed, rebooted, rescued, configured, rebooted, …"
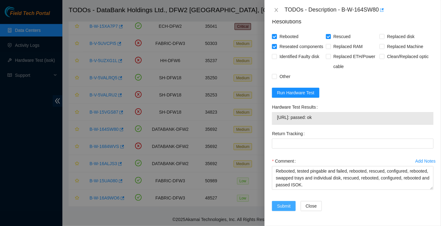
click at [287, 207] on span "Submit" at bounding box center [284, 205] width 14 height 7
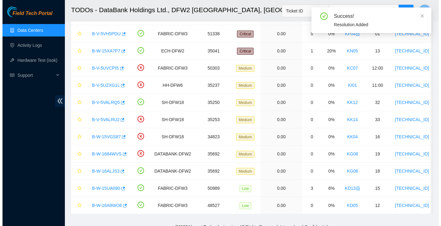
scroll to position [87, 0]
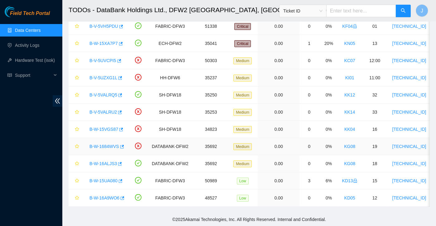
click at [105, 144] on link "B-W-1684WVS" at bounding box center [104, 146] width 30 height 5
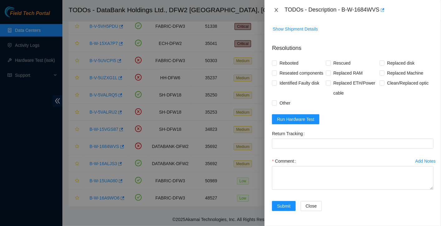
click at [276, 11] on icon "close" at bounding box center [276, 9] width 5 height 5
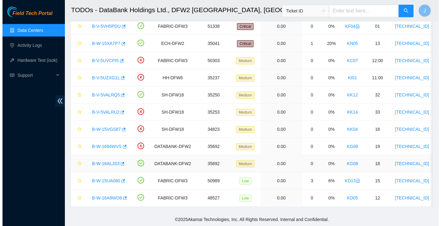
scroll to position [162, 0]
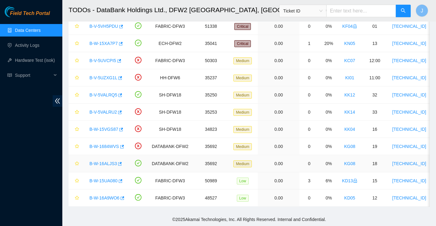
click at [110, 161] on link "B-W-16ALJS3" at bounding box center [102, 163] width 27 height 5
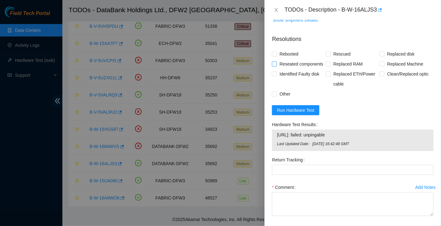
scroll to position [263, 0]
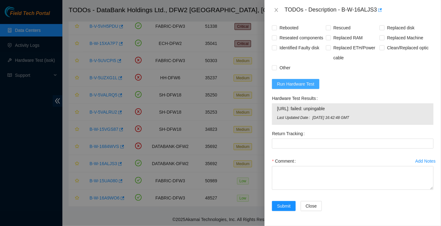
click at [311, 81] on span "Run Hardware Test" at bounding box center [295, 83] width 37 height 7
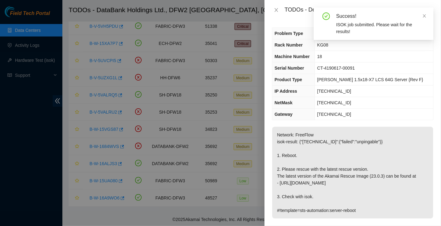
scroll to position [228, 0]
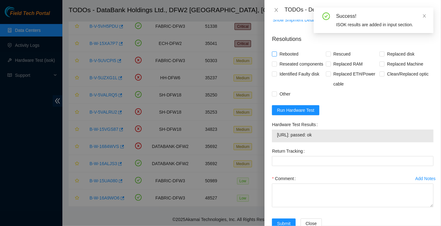
click at [290, 50] on span "Rebooted" at bounding box center [289, 54] width 24 height 10
click at [276, 51] on input "Rebooted" at bounding box center [274, 53] width 4 height 4
checkbox input "true"
click at [341, 53] on span "Rescued" at bounding box center [342, 54] width 22 height 10
click at [330, 53] on input "Rescued" at bounding box center [328, 53] width 4 height 4
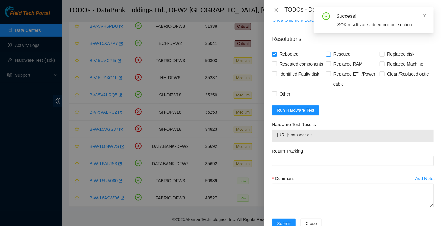
checkbox input "true"
click at [292, 63] on span "Reseated components" at bounding box center [301, 64] width 49 height 10
click at [276, 63] on input "Reseated components" at bounding box center [274, 63] width 4 height 4
checkbox input "true"
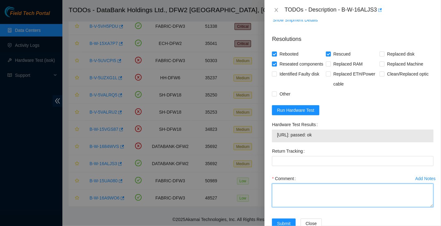
click at [298, 199] on textarea "Comment" at bounding box center [353, 195] width 162 height 24
paste textarea "Rebooted, tested pingable and failed, rebooted, rescued, configured, rebooted, …"
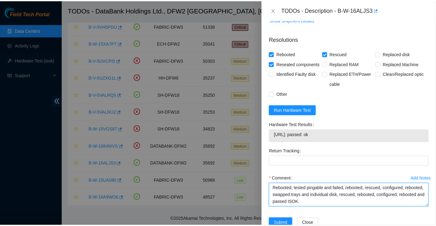
scroll to position [255, 0]
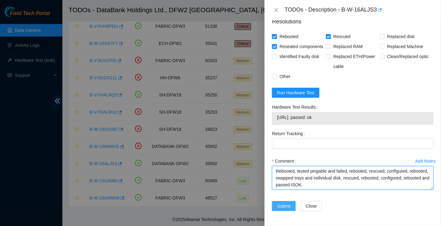
type textarea "Rebooted, tested pingable and failed, rebooted, rescued, configured, rebooted, …"
click at [291, 209] on button "Submit" at bounding box center [284, 206] width 24 height 10
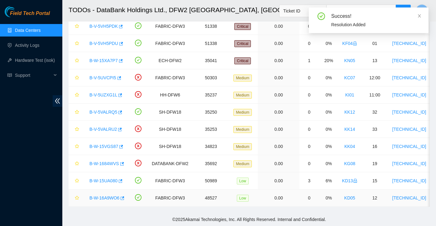
scroll to position [70, 0]
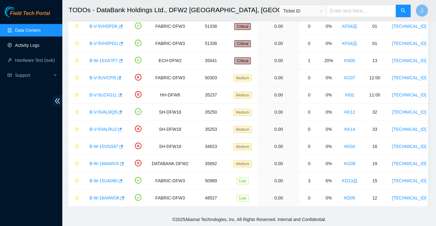
click at [21, 45] on link "Activity Logs" at bounding box center [27, 45] width 25 height 5
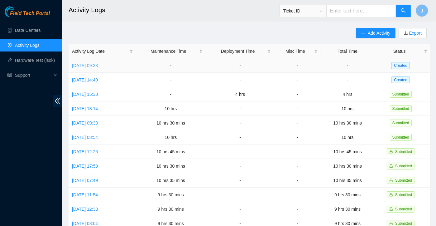
click at [98, 65] on link "Tue, 16 Sep 2025 09:38" at bounding box center [85, 65] width 26 height 5
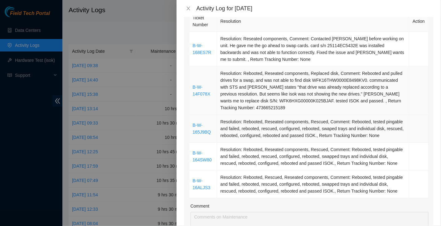
scroll to position [105, 0]
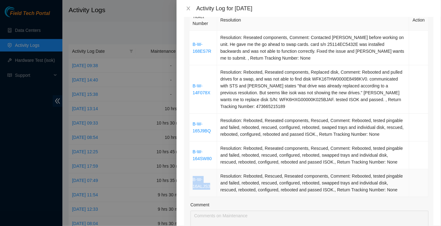
drag, startPoint x: 209, startPoint y: 185, endPoint x: 191, endPoint y: 179, distance: 19.0
click at [191, 179] on td "B-W-16ALJS3" at bounding box center [203, 183] width 28 height 28
copy link "B-W-16ALJS3"
click at [291, 191] on td "Resolution: Rebooted, Rescued, Reseated components, Comment: Rebooted, tested p…" at bounding box center [313, 183] width 192 height 28
drag, startPoint x: 397, startPoint y: 188, endPoint x: 308, endPoint y: 191, distance: 88.9
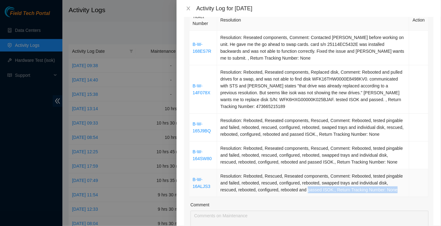
click at [308, 191] on td "Resolution: Rebooted, Rescued, Reseated components, Comment: Rebooted, tested p…" at bounding box center [313, 183] width 192 height 28
drag, startPoint x: 308, startPoint y: 191, endPoint x: 350, endPoint y: 190, distance: 42.4
click at [350, 190] on td "Resolution: Rebooted, Rescued, Reseated components, Comment: Rebooted, tested p…" at bounding box center [313, 183] width 192 height 28
drag, startPoint x: 340, startPoint y: 45, endPoint x: 337, endPoint y: 54, distance: 9.8
click at [340, 45] on td "Resolution: Reseated components, Comment: Contacted Eric Polgar before working …" at bounding box center [313, 48] width 192 height 35
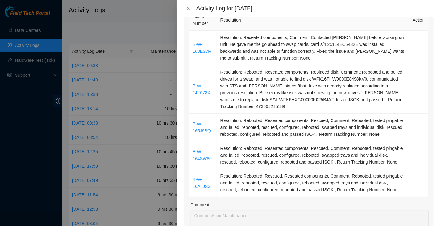
click at [47, 30] on div at bounding box center [220, 113] width 441 height 226
click at [36, 28] on div at bounding box center [220, 113] width 441 height 226
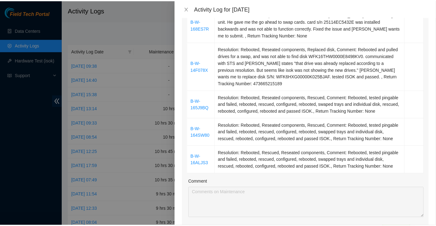
scroll to position [118, 0]
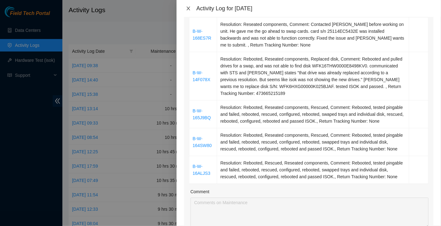
click at [189, 11] on icon "close" at bounding box center [188, 8] width 5 height 5
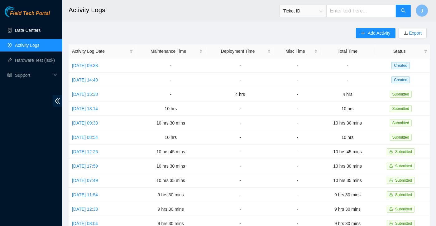
click at [36, 30] on link "Data Centers" at bounding box center [28, 30] width 26 height 5
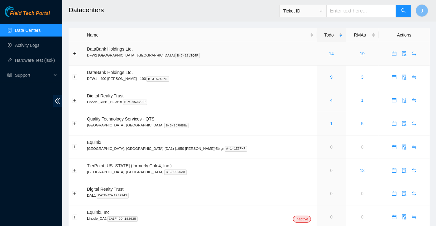
click at [329, 54] on link "14" at bounding box center [331, 53] width 5 height 5
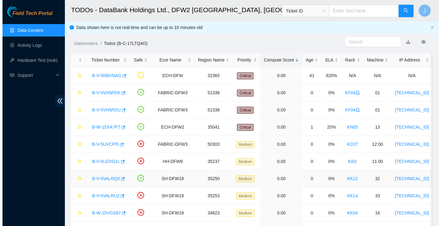
scroll to position [70, 0]
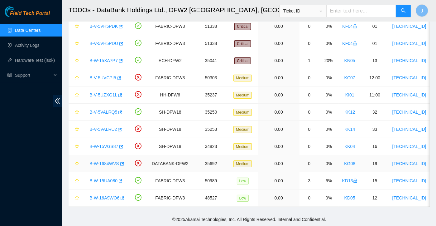
click at [104, 161] on link "B-W-1684WVS" at bounding box center [104, 163] width 30 height 5
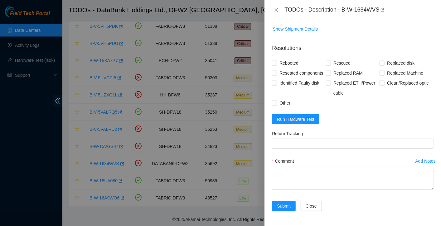
scroll to position [135, 0]
click at [303, 117] on span "Run Hardware Test" at bounding box center [295, 119] width 37 height 7
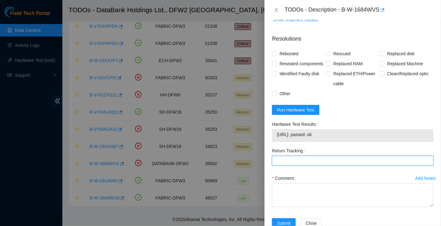
click at [340, 166] on Tracking "Return Tracking" at bounding box center [353, 161] width 162 height 10
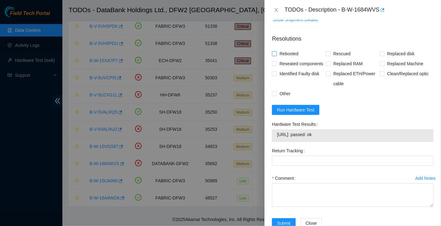
click at [287, 54] on span "Rebooted" at bounding box center [289, 54] width 24 height 10
click at [276, 54] on input "Rebooted" at bounding box center [274, 53] width 4 height 4
checkbox input "true"
click at [339, 52] on span "Rescued" at bounding box center [342, 54] width 22 height 10
click at [330, 52] on input "Rescued" at bounding box center [328, 53] width 4 height 4
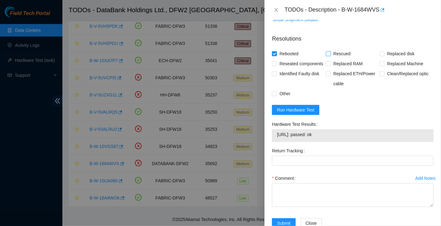
checkbox input "true"
click at [289, 63] on span "Reseated components" at bounding box center [301, 64] width 49 height 10
click at [276, 63] on input "Reseated components" at bounding box center [274, 63] width 4 height 4
checkbox input "true"
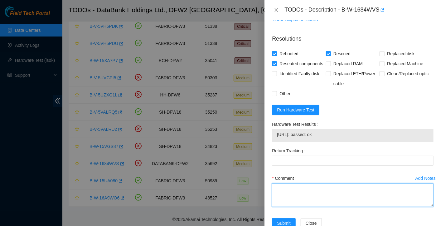
click at [294, 194] on textarea "Comment" at bounding box center [353, 195] width 162 height 24
paste textarea "Rebooted, tested pingable and failed, rebooted, rescued, configured, rebooted, …"
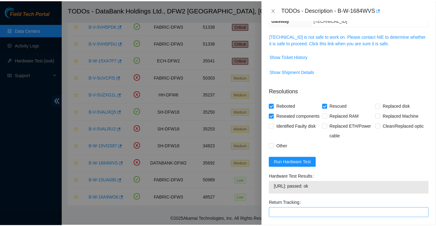
scroll to position [161, 0]
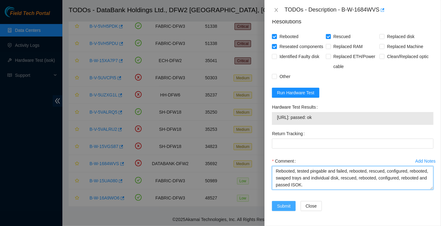
type textarea "Rebooted, tested pingable and failed, rebooted, rescued, configured, rebooted, …"
click at [287, 206] on span "Submit" at bounding box center [284, 205] width 14 height 7
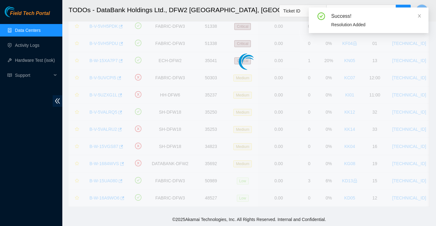
scroll to position [53, 0]
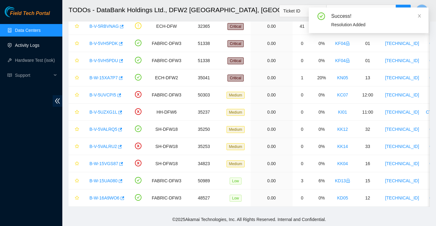
click at [21, 45] on link "Activity Logs" at bounding box center [27, 45] width 25 height 5
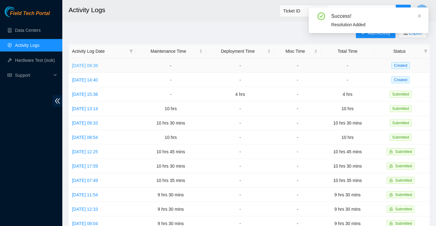
click at [98, 65] on link "Tue, 16 Sep 2025 09:38" at bounding box center [85, 65] width 26 height 5
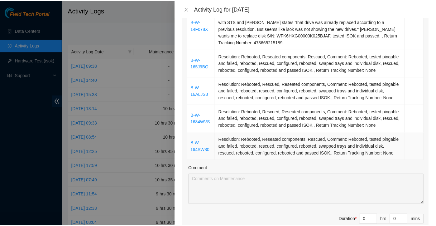
scroll to position [170, 0]
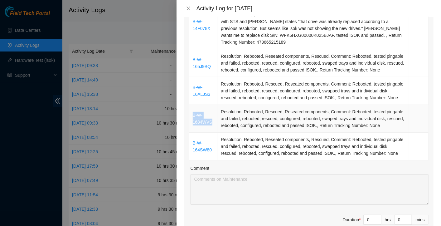
drag, startPoint x: 213, startPoint y: 123, endPoint x: 193, endPoint y: 116, distance: 21.0
click at [193, 116] on td "B-W-1684WVS" at bounding box center [203, 119] width 28 height 28
copy link "B-W-1684WVS"
click at [132, 23] on div at bounding box center [220, 113] width 441 height 226
click at [42, 30] on div at bounding box center [220, 113] width 441 height 226
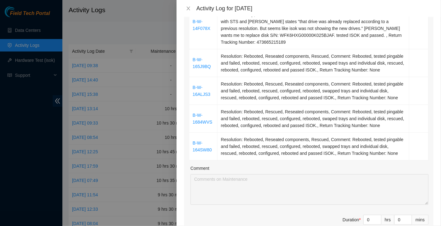
click at [27, 28] on div at bounding box center [220, 113] width 441 height 226
click at [187, 6] on icon "close" at bounding box center [188, 8] width 5 height 5
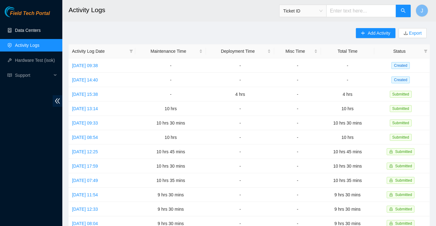
click at [22, 31] on link "Data Centers" at bounding box center [28, 30] width 26 height 5
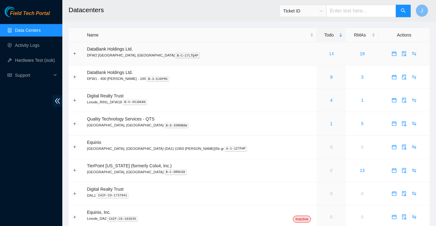
click at [329, 55] on link "14" at bounding box center [331, 53] width 5 height 5
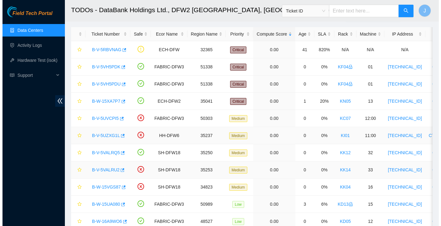
scroll to position [25, 0]
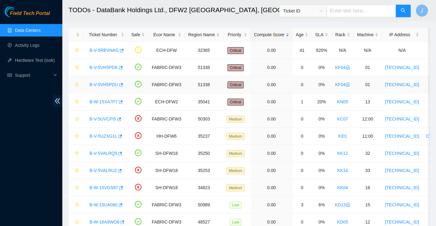
click at [100, 85] on link "B-V-5VH5PDU" at bounding box center [103, 84] width 29 height 5
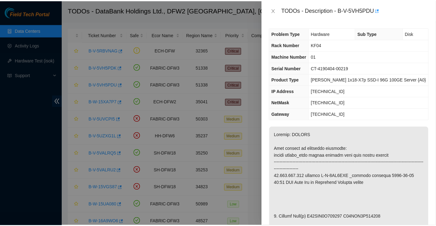
scroll to position [37, 0]
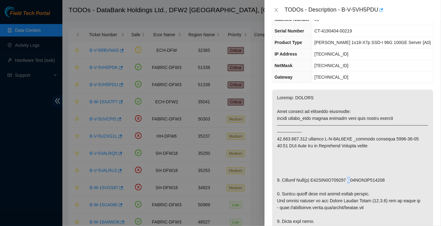
drag, startPoint x: 383, startPoint y: 181, endPoint x: 348, endPoint y: 180, distance: 34.3
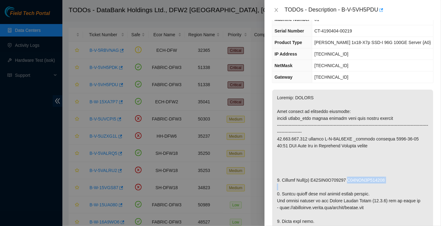
drag, startPoint x: 383, startPoint y: 180, endPoint x: 349, endPoint y: 181, distance: 34.6
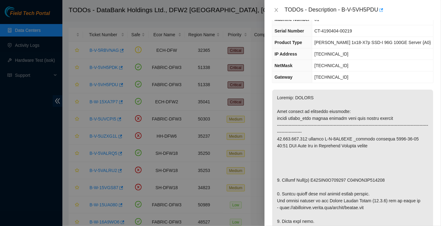
click at [278, 6] on div "TODOs - Description - B-V-5VH5PDU" at bounding box center [353, 10] width 162 height 10
drag, startPoint x: 278, startPoint y: 6, endPoint x: 276, endPoint y: 8, distance: 3.6
click at [276, 8] on icon "close" at bounding box center [276, 9] width 5 height 5
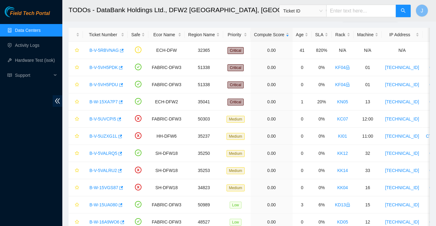
click at [276, 8] on body "Field Tech Portal Data Centers Activity Logs Hardware Test (isok) Support TODOs…" at bounding box center [218, 88] width 436 height 226
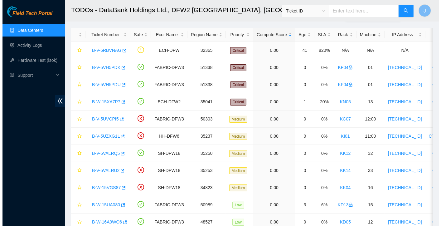
scroll to position [51, 0]
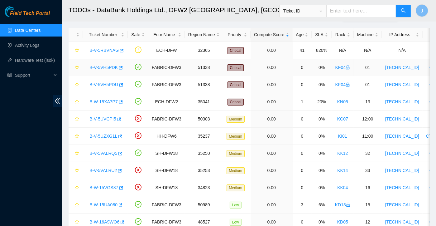
click at [106, 70] on link "B-V-5VH5PDK" at bounding box center [103, 67] width 28 height 5
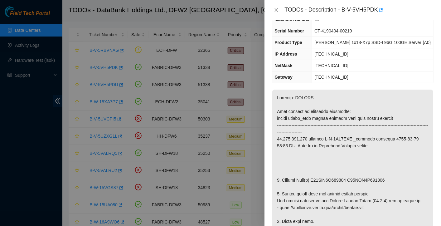
scroll to position [0, 0]
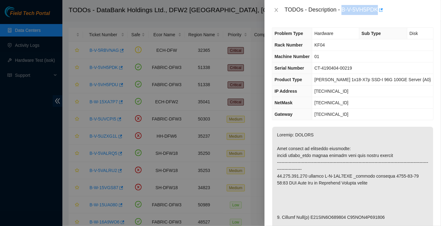
drag, startPoint x: 342, startPoint y: 9, endPoint x: 377, endPoint y: 12, distance: 35.0
click at [377, 12] on div "TODOs - Description - B-V-5VH5PDK" at bounding box center [358, 10] width 149 height 10
copy div "B-V-5VH5PDK"
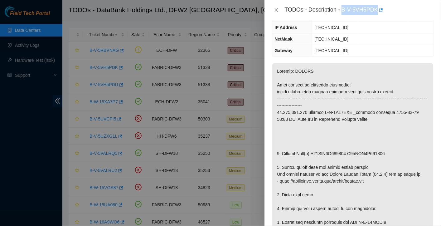
scroll to position [80, 0]
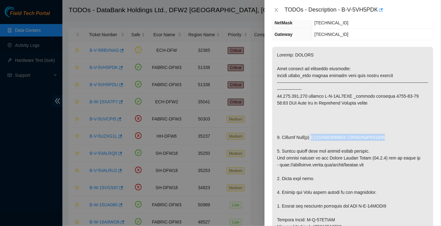
drag, startPoint x: 312, startPoint y: 137, endPoint x: 391, endPoint y: 135, distance: 78.9
click at [391, 135] on p at bounding box center [352, 219] width 161 height 345
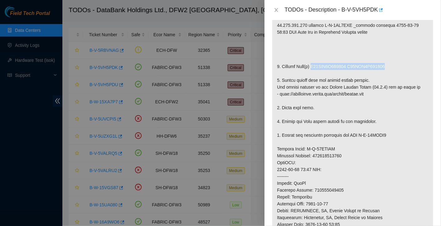
scroll to position [195, 0]
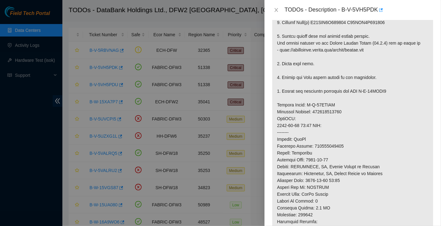
click at [277, 104] on p at bounding box center [352, 104] width 161 height 345
drag, startPoint x: 277, startPoint y: 104, endPoint x: 346, endPoint y: 110, distance: 69.8
click at [346, 110] on p at bounding box center [352, 104] width 161 height 345
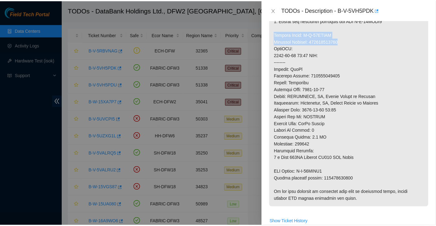
scroll to position [265, 0]
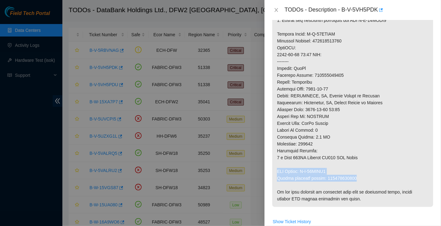
drag, startPoint x: 277, startPoint y: 171, endPoint x: 368, endPoint y: 176, distance: 90.9
click at [368, 176] on p at bounding box center [352, 33] width 161 height 345
click at [277, 10] on icon "close" at bounding box center [276, 10] width 3 height 4
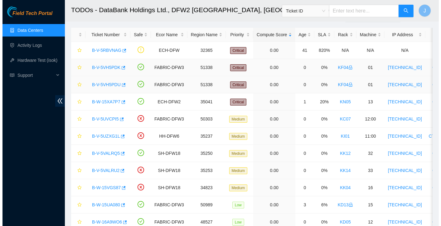
scroll to position [185, 0]
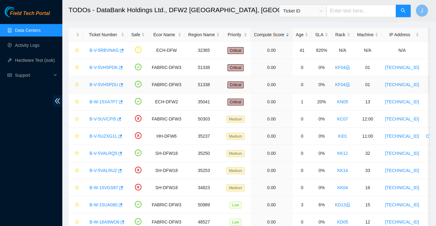
click at [110, 80] on div "B-V-5VH5PDU" at bounding box center [105, 85] width 38 height 10
click at [107, 85] on link "B-V-5VH5PDU" at bounding box center [103, 84] width 29 height 5
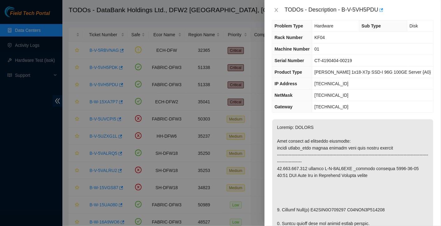
scroll to position [0, 0]
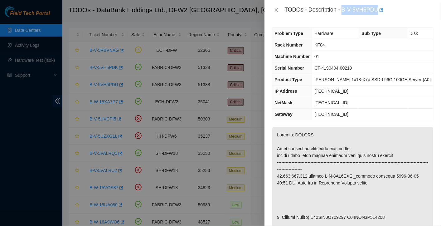
drag, startPoint x: 342, startPoint y: 9, endPoint x: 378, endPoint y: 16, distance: 36.9
click at [378, 16] on div "TODOs - Description - B-V-5VH5PDU" at bounding box center [352, 10] width 176 height 20
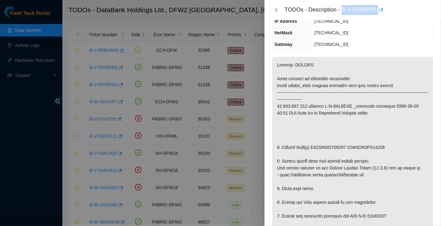
scroll to position [71, 0]
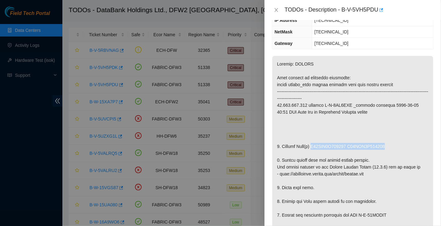
drag, startPoint x: 311, startPoint y: 146, endPoint x: 406, endPoint y: 143, distance: 95.1
click at [406, 143] on p at bounding box center [352, 228] width 161 height 345
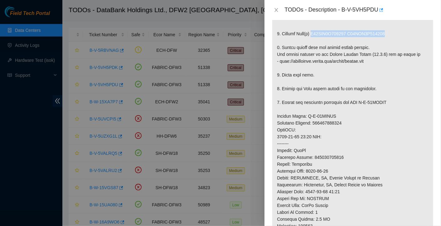
scroll to position [203, 0]
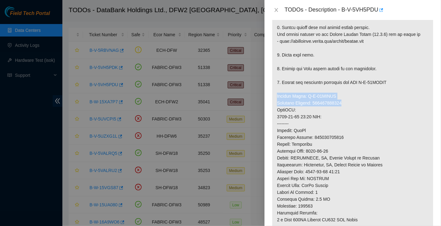
drag, startPoint x: 277, startPoint y: 95, endPoint x: 347, endPoint y: 102, distance: 70.1
click at [347, 102] on p at bounding box center [352, 95] width 161 height 345
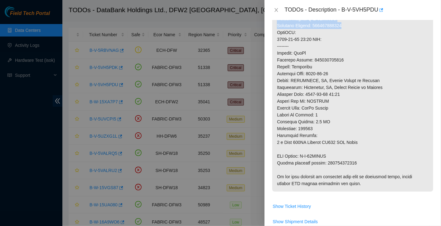
scroll to position [281, 0]
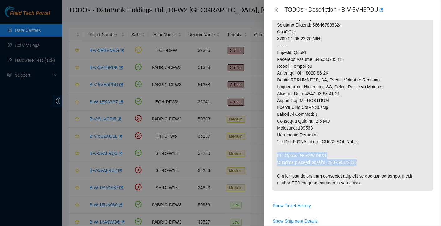
drag, startPoint x: 276, startPoint y: 155, endPoint x: 356, endPoint y: 164, distance: 80.0
click at [356, 164] on p at bounding box center [352, 17] width 161 height 345
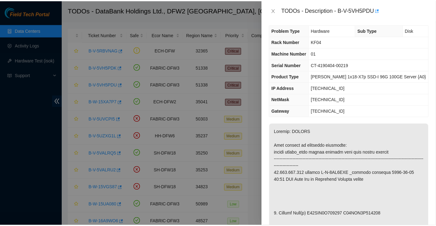
scroll to position [0, 0]
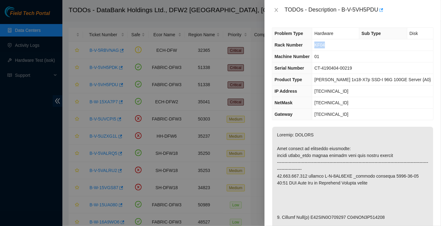
drag, startPoint x: 335, startPoint y: 43, endPoint x: 315, endPoint y: 48, distance: 20.6
click at [315, 48] on tr "Rack Number KF04" at bounding box center [352, 45] width 161 height 12
drag, startPoint x: 315, startPoint y: 48, endPoint x: 350, endPoint y: 56, distance: 35.2
click at [350, 56] on td "01" at bounding box center [372, 57] width 121 height 12
drag, startPoint x: 323, startPoint y: 89, endPoint x: 357, endPoint y: 88, distance: 34.3
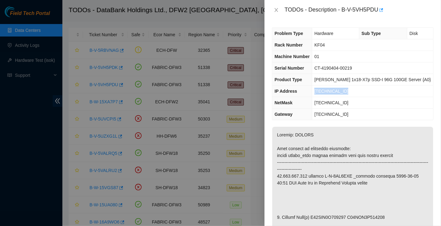
click at [357, 88] on td "[TECHNICAL_ID]" at bounding box center [372, 91] width 121 height 12
click at [277, 11] on icon "close" at bounding box center [276, 9] width 5 height 5
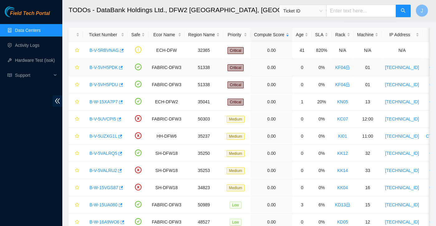
click at [112, 65] on link "B-V-5VH5PDK" at bounding box center [103, 67] width 28 height 5
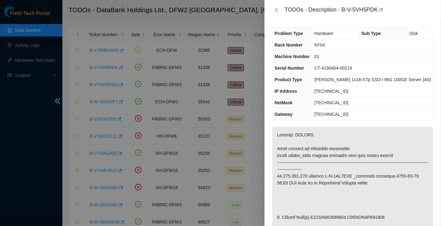
drag, startPoint x: 355, startPoint y: 103, endPoint x: 321, endPoint y: 104, distance: 34.0
click at [321, 104] on td "[TECHNICAL_ID]" at bounding box center [372, 103] width 121 height 12
click at [275, 7] on icon "close" at bounding box center [276, 9] width 5 height 5
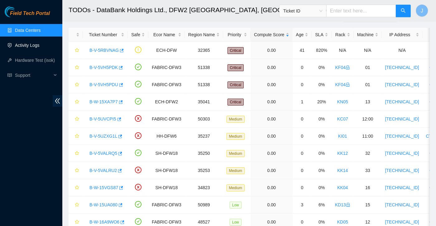
click at [34, 47] on link "Activity Logs" at bounding box center [27, 45] width 25 height 5
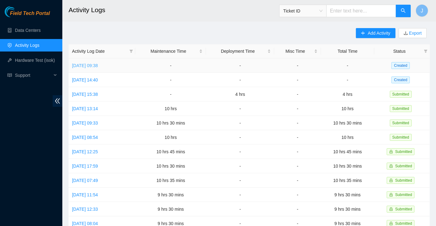
click at [98, 63] on link "Tue, 16 Sep 2025 09:38" at bounding box center [85, 65] width 26 height 5
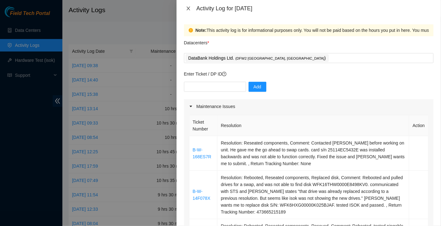
click at [188, 7] on icon "close" at bounding box center [188, 8] width 5 height 5
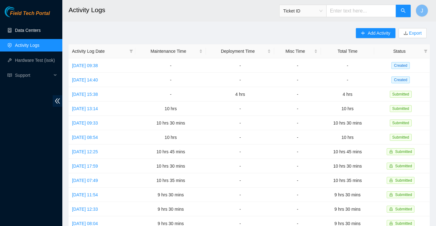
click at [20, 28] on link "Data Centers" at bounding box center [28, 30] width 26 height 5
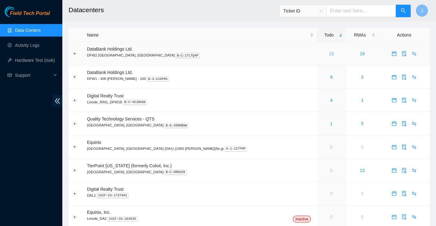
click at [329, 51] on link "13" at bounding box center [331, 53] width 5 height 5
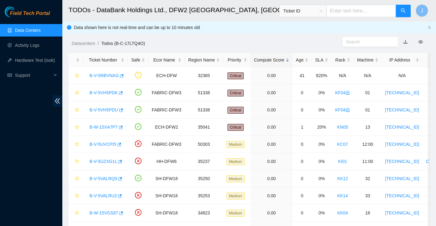
click at [306, 41] on ol "Datacenters / Todos (B-C-17LTQ4O) /" at bounding box center [207, 43] width 271 height 7
click at [106, 91] on link "B-V-5VH5PDK" at bounding box center [103, 92] width 28 height 5
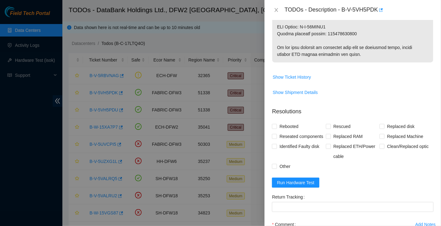
scroll to position [410, 0]
click at [303, 185] on span "Run Hardware Test" at bounding box center [295, 181] width 37 height 7
drag, startPoint x: 346, startPoint y: 7, endPoint x: 362, endPoint y: 8, distance: 15.6
click at [362, 8] on div "TODOs - Description - B-V-5VH5PDK" at bounding box center [358, 10] width 149 height 10
drag, startPoint x: 362, startPoint y: 8, endPoint x: 345, endPoint y: 9, distance: 17.2
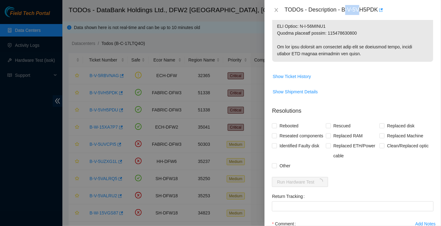
click at [345, 9] on div "TODOs - Description - B-V-5VH5PDK" at bounding box center [358, 10] width 149 height 10
drag, startPoint x: 342, startPoint y: 9, endPoint x: 379, endPoint y: 12, distance: 36.3
click at [379, 12] on div "TODOs - Description - B-V-5VH5PDK" at bounding box center [358, 10] width 149 height 10
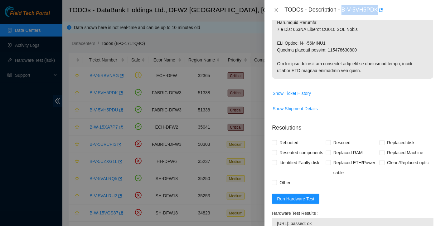
scroll to position [462, 0]
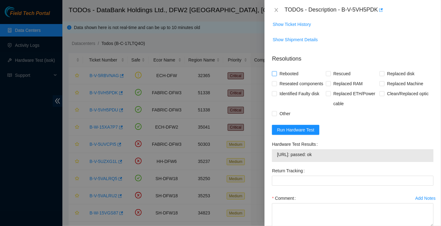
click at [291, 74] on span "Rebooted" at bounding box center [289, 74] width 24 height 10
click at [276, 74] on input "Rebooted" at bounding box center [274, 73] width 4 height 4
checkbox input "true"
click at [291, 82] on span "Reseated components" at bounding box center [301, 84] width 49 height 10
click at [276, 82] on input "Reseated components" at bounding box center [274, 83] width 4 height 4
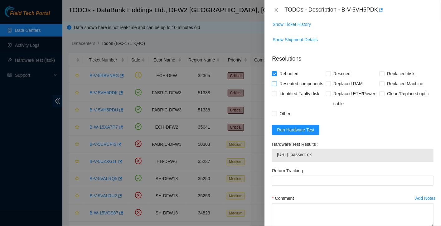
checkbox input "true"
click at [391, 72] on span "Replaced disk" at bounding box center [400, 74] width 32 height 10
click at [384, 72] on input "Replaced disk" at bounding box center [381, 73] width 4 height 4
checkbox input "true"
click at [343, 74] on span "Rescued" at bounding box center [342, 74] width 22 height 10
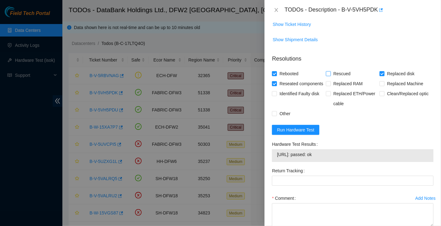
click at [330, 74] on input "Rescued" at bounding box center [328, 73] width 4 height 4
checkbox input "true"
click at [290, 215] on textarea "Comment" at bounding box center [353, 215] width 162 height 24
paste textarea "Good Disk/Machine/PSU: S5YJNAOR407549, S5YJNAOR416218 Bad Disk/Machine/PSU: S45…"
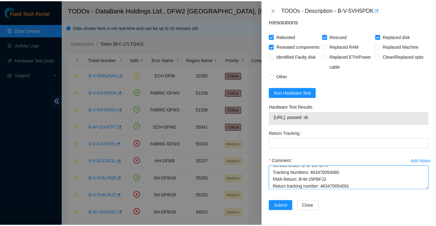
scroll to position [20, 0]
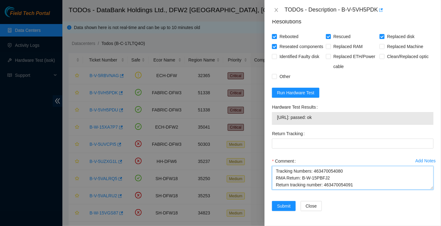
drag, startPoint x: 362, startPoint y: 186, endPoint x: 324, endPoint y: 188, distance: 38.4
click at [324, 188] on textarea "Good Disk/Machine/PSU: S5YJNAOR407549, S5YJNAOR416218 Bad Disk/Machine/PSU: S45…" at bounding box center [353, 178] width 162 height 24
type textarea "Good Disk/Machine/PSU: S5YJNAOR407549, S5YJNAOR416218 Bad Disk/Machine/PSU: S45…"
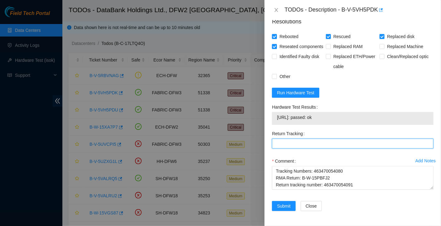
click at [287, 143] on Tracking "Return Tracking" at bounding box center [353, 143] width 162 height 10
paste Tracking "463470054091"
type Tracking "463470054091"
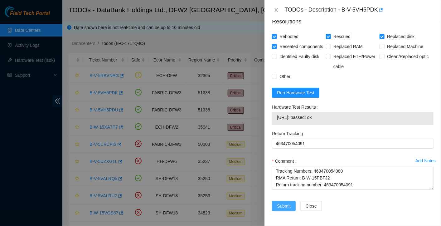
click at [283, 204] on span "Submit" at bounding box center [284, 205] width 14 height 7
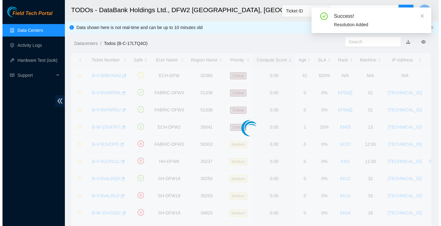
scroll to position [162, 0]
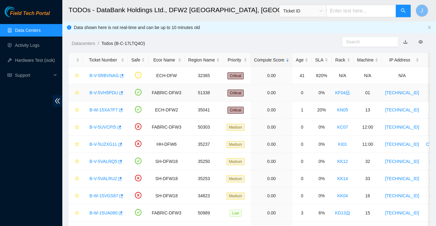
click at [109, 91] on link "B-V-5VH5PDU" at bounding box center [103, 92] width 29 height 5
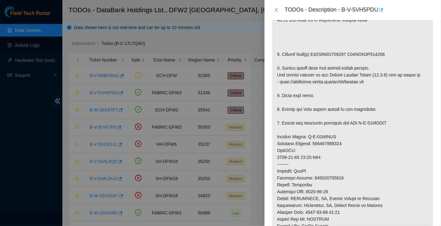
scroll to position [165, 0]
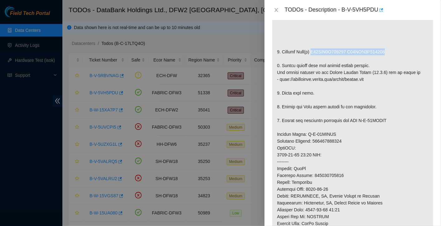
drag, startPoint x: 396, startPoint y: 50, endPoint x: 311, endPoint y: 52, distance: 84.5
click at [311, 52] on p at bounding box center [352, 133] width 161 height 345
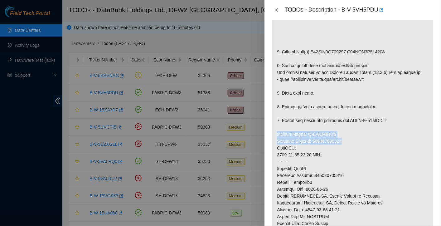
drag, startPoint x: 276, startPoint y: 131, endPoint x: 351, endPoint y: 140, distance: 76.3
click at [351, 140] on p at bounding box center [352, 133] width 161 height 345
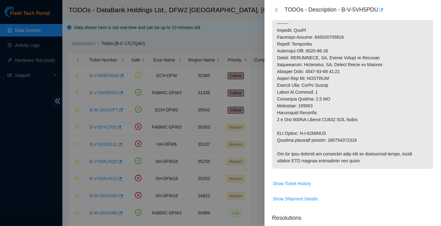
drag, startPoint x: 278, startPoint y: 134, endPoint x: 353, endPoint y: 137, distance: 75.5
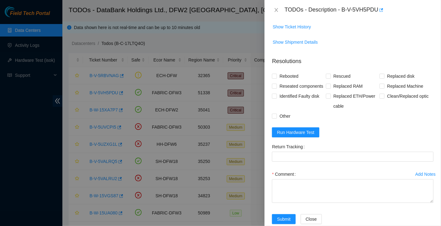
scroll to position [461, 0]
click at [305, 135] on span "Run Hardware Test" at bounding box center [295, 131] width 37 height 7
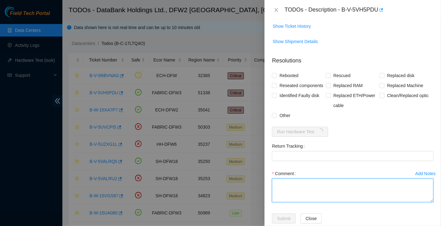
click at [297, 194] on textarea "Comment" at bounding box center [353, 190] width 162 height 24
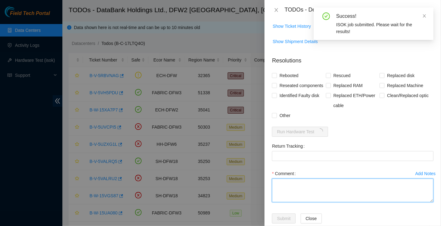
paste textarea "Good Disk/Machine/PSU: S5YJNA0R407157 S5YJNAOR423875 Bad Disk/Machine/PSU: S45P…"
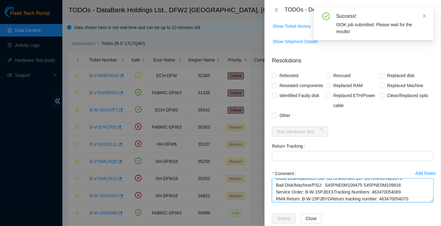
scroll to position [7, 0]
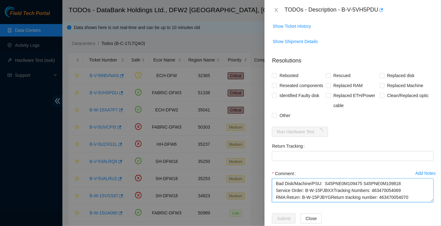
drag, startPoint x: 411, startPoint y: 204, endPoint x: 376, endPoint y: 209, distance: 35.3
click at [376, 202] on textarea "Good Disk/Machine/PSU: S5YJNA0R407157 S5YJNAOR423875 Bad Disk/Machine/PSU: S45P…" at bounding box center [353, 190] width 162 height 24
type textarea "Good Disk/Machine/PSU: S5YJNA0R407157 S5YJNAOR423875 Bad Disk/Machine/PSU: S45P…"
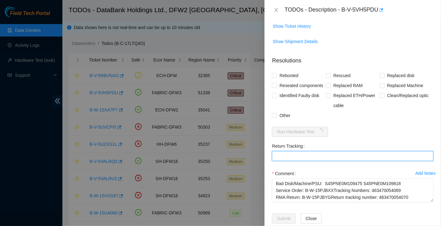
paste Tracking "463470054070"
click at [322, 161] on Tracking "463470054070" at bounding box center [353, 156] width 162 height 10
type Tracking "463470054070"
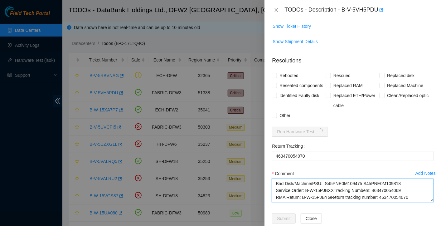
click at [324, 202] on textarea "Good Disk/Machine/PSU: S5YJNA0R407157 S5YJNAOR423875 Bad Disk/Machine/PSU: S45P…" at bounding box center [353, 190] width 162 height 24
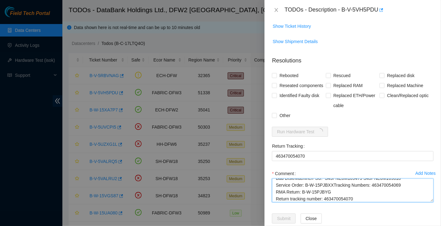
click at [330, 192] on textarea "Good Disk/Machine/PSU: S5YJNA0R407157 S5YJNAOR423875 Bad Disk/Machine/PSU: S45P…" at bounding box center [353, 190] width 162 height 24
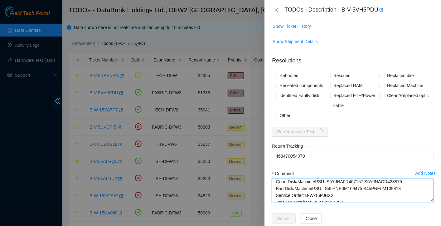
scroll to position [19, 0]
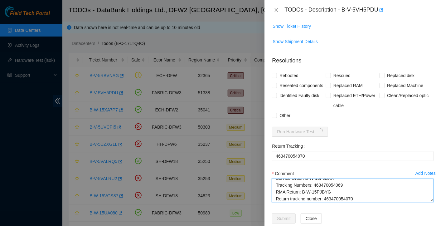
type textarea "Good Disk/Machine/PSU: S5YJNA0R407157 S5YJNAOR423875 Bad Disk/Machine/PSU: S45P…"
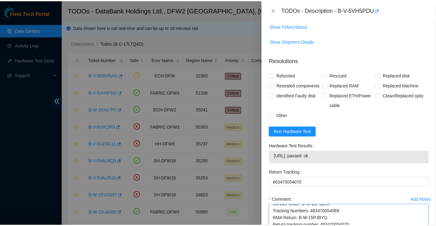
scroll to position [509, 0]
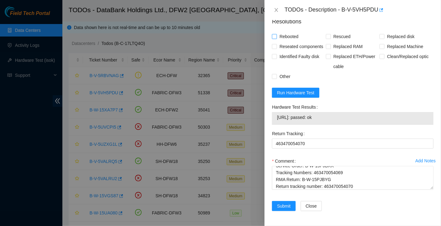
click at [290, 31] on span "Rebooted" at bounding box center [289, 36] width 24 height 10
click at [276, 34] on input "Rebooted" at bounding box center [274, 36] width 4 height 4
checkbox input "true"
click at [287, 41] on span "Reseated components" at bounding box center [301, 46] width 49 height 10
click at [276, 44] on input "Reseated components" at bounding box center [274, 46] width 4 height 4
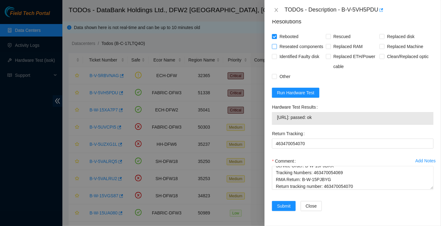
checkbox input "true"
click at [333, 31] on span "Rescued" at bounding box center [342, 36] width 22 height 10
click at [330, 34] on input "Rescued" at bounding box center [328, 36] width 4 height 4
checkbox input "true"
click at [397, 31] on span "Replaced disk" at bounding box center [400, 36] width 32 height 10
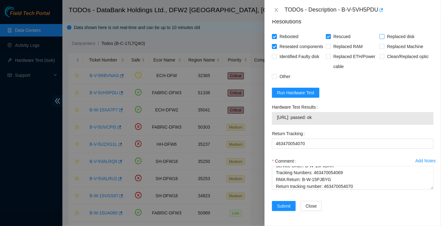
click at [384, 34] on input "Replaced disk" at bounding box center [381, 36] width 4 height 4
checkbox input "true"
click at [289, 207] on span "Submit" at bounding box center [284, 205] width 14 height 7
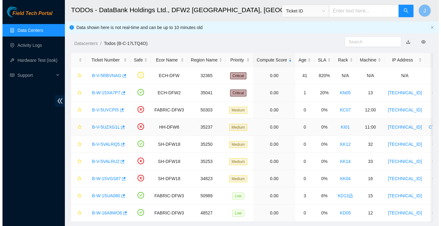
scroll to position [19, 0]
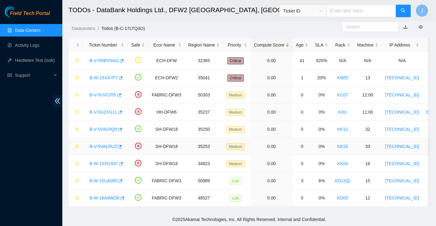
click at [108, 144] on link "B-V-5VALRU2" at bounding box center [102, 146] width 27 height 5
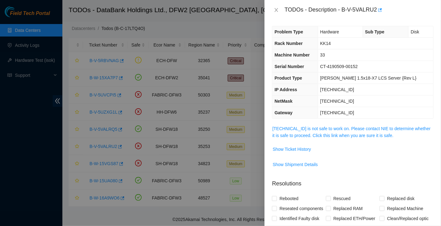
scroll to position [0, 0]
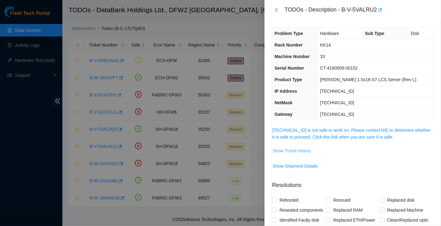
click at [286, 150] on span "Show Ticket History" at bounding box center [292, 150] width 38 height 7
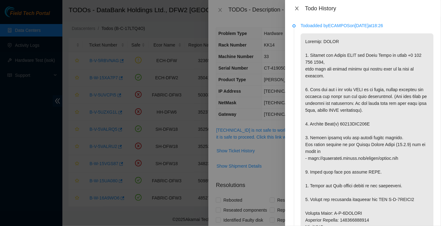
click at [296, 6] on icon "close" at bounding box center [296, 8] width 5 height 5
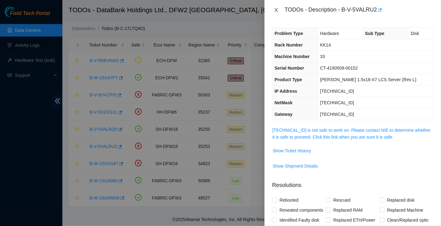
click at [274, 8] on icon "close" at bounding box center [276, 9] width 5 height 5
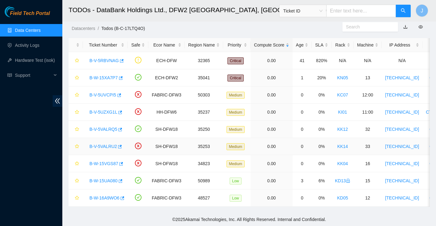
click at [103, 144] on link "B-V-5VALRU2" at bounding box center [102, 146] width 27 height 5
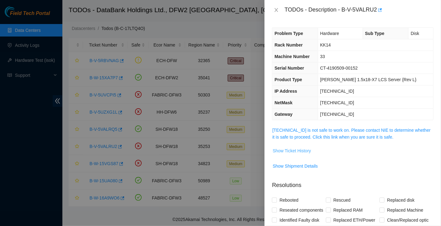
click at [284, 153] on span "Show Ticket History" at bounding box center [292, 150] width 38 height 7
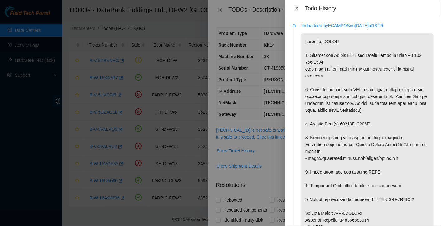
click at [296, 9] on icon "close" at bounding box center [296, 9] width 3 height 4
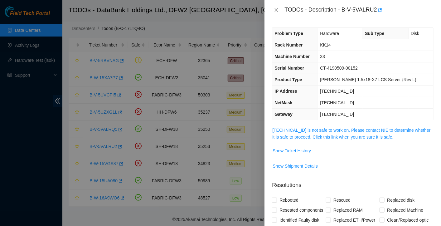
click at [340, 10] on div "TODOs - Description - B-V-5VALRU2" at bounding box center [358, 10] width 149 height 10
drag, startPoint x: 343, startPoint y: 9, endPoint x: 377, endPoint y: 14, distance: 34.3
click at [377, 14] on div "TODOs - Description - B-V-5VALRU2" at bounding box center [358, 10] width 149 height 10
click at [283, 12] on div "TODOs - Description - B-V-5VALRU2" at bounding box center [353, 10] width 162 height 10
click at [277, 10] on icon "close" at bounding box center [276, 9] width 5 height 5
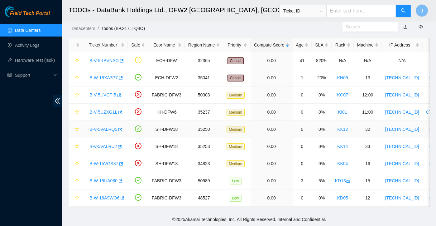
click at [104, 127] on link "B-V-5VALRQ5" at bounding box center [103, 129] width 28 height 5
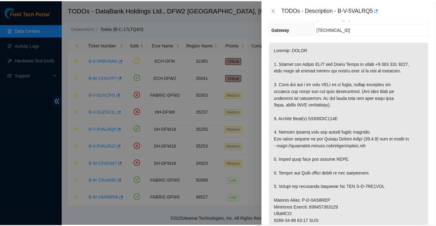
scroll to position [85, 0]
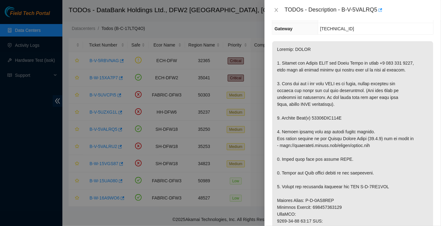
click at [276, 6] on div "TODOs - Description - B-V-5VALRQ5" at bounding box center [353, 10] width 162 height 10
click at [275, 13] on div "TODOs - Description - B-V-5VALRQ5" at bounding box center [353, 10] width 162 height 10
click at [276, 12] on icon "close" at bounding box center [276, 9] width 5 height 5
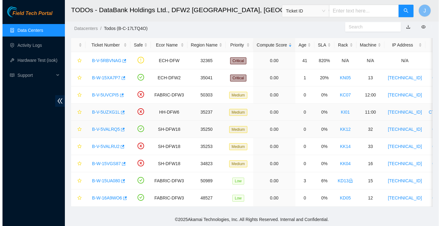
scroll to position [106, 0]
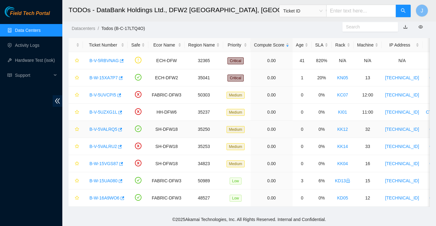
click at [99, 127] on link "B-V-5VALRQ5" at bounding box center [103, 129] width 28 height 5
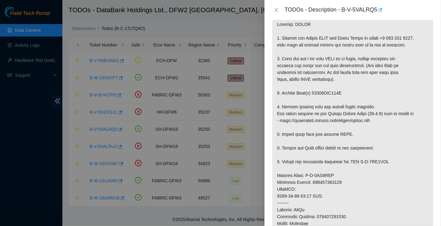
scroll to position [111, 0]
